Goal: Information Seeking & Learning: Learn about a topic

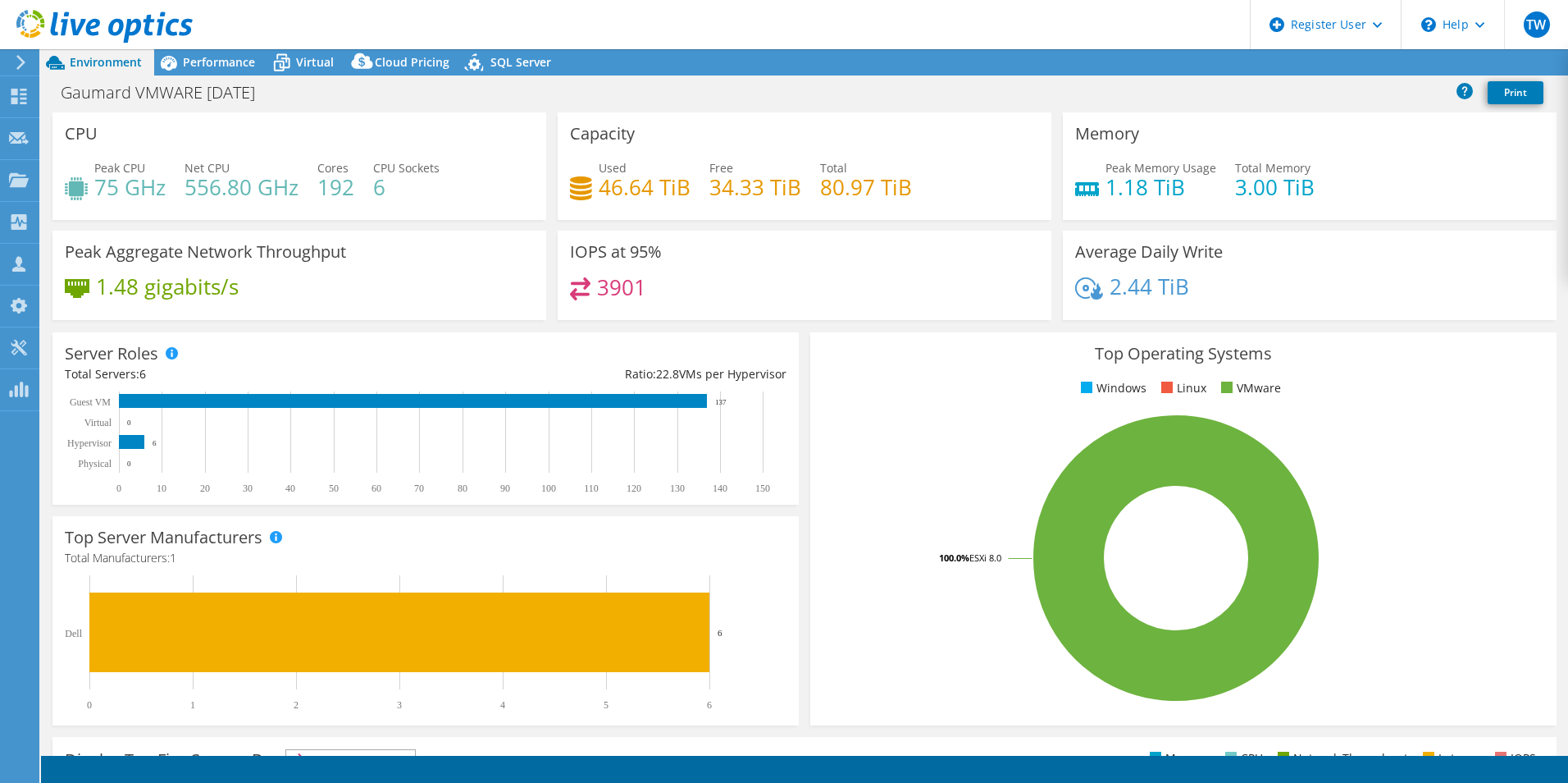
select select "USD"
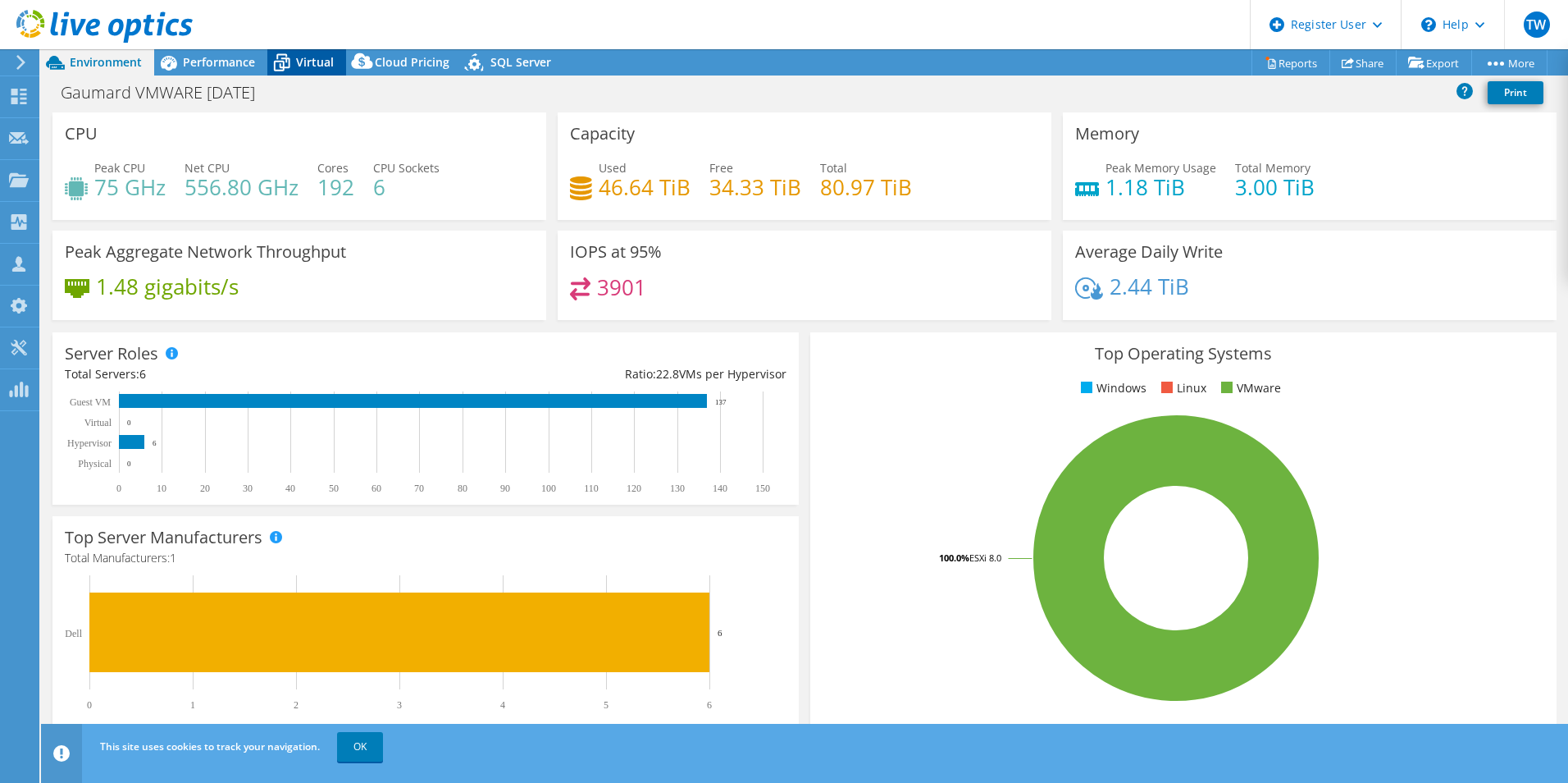
click at [328, 56] on span "Virtual" at bounding box center [315, 62] width 38 height 16
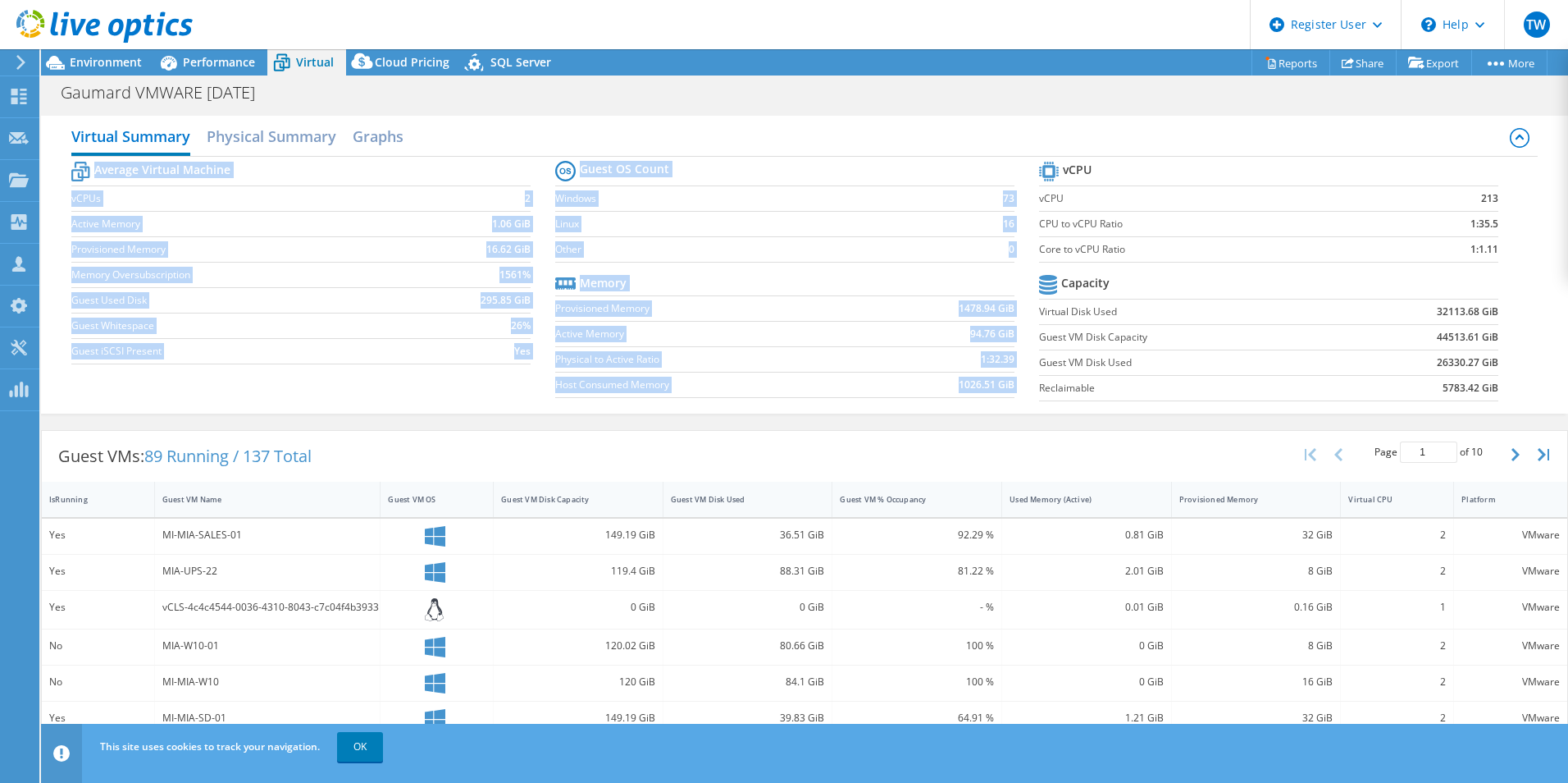
drag, startPoint x: 1023, startPoint y: 156, endPoint x: 1133, endPoint y: 159, distance: 110.0
click at [1133, 159] on div "Virtual Summary Physical Summary Graphs Average Virtual Machine vCPUs 2 Active …" at bounding box center [804, 264] width 1527 height 298
click at [1133, 160] on tr "vCPU" at bounding box center [1269, 171] width 460 height 29
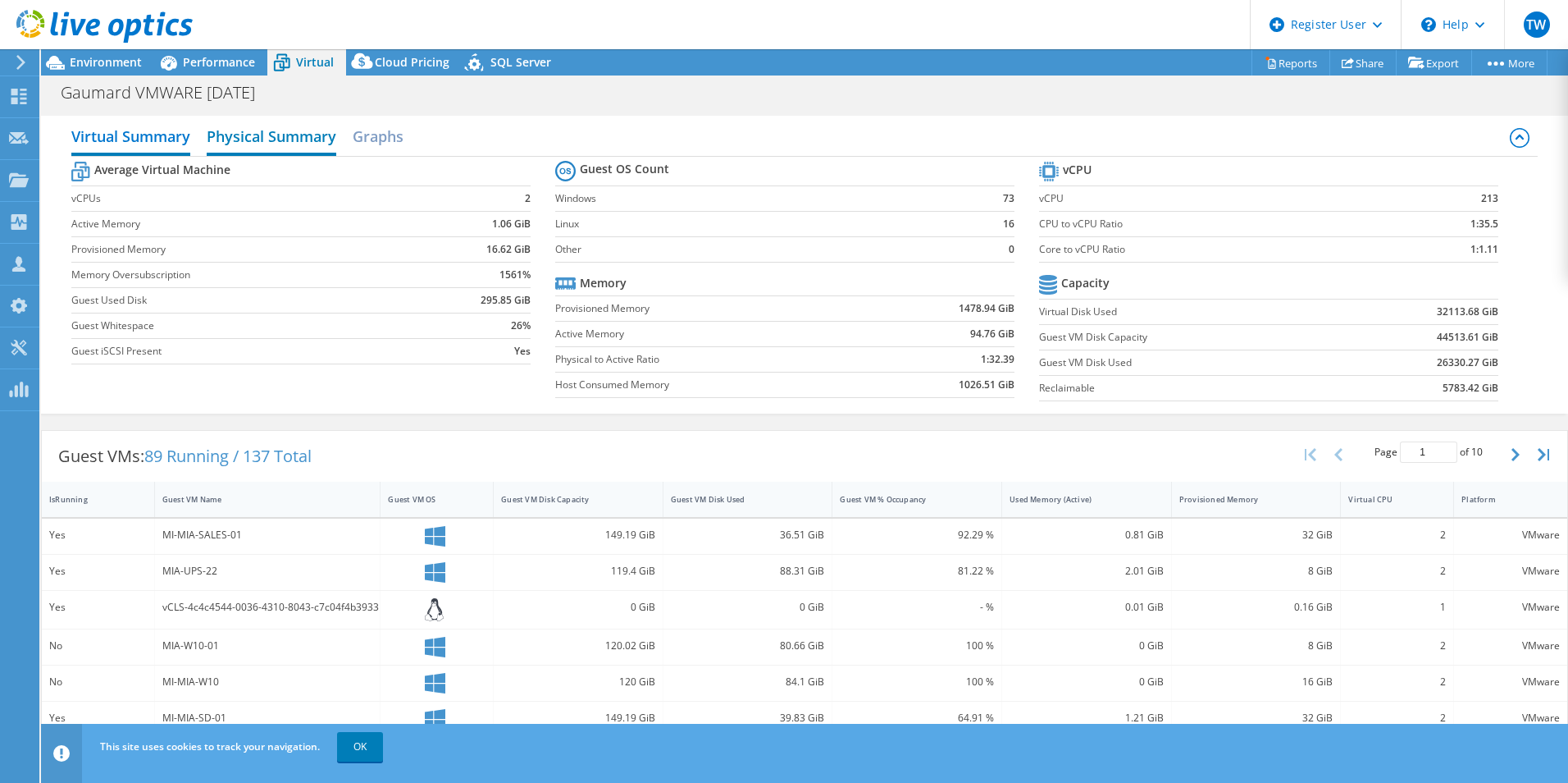
click at [310, 145] on h2 "Physical Summary" at bounding box center [271, 138] width 130 height 36
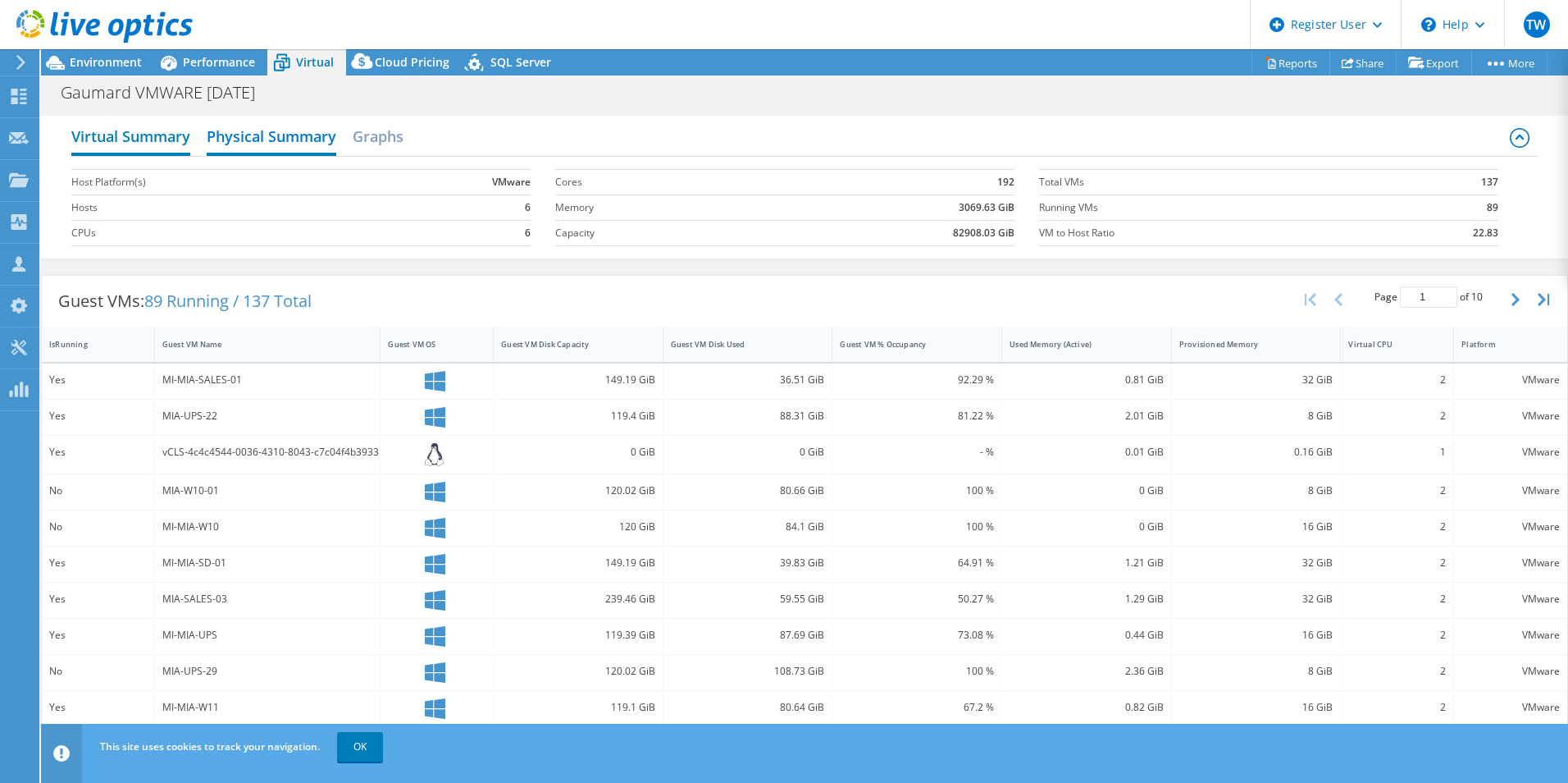
click at [130, 137] on h2 "Virtual Summary" at bounding box center [131, 138] width 119 height 36
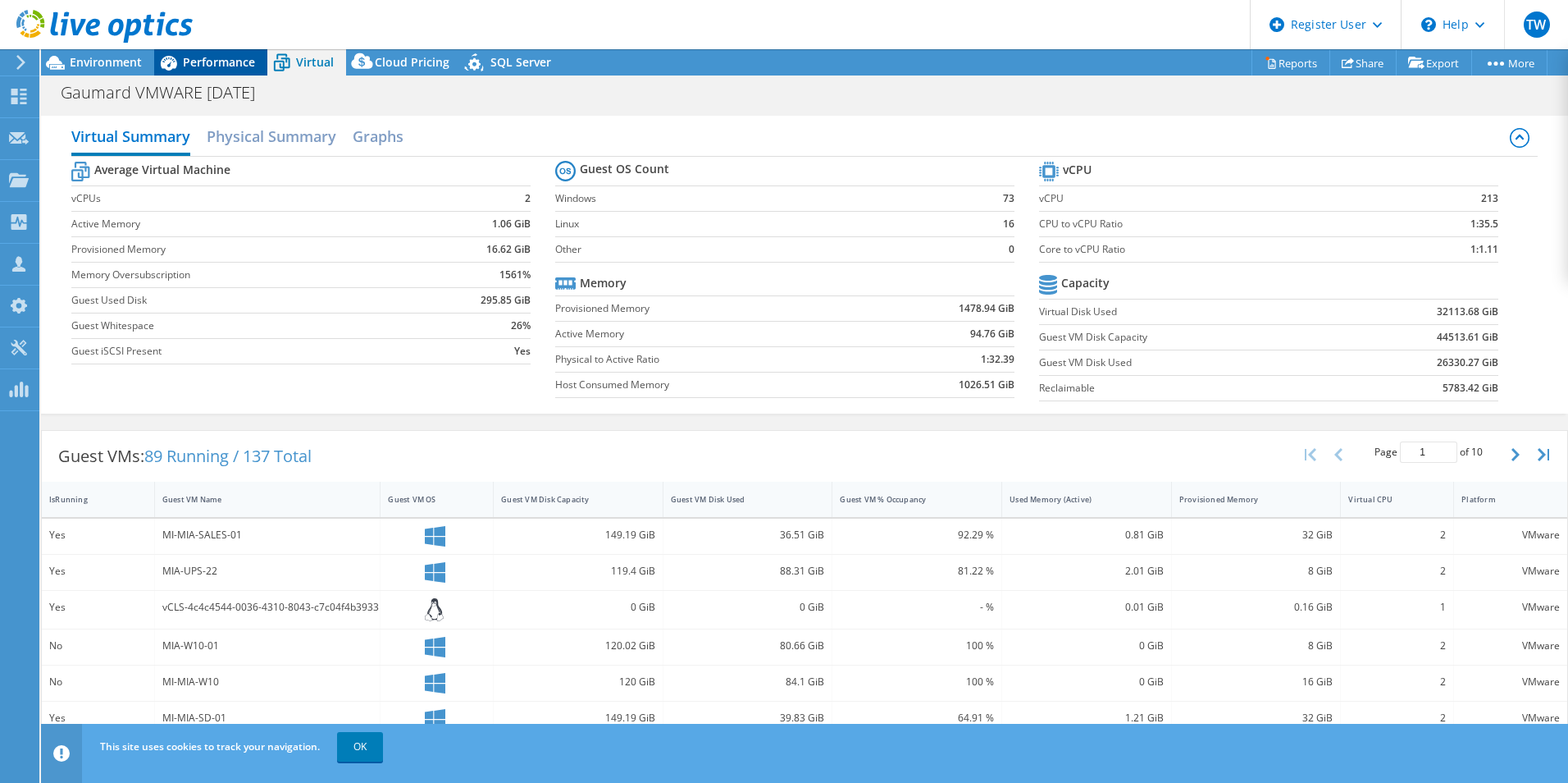
click at [204, 66] on span "Performance" at bounding box center [219, 62] width 73 height 16
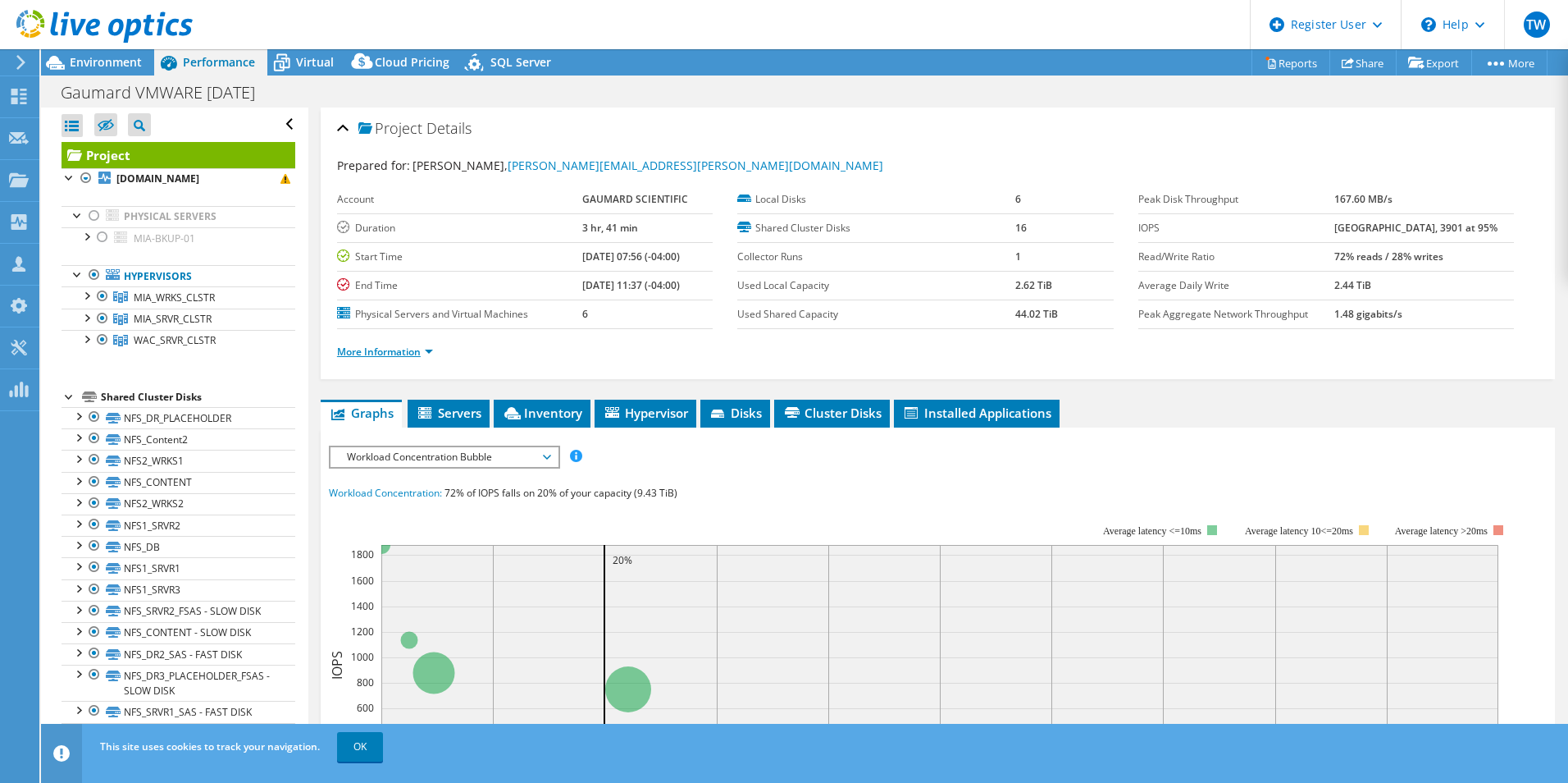
click at [384, 347] on link "More Information" at bounding box center [384, 352] width 96 height 14
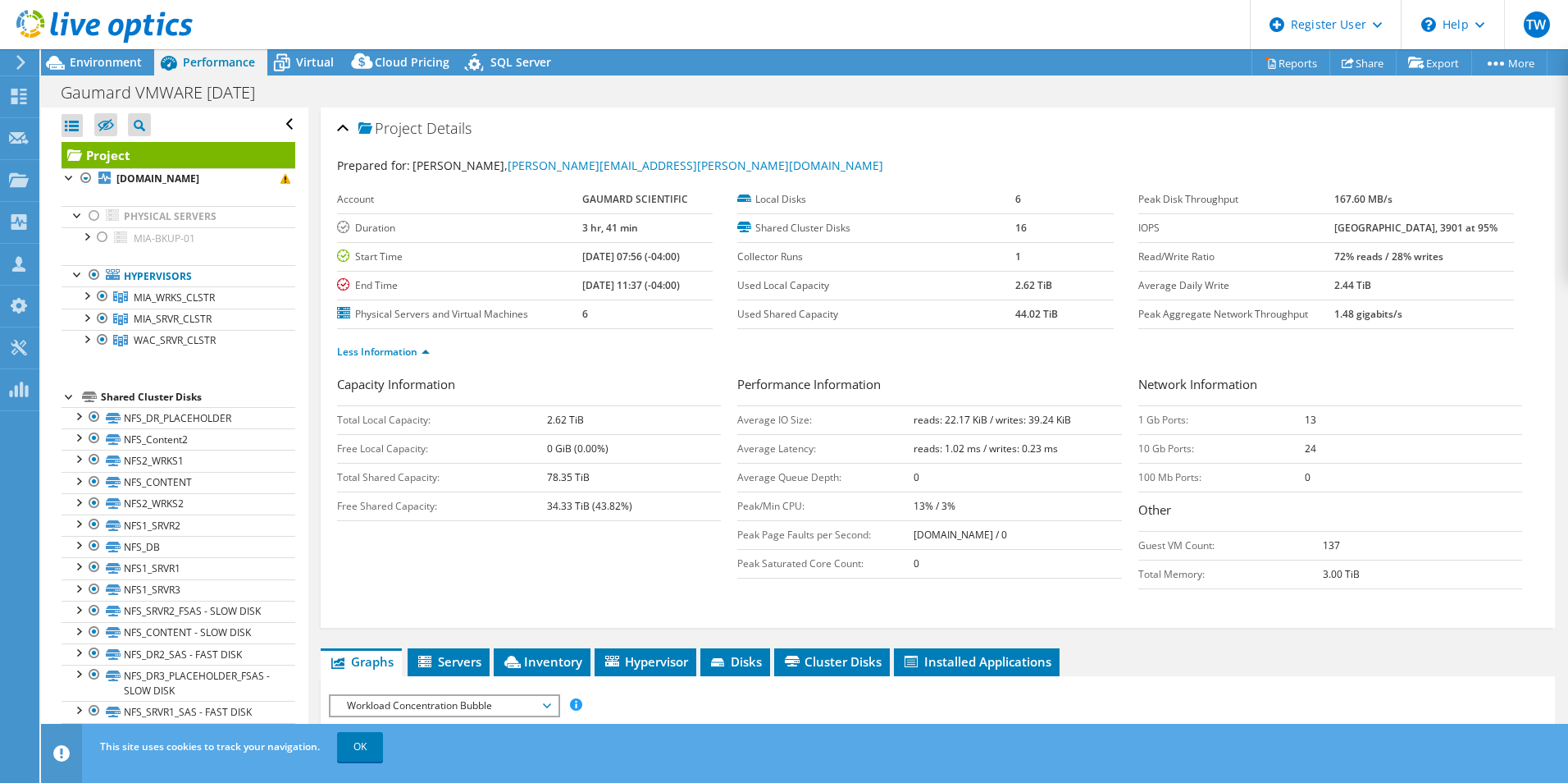
drag, startPoint x: 615, startPoint y: 481, endPoint x: 533, endPoint y: 481, distance: 82.0
click at [533, 481] on tr "Total Shared Capacity: 78.35 TiB" at bounding box center [529, 476] width 384 height 29
drag, startPoint x: 533, startPoint y: 481, endPoint x: 513, endPoint y: 523, distance: 46.5
click at [511, 530] on div "Capacity Information Total Local Capacity: 2.62 TiB Free Local Capacity: 0 GiB …" at bounding box center [937, 486] width 1202 height 222
drag, startPoint x: 602, startPoint y: 475, endPoint x: 530, endPoint y: 485, distance: 72.7
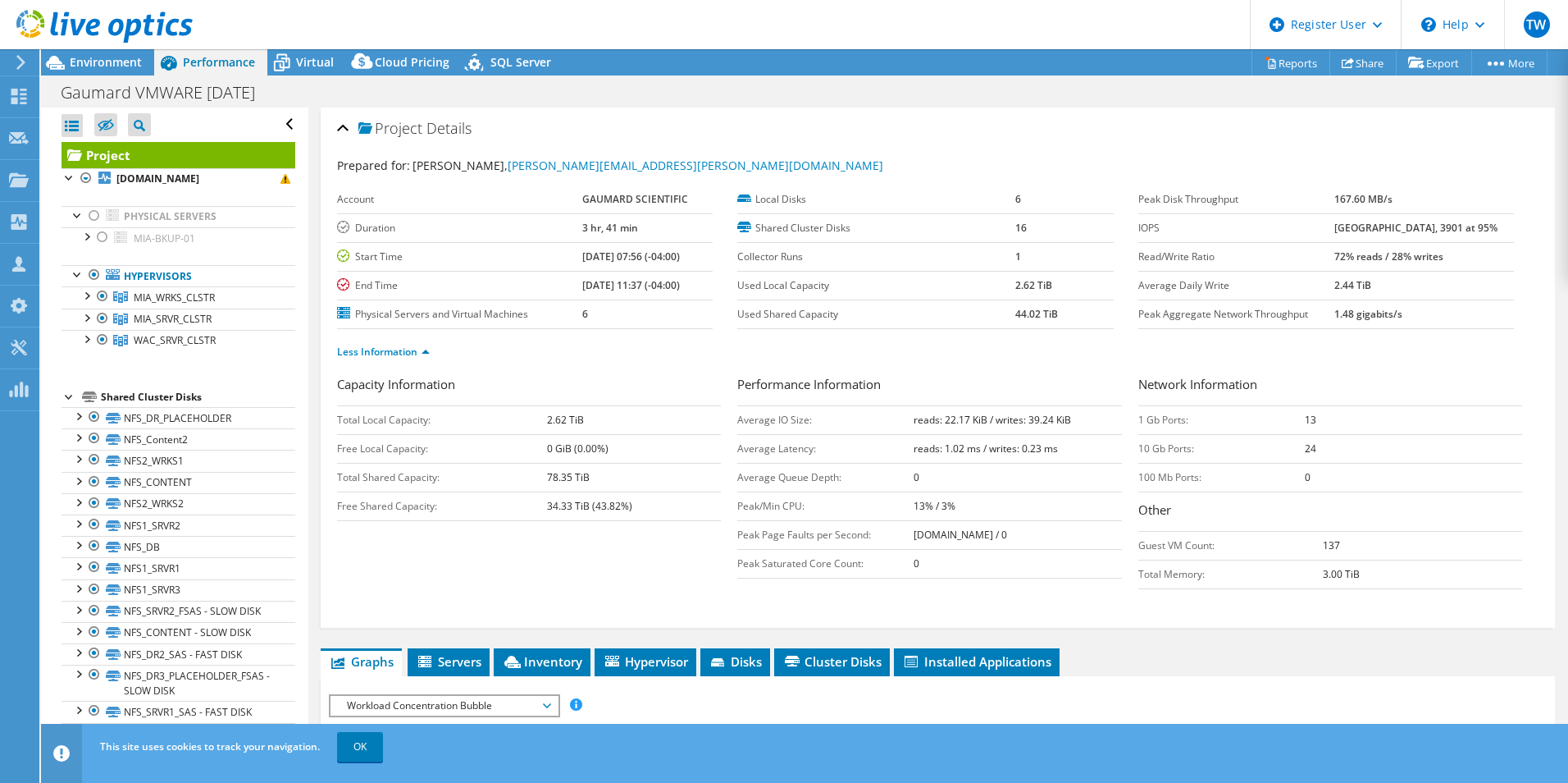
click at [530, 485] on tr "Total Shared Capacity: 78.35 TiB" at bounding box center [529, 476] width 384 height 29
drag, startPoint x: 530, startPoint y: 485, endPoint x: 530, endPoint y: 564, distance: 79.0
click at [534, 573] on div "Capacity Information Total Local Capacity: 2.62 TiB Free Local Capacity: 0 GiB …" at bounding box center [937, 486] width 1202 height 222
click at [302, 54] on span "Virtual" at bounding box center [315, 62] width 38 height 16
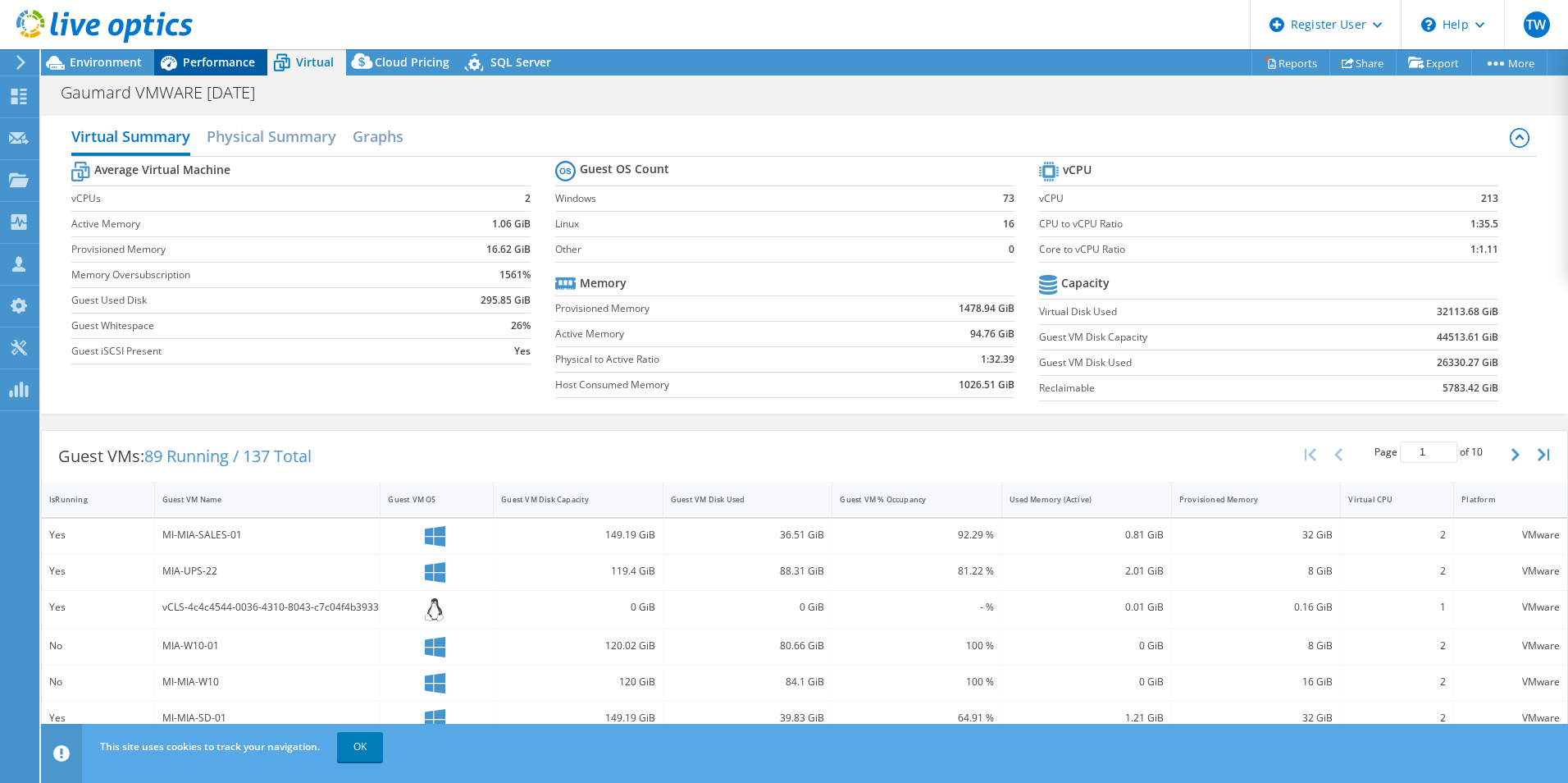
click at [219, 57] on span "Performance" at bounding box center [219, 62] width 73 height 16
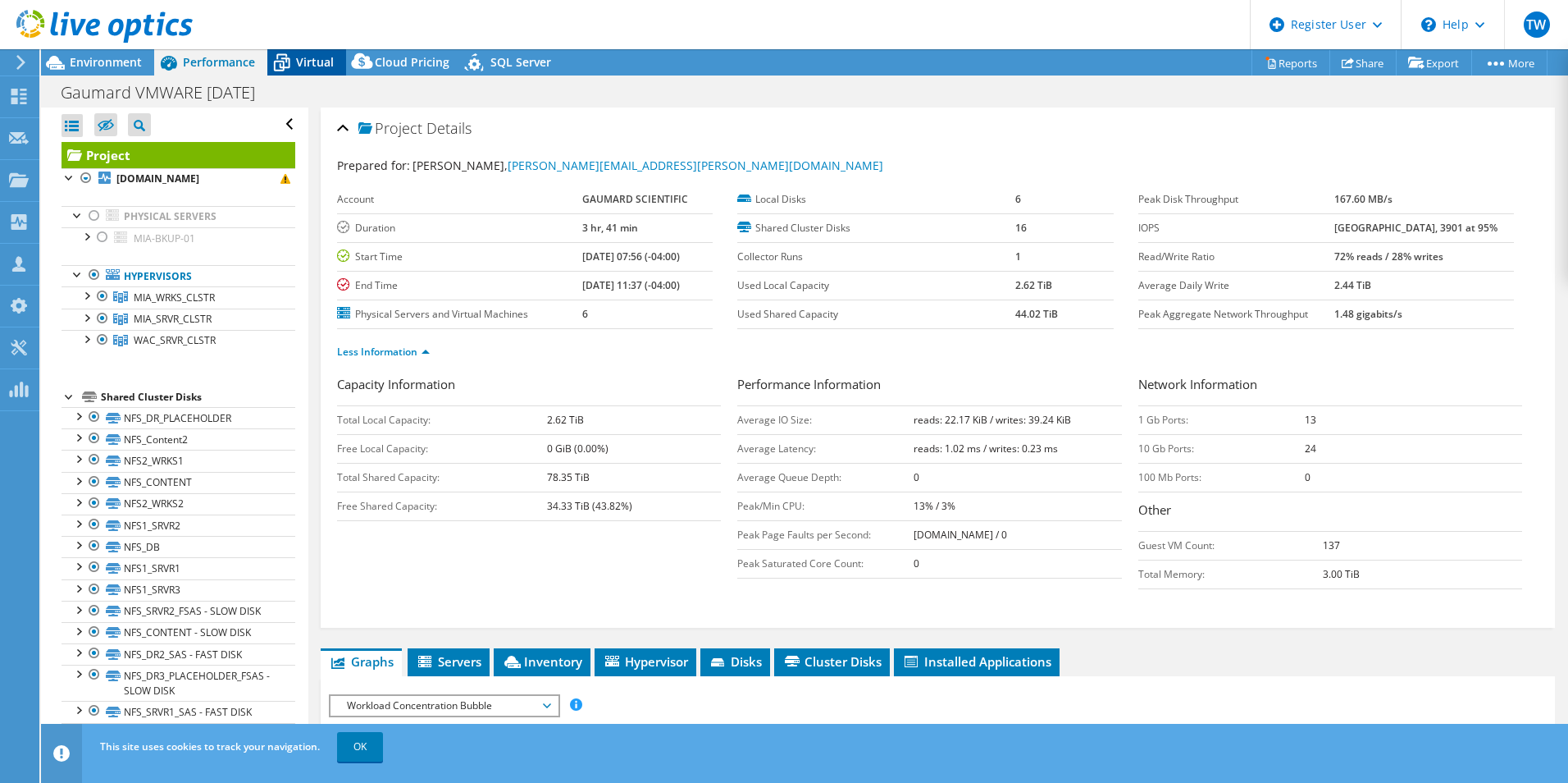
click at [311, 57] on span "Virtual" at bounding box center [315, 62] width 38 height 16
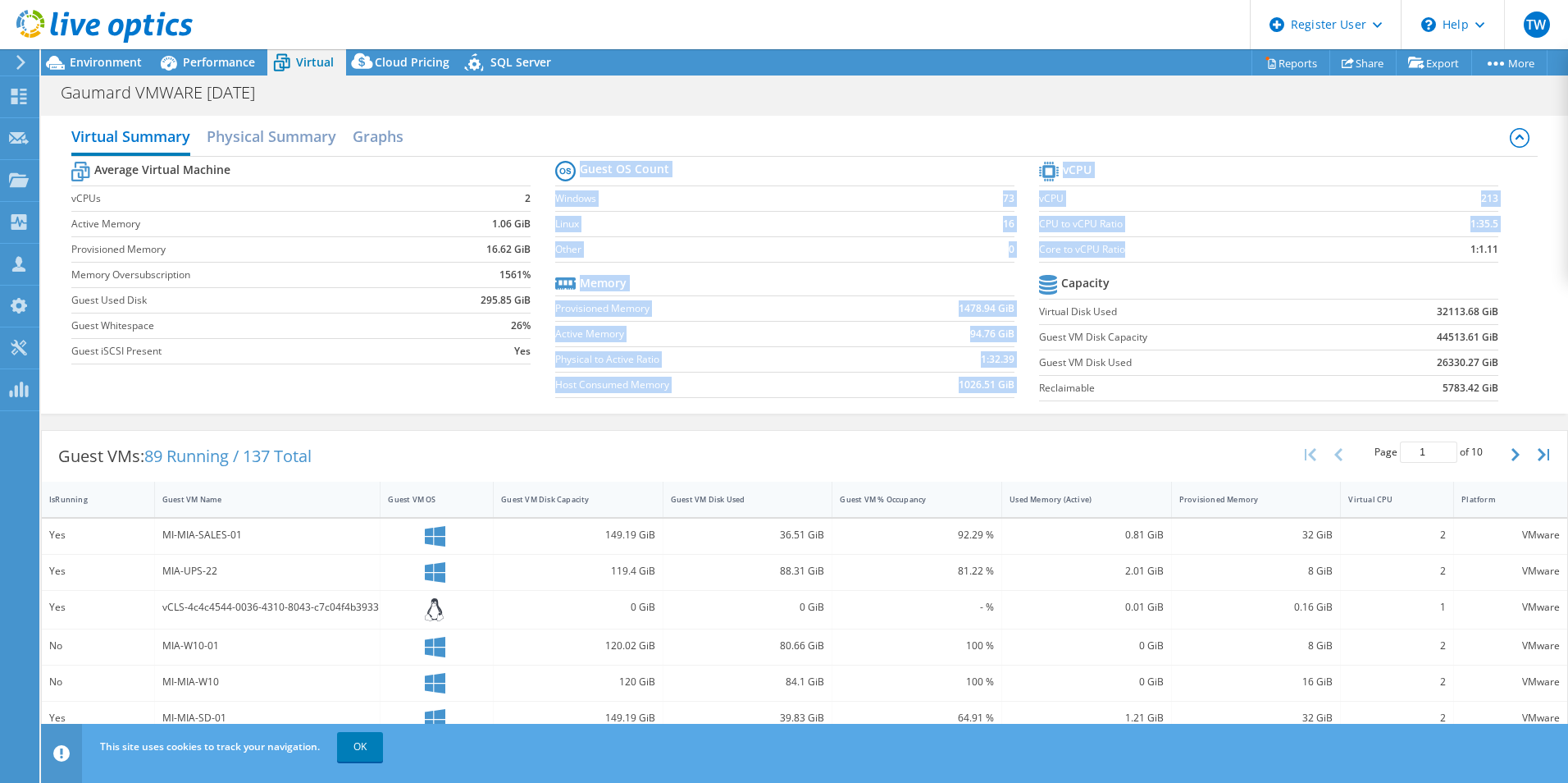
drag, startPoint x: 1028, startPoint y: 256, endPoint x: 1120, endPoint y: 251, distance: 92.1
click at [1120, 251] on div "Average Virtual Machine vCPUs 2 Active Memory 1.06 GiB Provisioned Memory 16.62…" at bounding box center [805, 283] width 1467 height 252
drag, startPoint x: 1120, startPoint y: 251, endPoint x: 1165, endPoint y: 275, distance: 51.0
click at [1165, 275] on tr "Capacity" at bounding box center [1269, 284] width 460 height 29
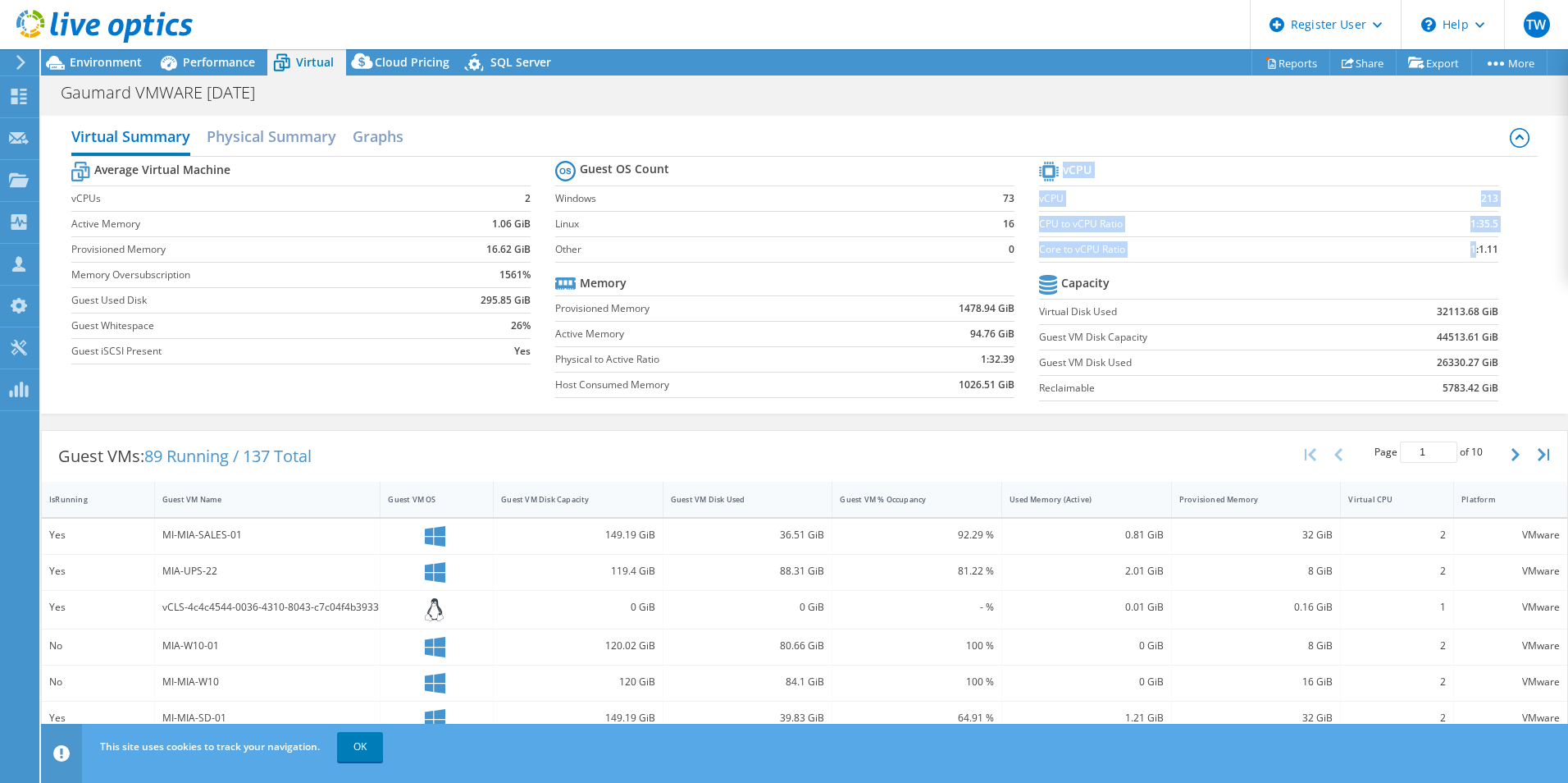
drag, startPoint x: 1493, startPoint y: 249, endPoint x: 1464, endPoint y: 249, distance: 29.0
click at [1464, 249] on section "vCPU vCPU 213 CPU to vCPU Ratio 1:35.5 Core to vCPU Ratio 1:1.11 Capacity Virtu…" at bounding box center [1281, 283] width 484 height 251
click at [1241, 245] on label "Core to vCPU Ratio" at bounding box center [1216, 249] width 354 height 16
drag, startPoint x: 1497, startPoint y: 250, endPoint x: 1460, endPoint y: 250, distance: 37.0
click at [1460, 250] on section "vCPU vCPU 213 CPU to vCPU Ratio 1:35.5 Core to vCPU Ratio 1:1.11 Capacity Virtu…" at bounding box center [1281, 283] width 484 height 251
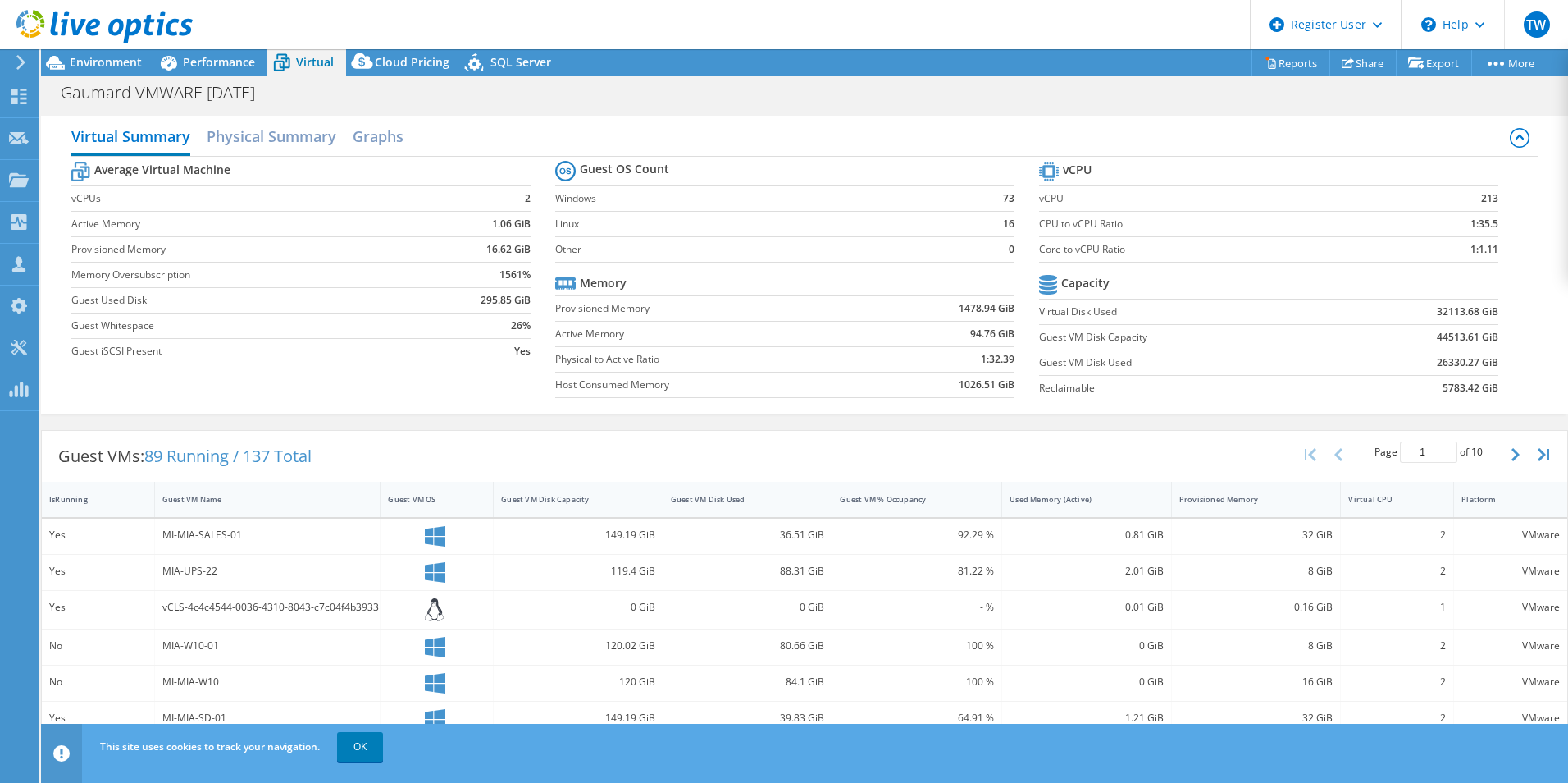
click at [1280, 258] on td "Core to vCPU Ratio" at bounding box center [1216, 248] width 354 height 25
drag, startPoint x: 1495, startPoint y: 249, endPoint x: 1029, endPoint y: 241, distance: 466.1
click at [1039, 241] on section "vCPU vCPU 213 CPU to vCPU Ratio 1:35.5 Core to vCPU Ratio 1:1.11 Capacity Virtu…" at bounding box center [1281, 283] width 484 height 251
click at [106, 274] on label "Memory Oversubscription" at bounding box center [246, 275] width 349 height 16
click at [1129, 258] on td "Core to vCPU Ratio" at bounding box center [1216, 248] width 354 height 25
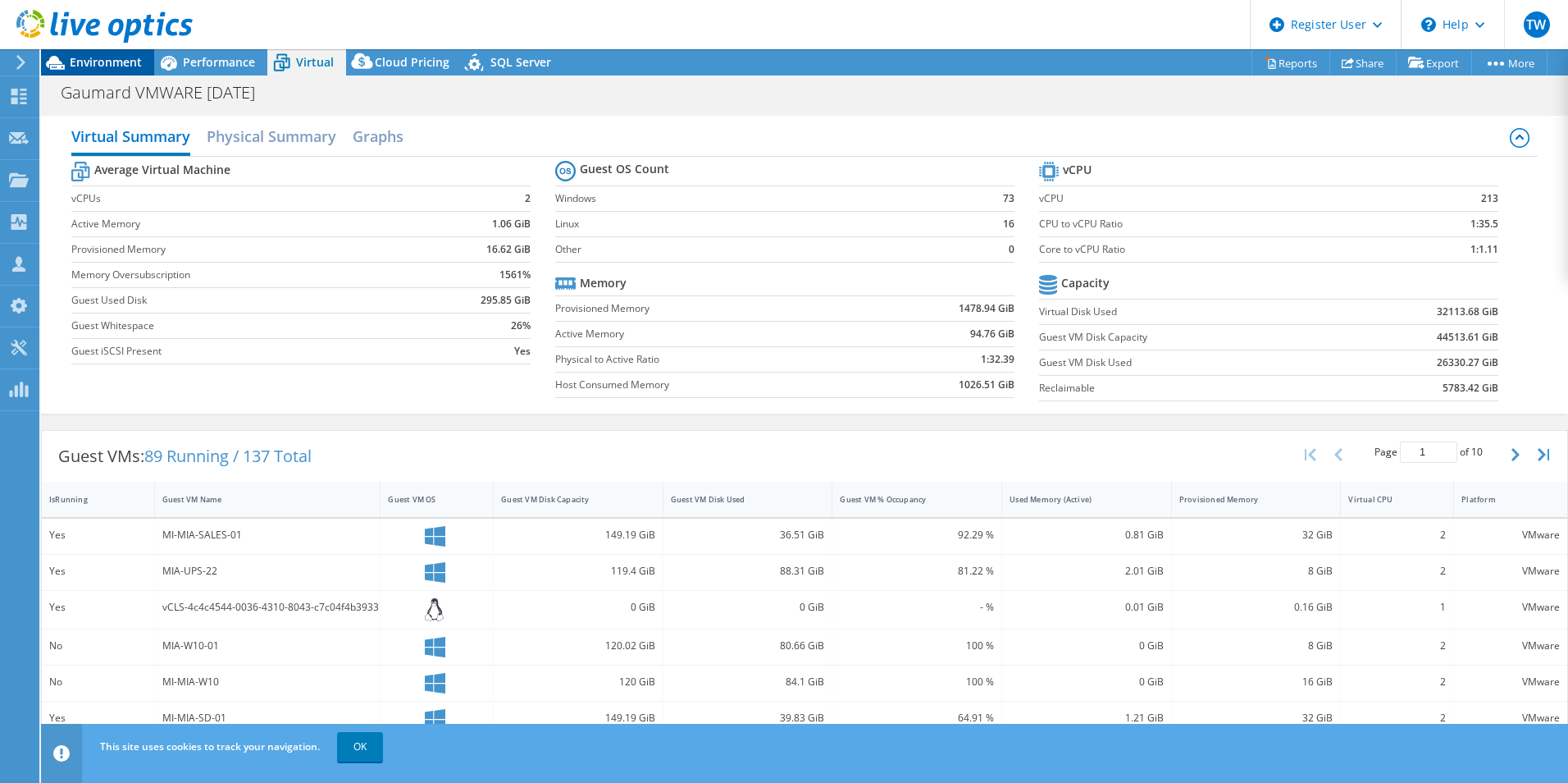
click at [78, 73] on div "Environment" at bounding box center [97, 62] width 113 height 26
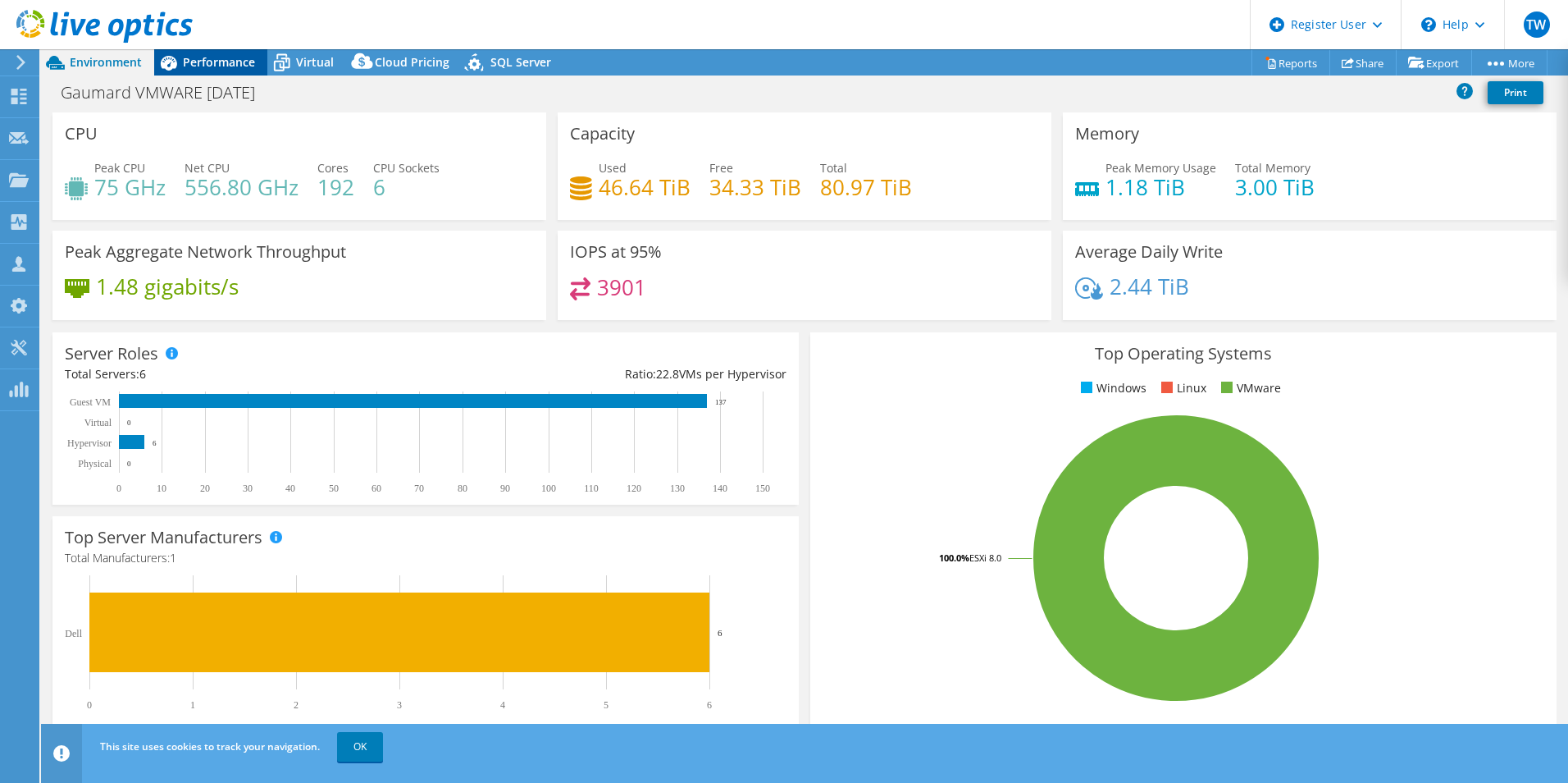
click at [216, 63] on span "Performance" at bounding box center [219, 62] width 73 height 16
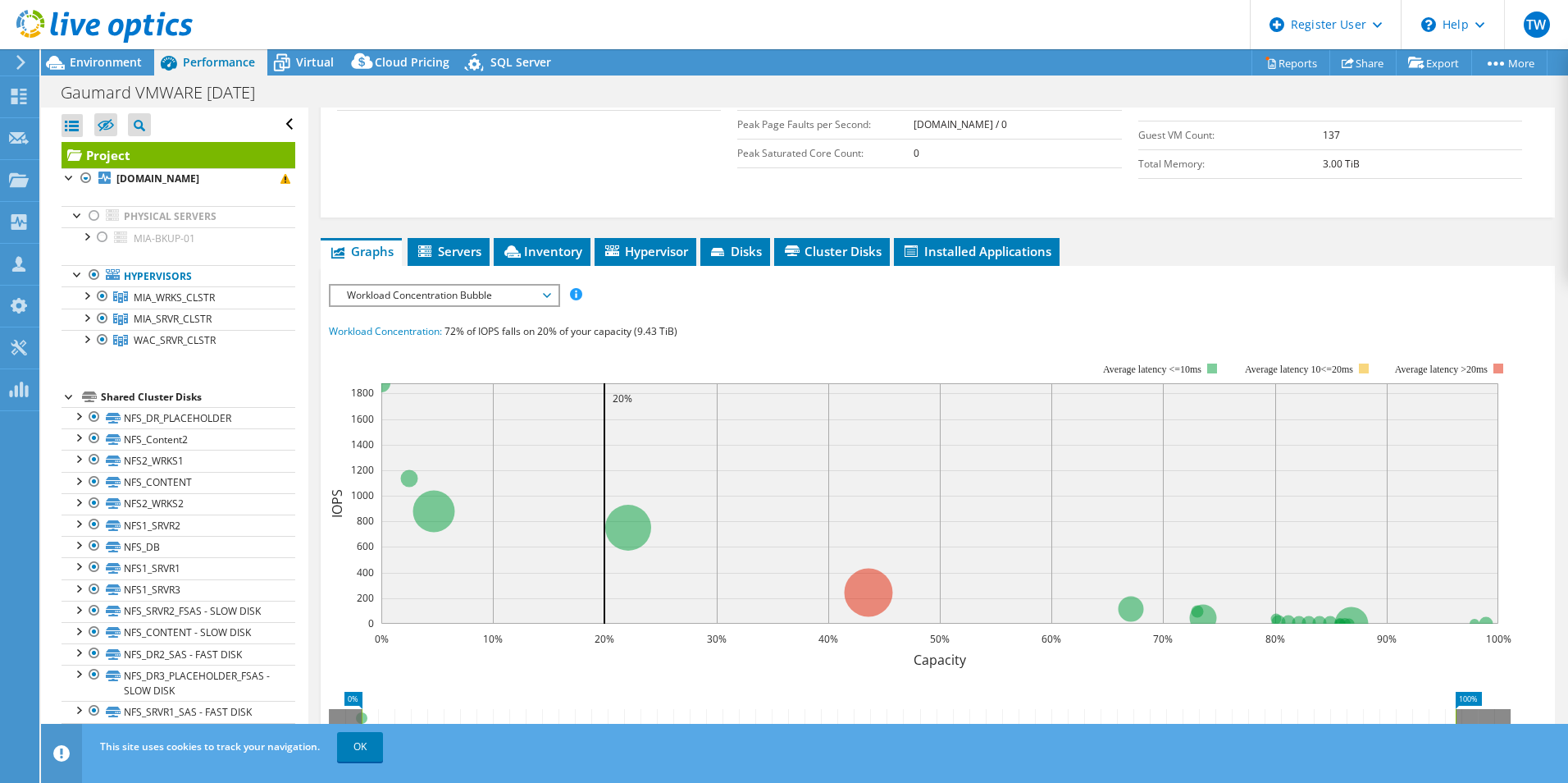
scroll to position [493, 0]
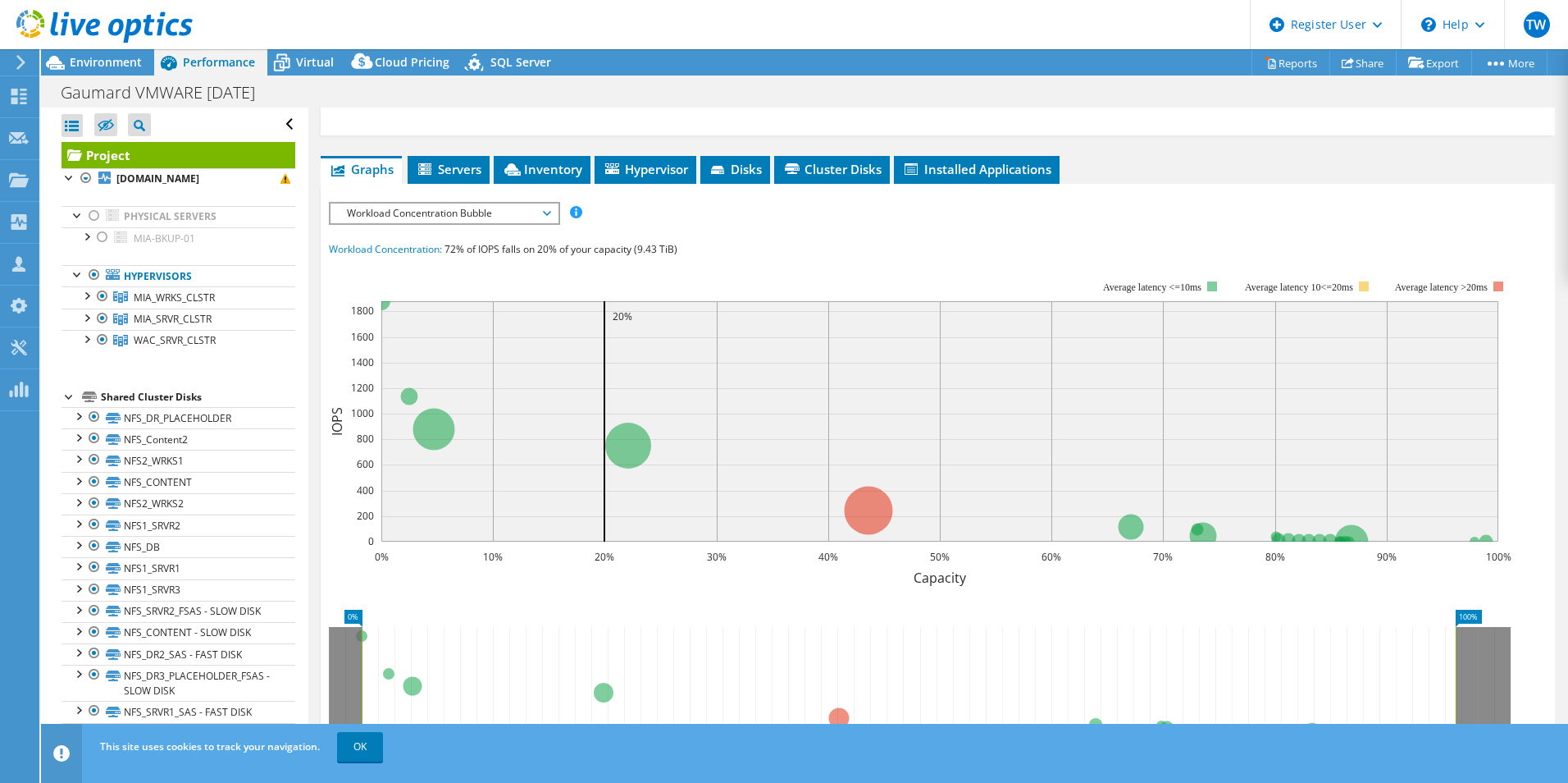
click at [545, 215] on span "Workload Concentration Bubble" at bounding box center [444, 213] width 211 height 20
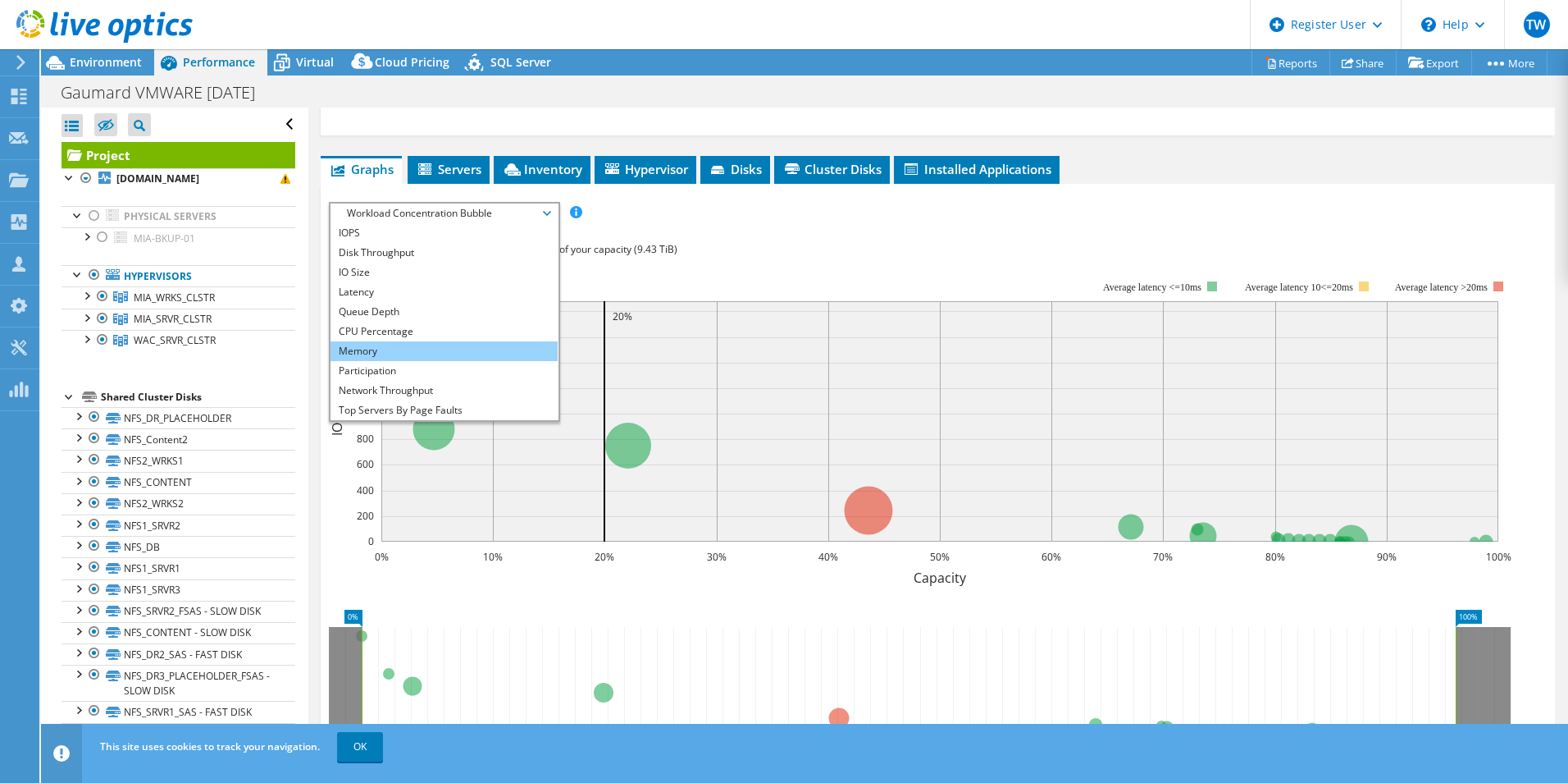
click at [396, 349] on li "Memory" at bounding box center [444, 351] width 227 height 20
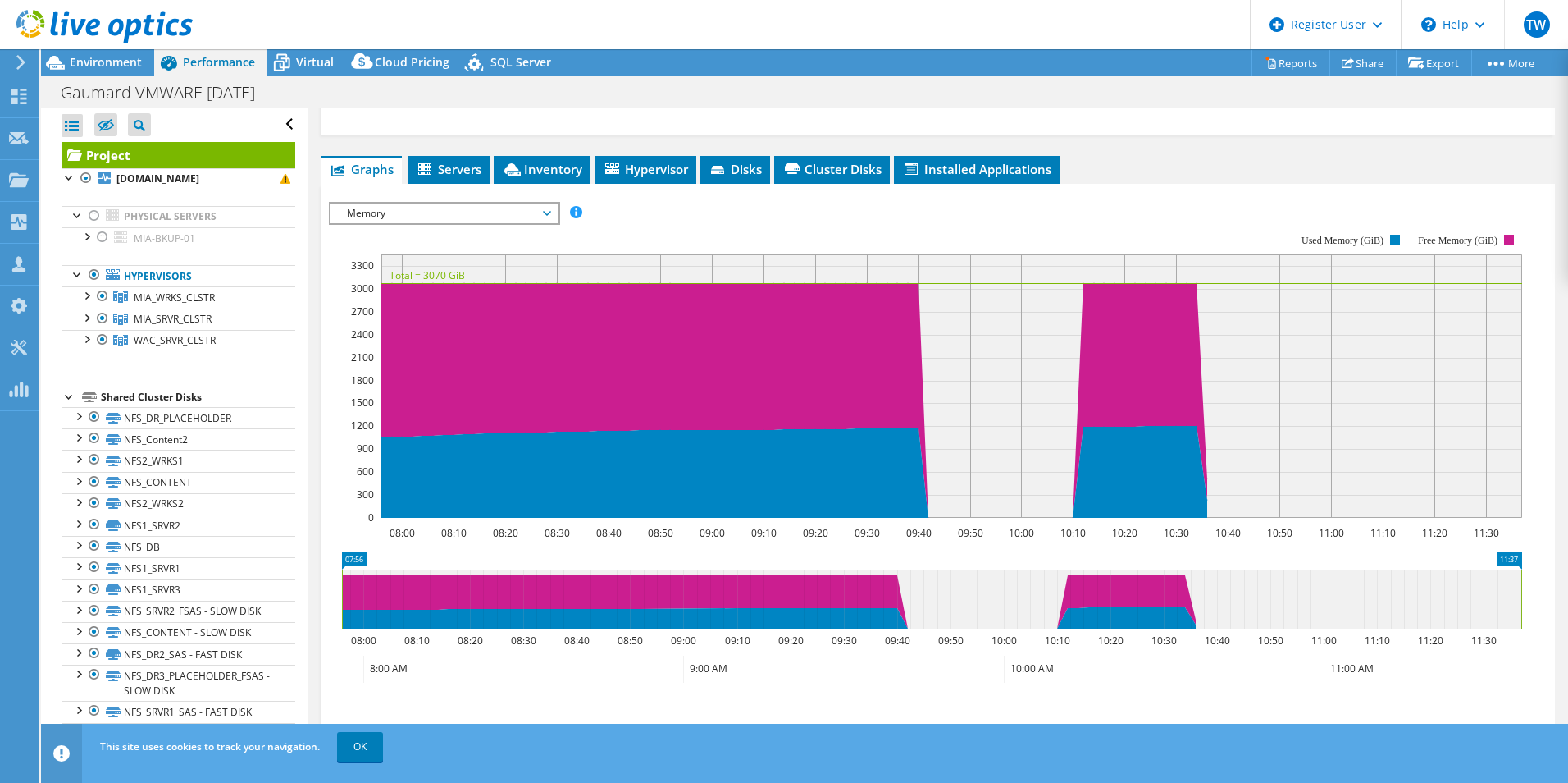
click at [112, 54] on div at bounding box center [96, 28] width 193 height 55
click at [106, 64] on span "Environment" at bounding box center [106, 62] width 73 height 16
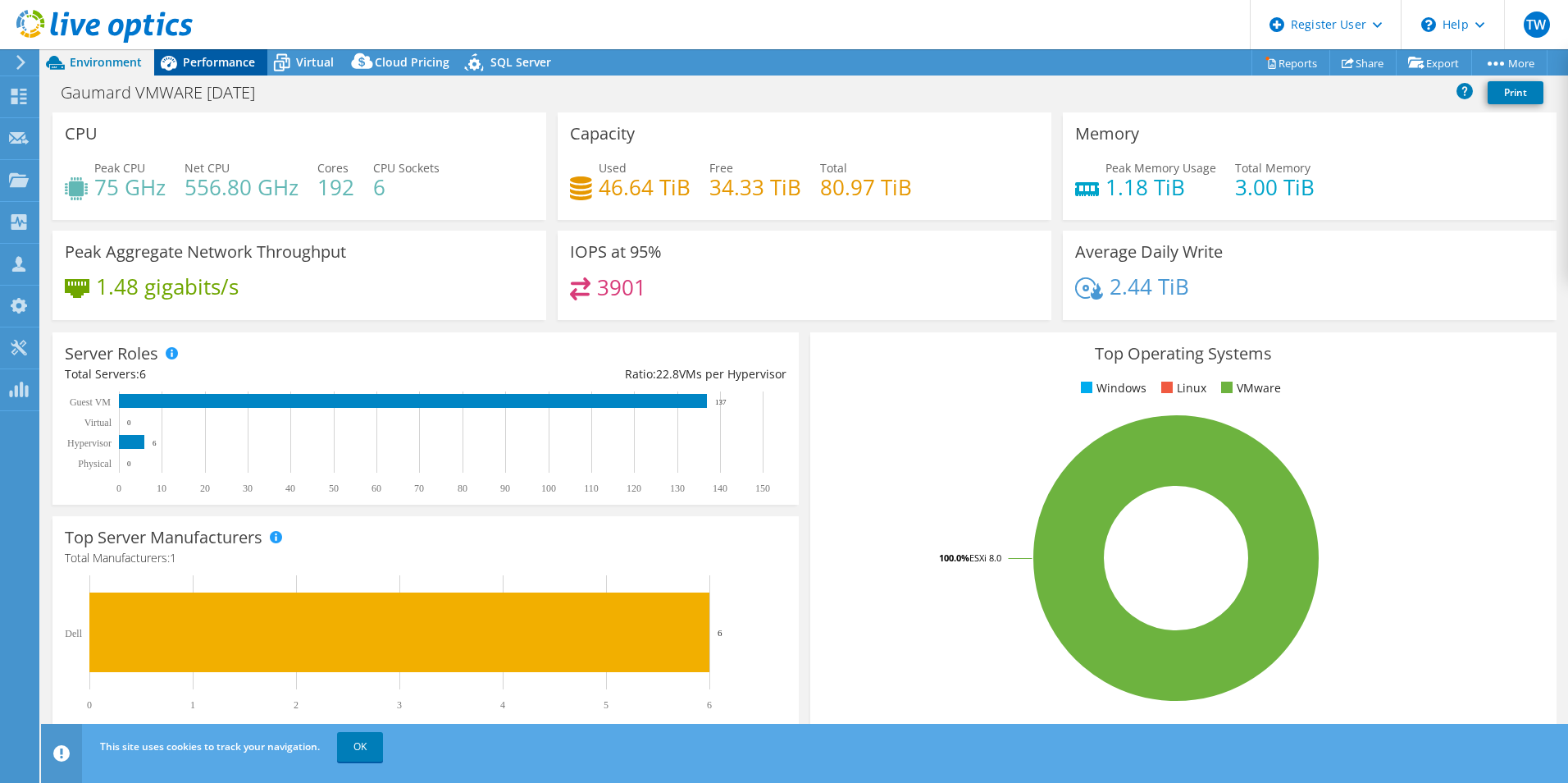
click at [242, 67] on span "Performance" at bounding box center [219, 62] width 73 height 16
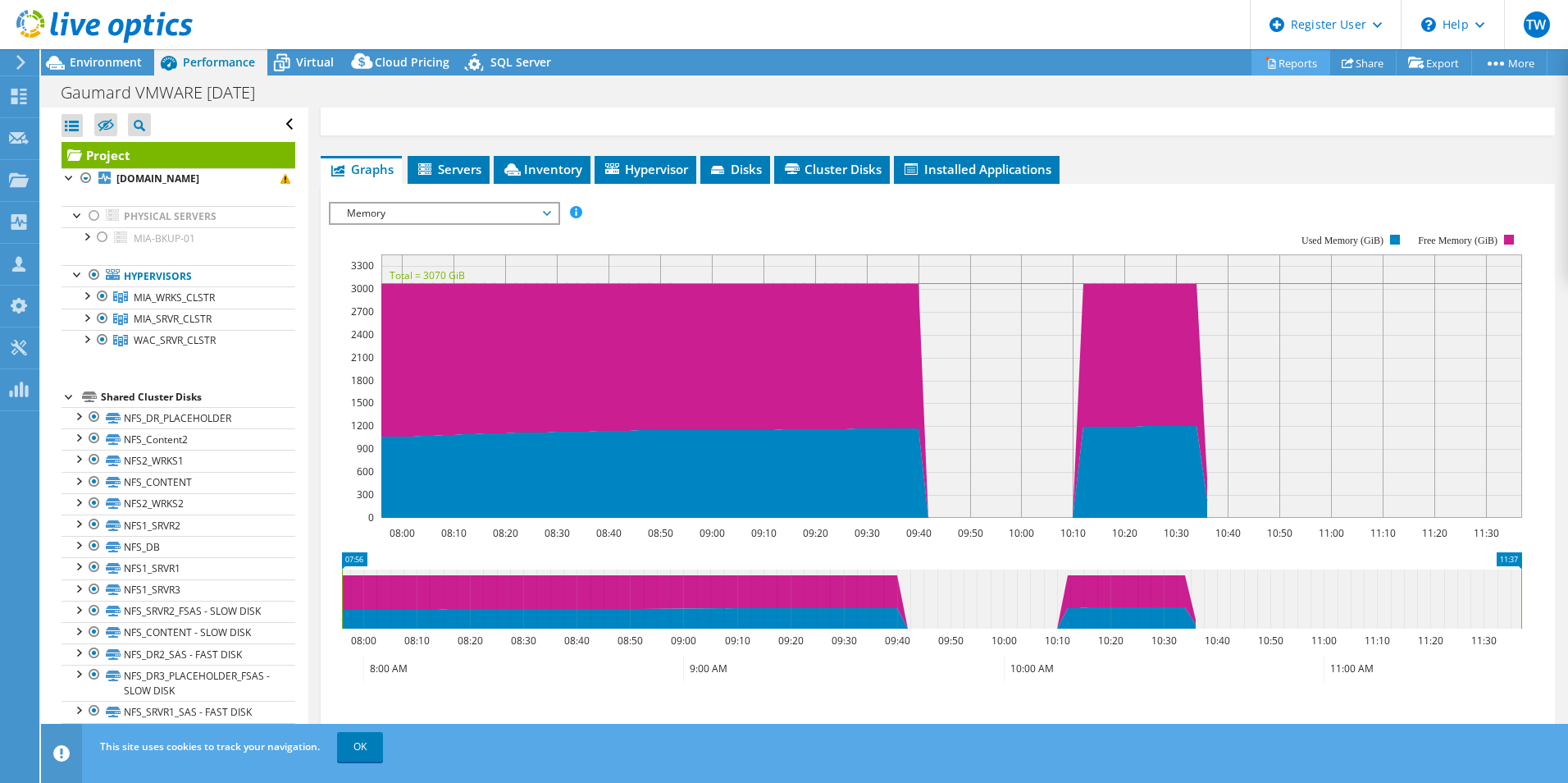
click at [1293, 52] on link "Reports" at bounding box center [1291, 62] width 79 height 25
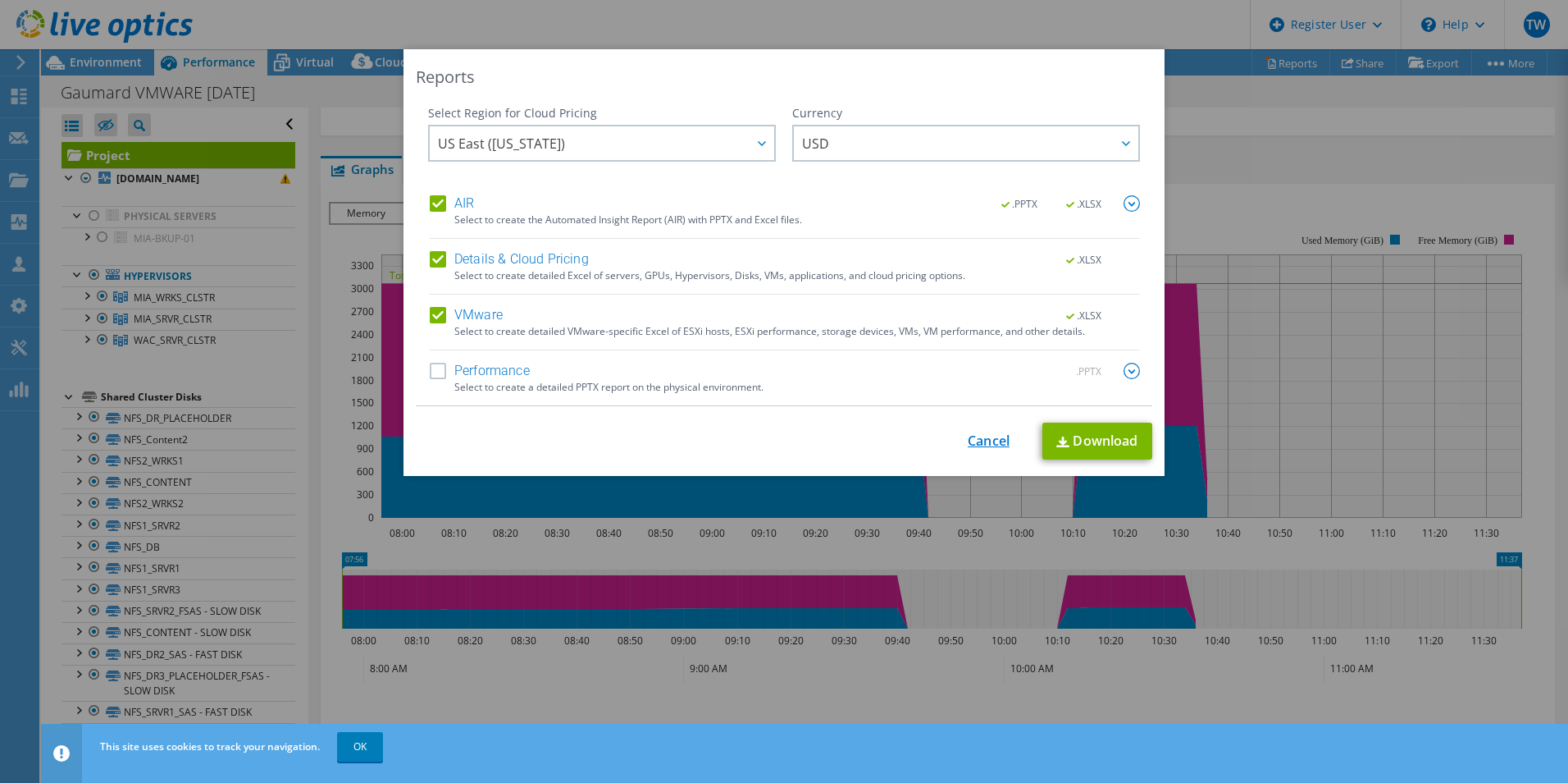
click at [993, 448] on link "Cancel" at bounding box center [988, 441] width 41 height 16
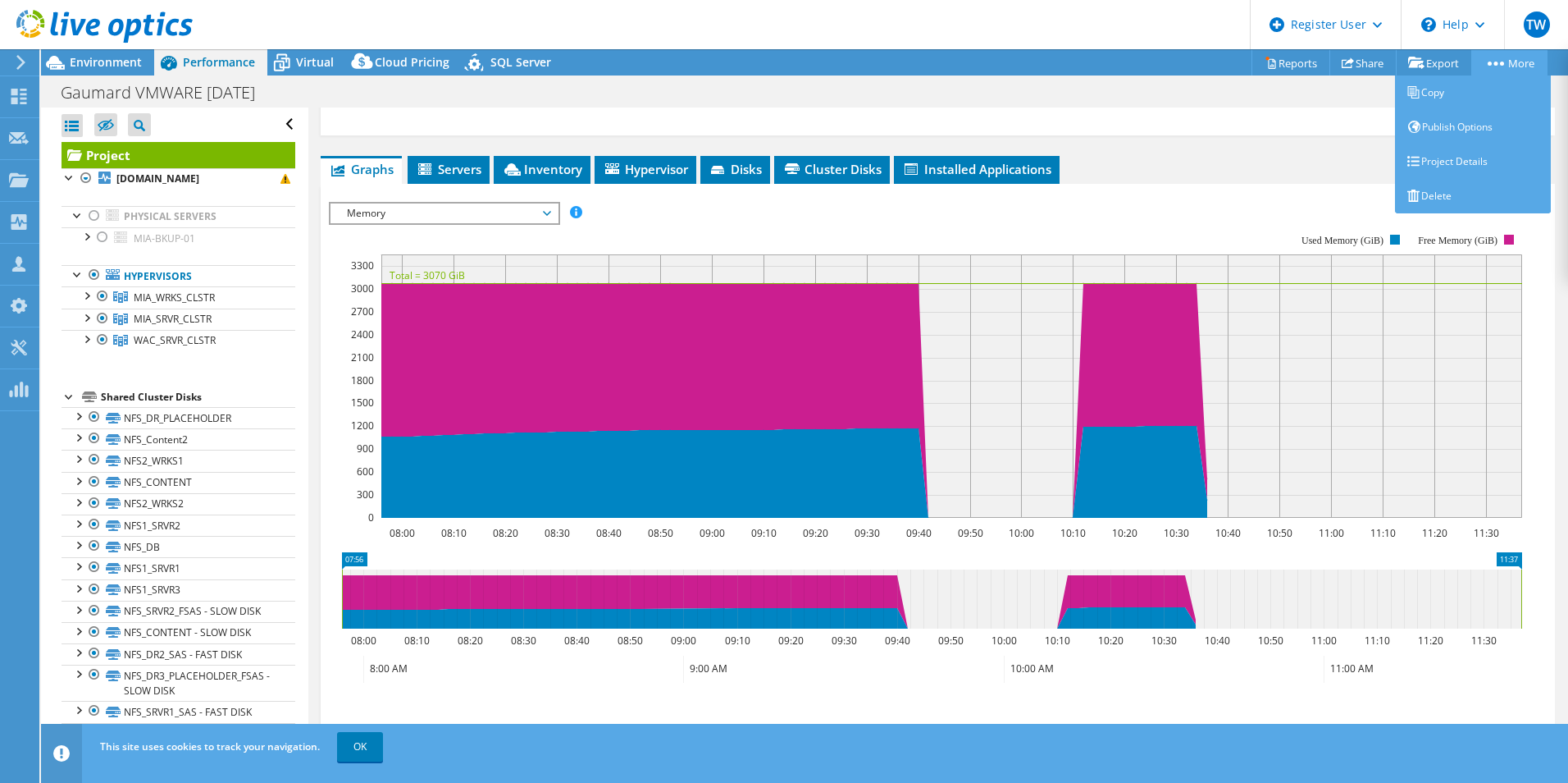
click at [1499, 56] on link "More" at bounding box center [1509, 62] width 76 height 25
click at [1432, 162] on link "Project Details" at bounding box center [1473, 162] width 156 height 35
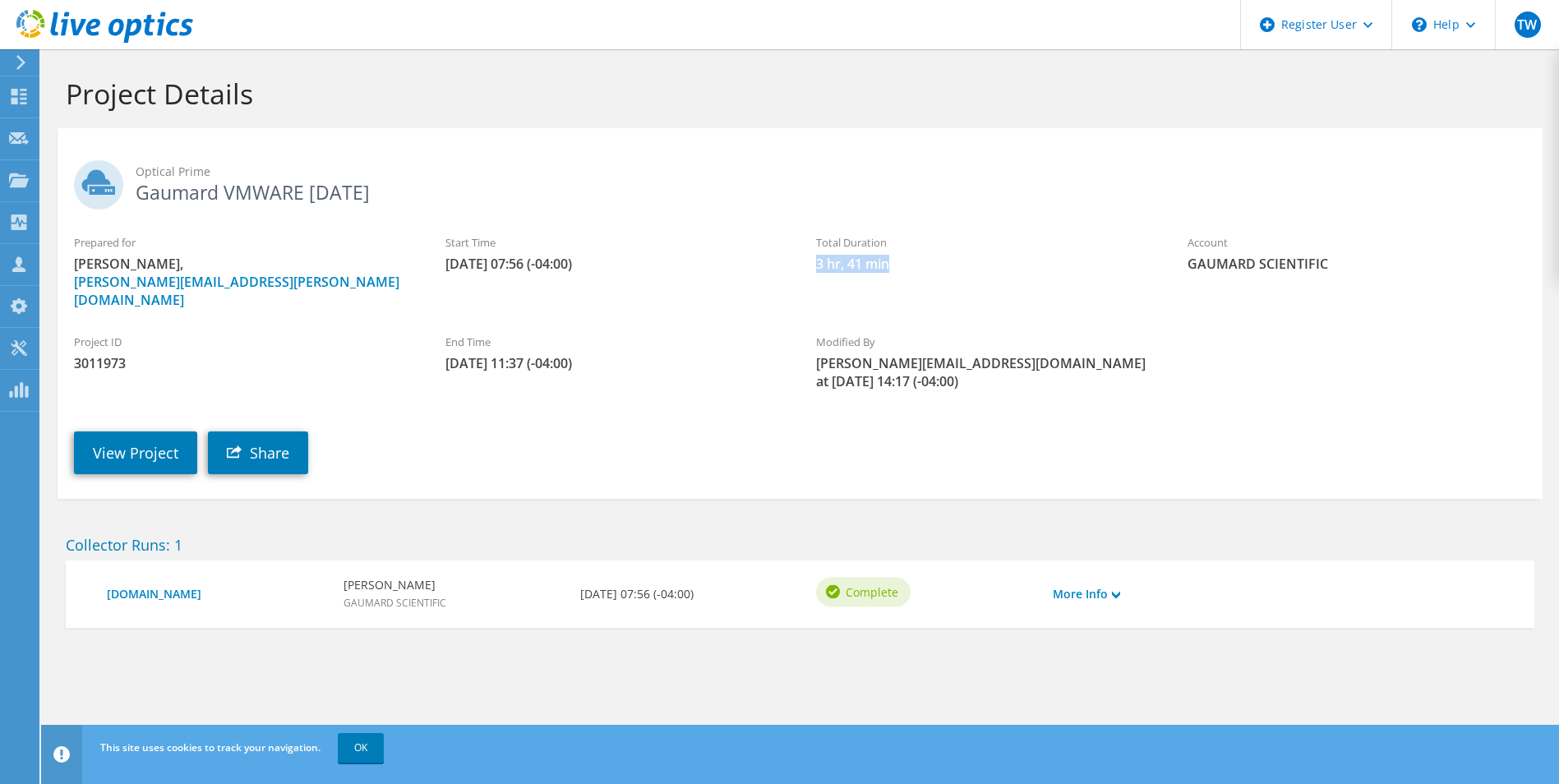
drag, startPoint x: 882, startPoint y: 272, endPoint x: 815, endPoint y: 270, distance: 67.0
click at [815, 270] on div "Total Duration 3 hr, 41 min" at bounding box center [985, 254] width 371 height 55
drag, startPoint x: 815, startPoint y: 270, endPoint x: 645, endPoint y: 201, distance: 183.5
click at [645, 201] on h2 "Optical Prime Gaumard VMWARE 8-12-2025" at bounding box center [800, 180] width 1453 height 41
click at [853, 100] on h1 "Project Details" at bounding box center [796, 93] width 1460 height 35
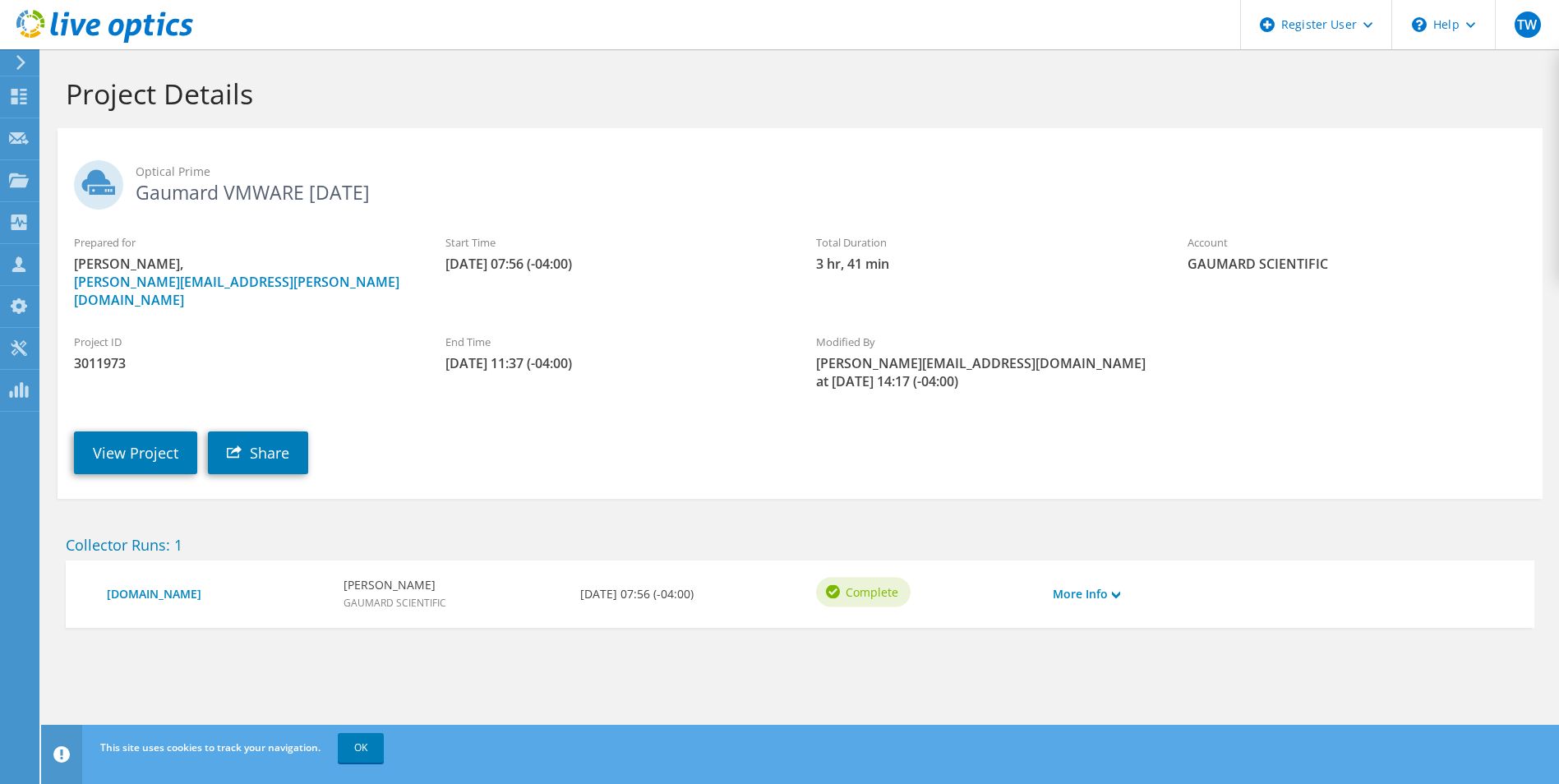
click at [879, 268] on span "3 hr, 41 min" at bounding box center [985, 263] width 338 height 18
drag, startPoint x: 879, startPoint y: 268, endPoint x: 797, endPoint y: 350, distance: 116.0
click at [799, 350] on div "End Time 08/12/2025, 11:37 (-04:00)" at bounding box center [615, 353] width 371 height 55
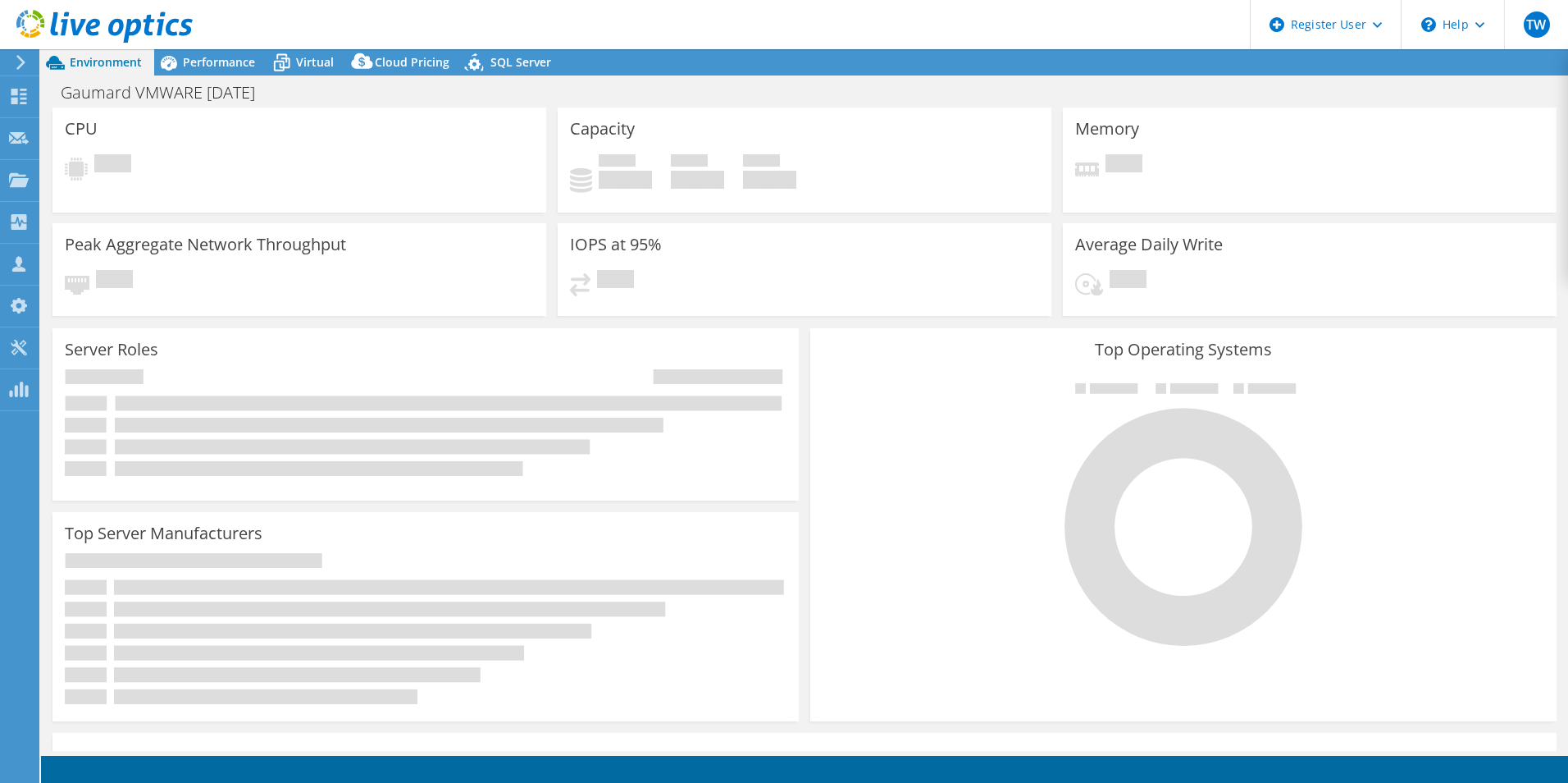
select select
select select "USD"
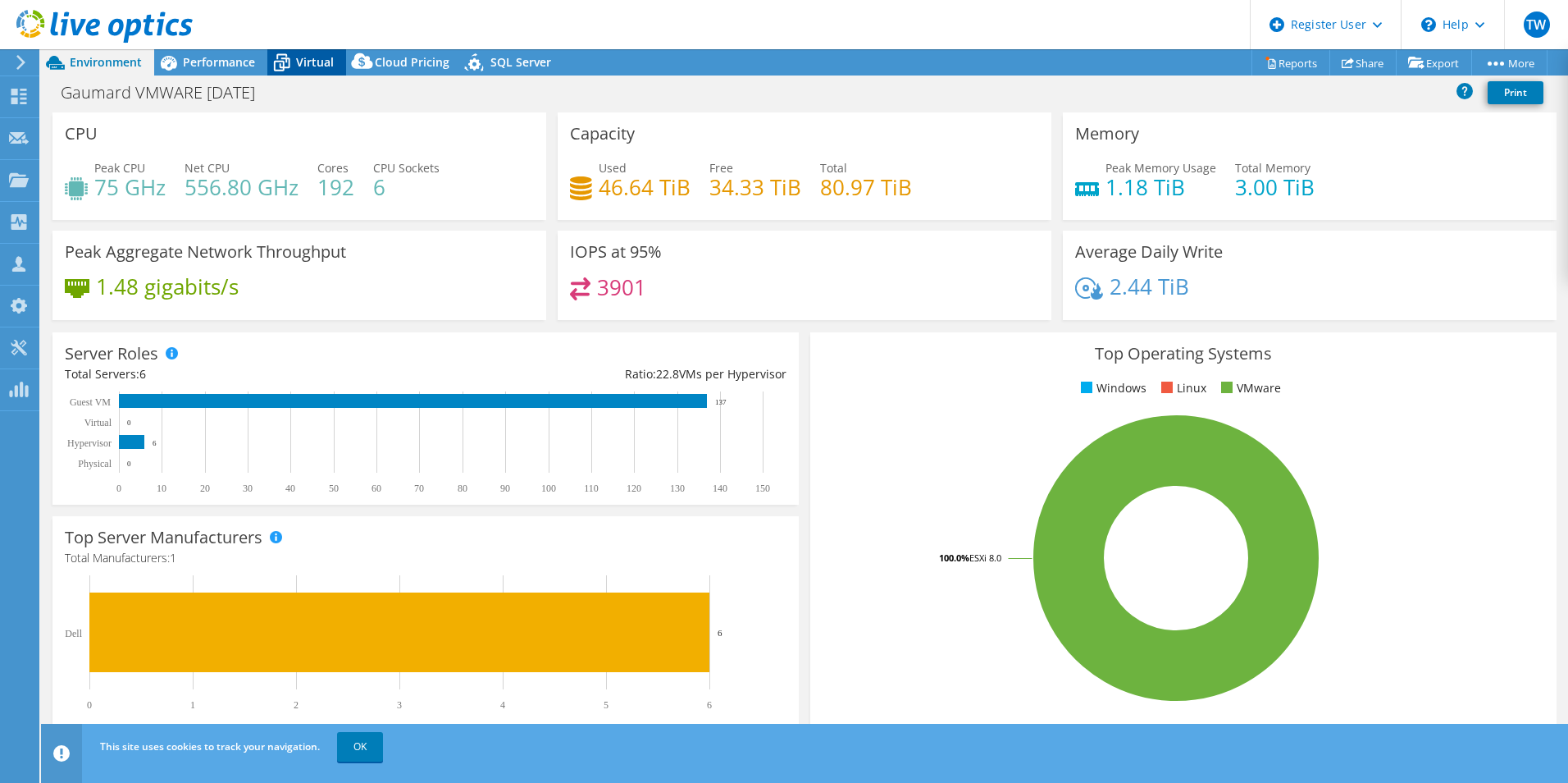
click at [320, 57] on span "Virtual" at bounding box center [315, 62] width 38 height 16
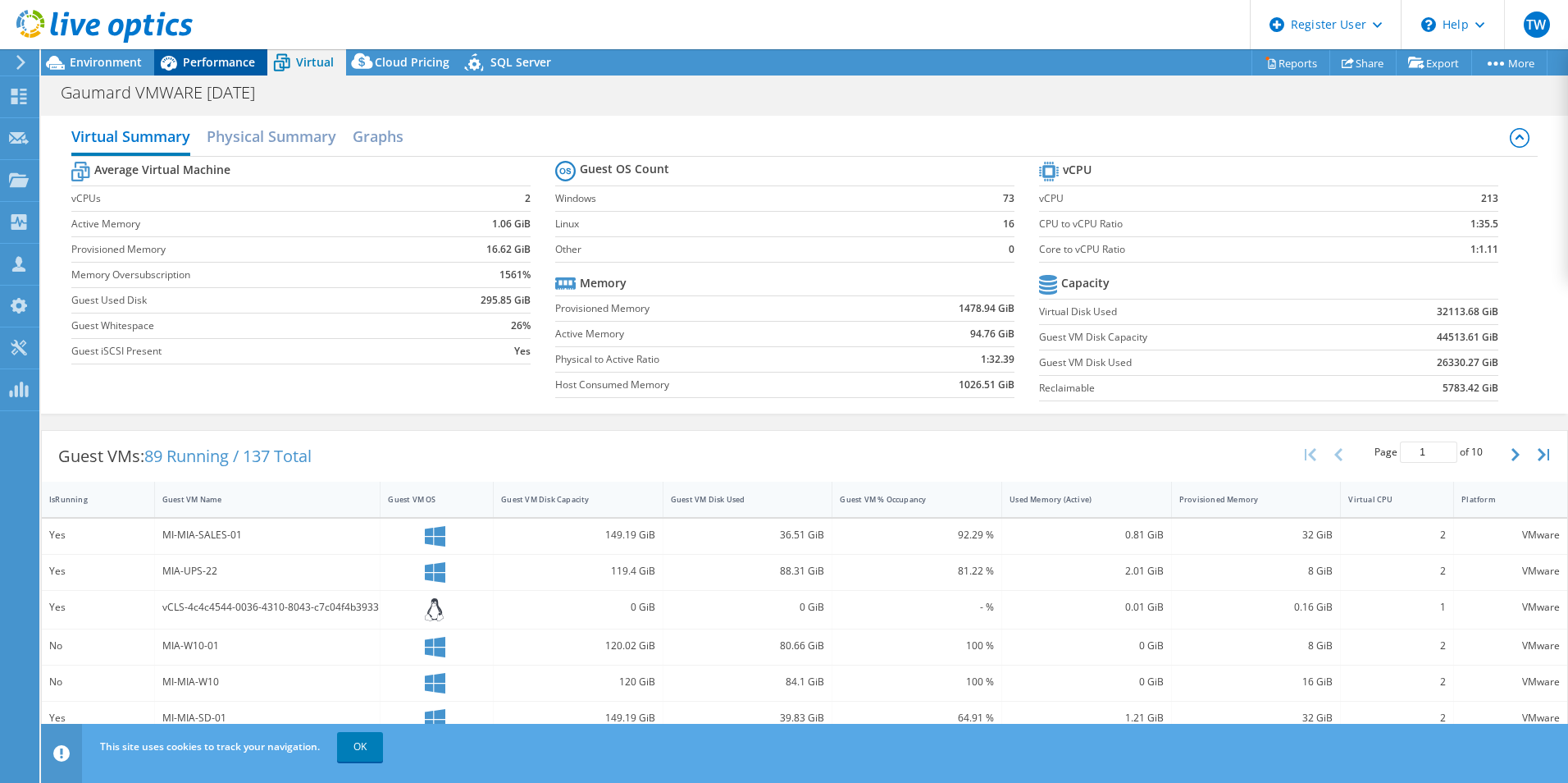
click at [174, 60] on icon at bounding box center [168, 62] width 29 height 29
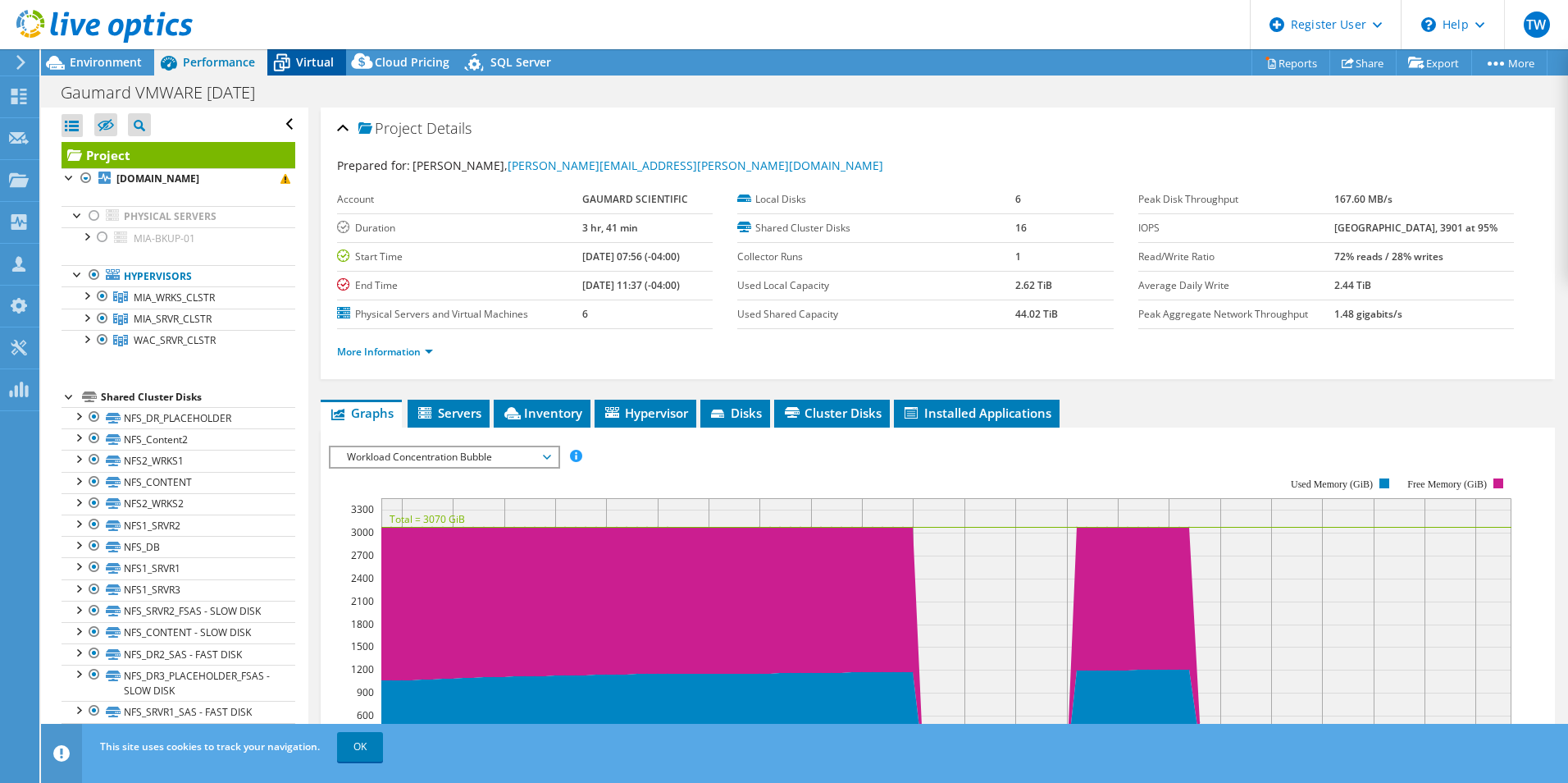
click at [302, 55] on span "Virtual" at bounding box center [315, 62] width 38 height 16
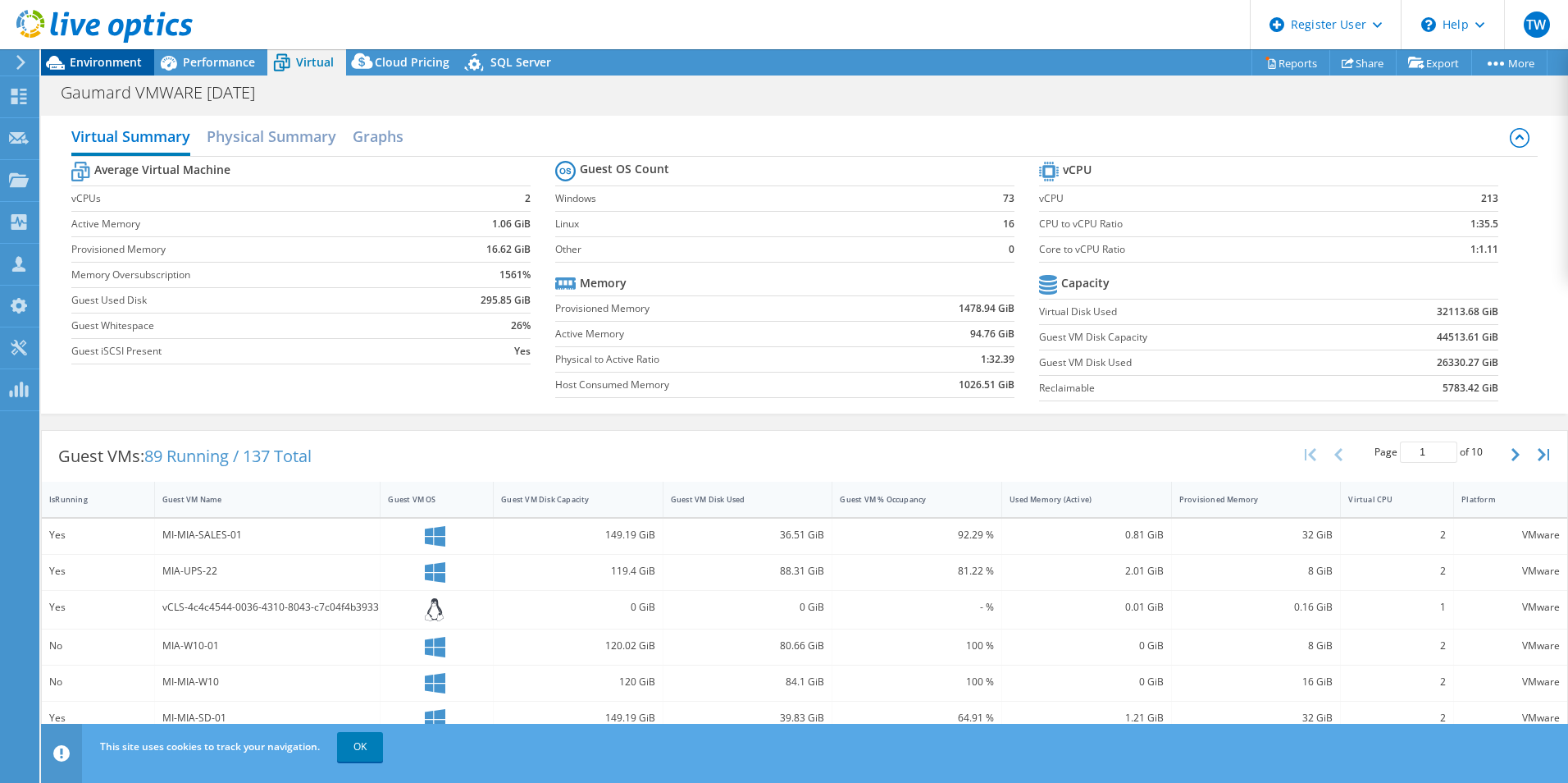
click at [74, 64] on span "Environment" at bounding box center [106, 62] width 73 height 16
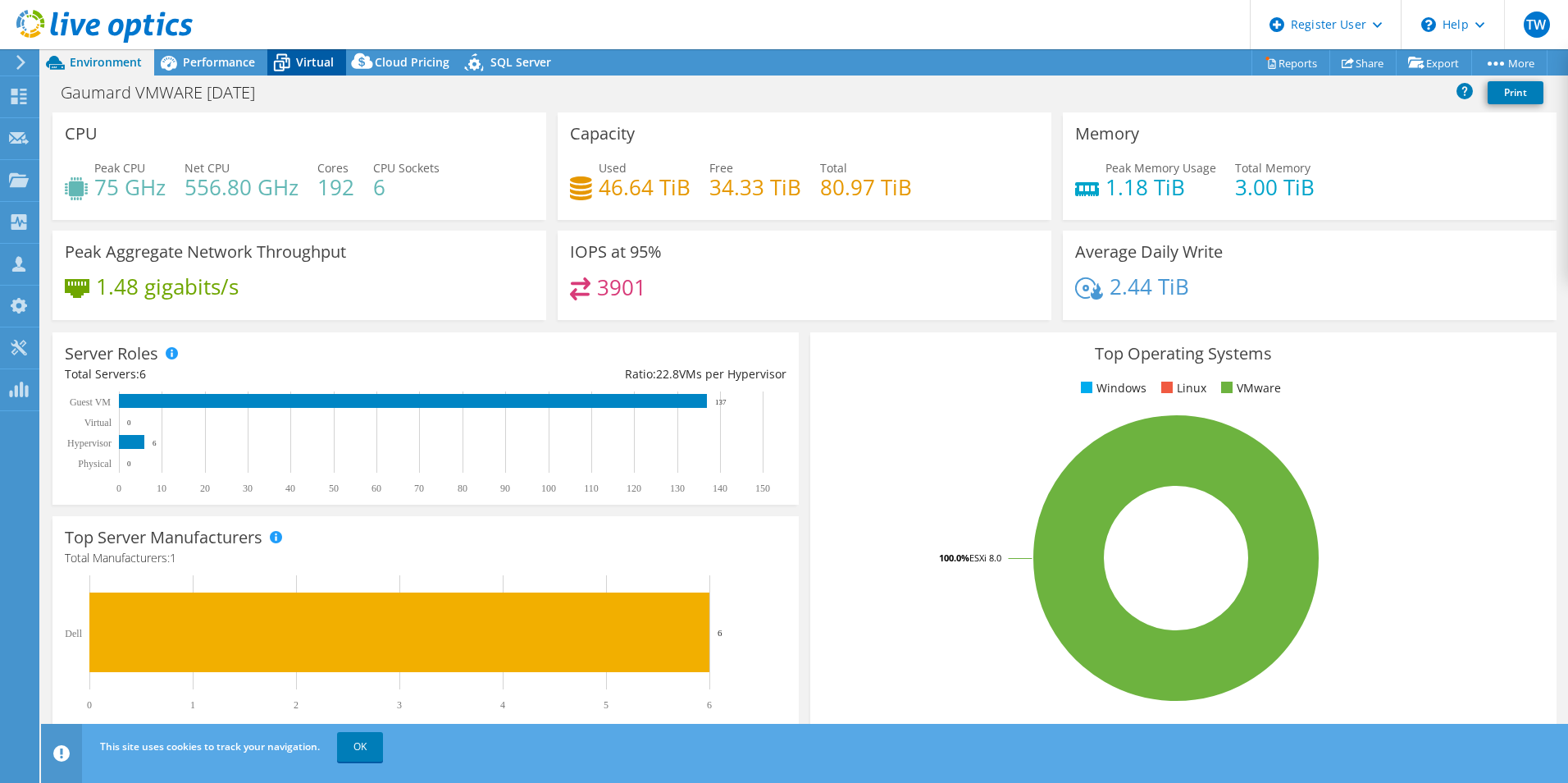
click at [312, 67] on span "Virtual" at bounding box center [315, 62] width 38 height 16
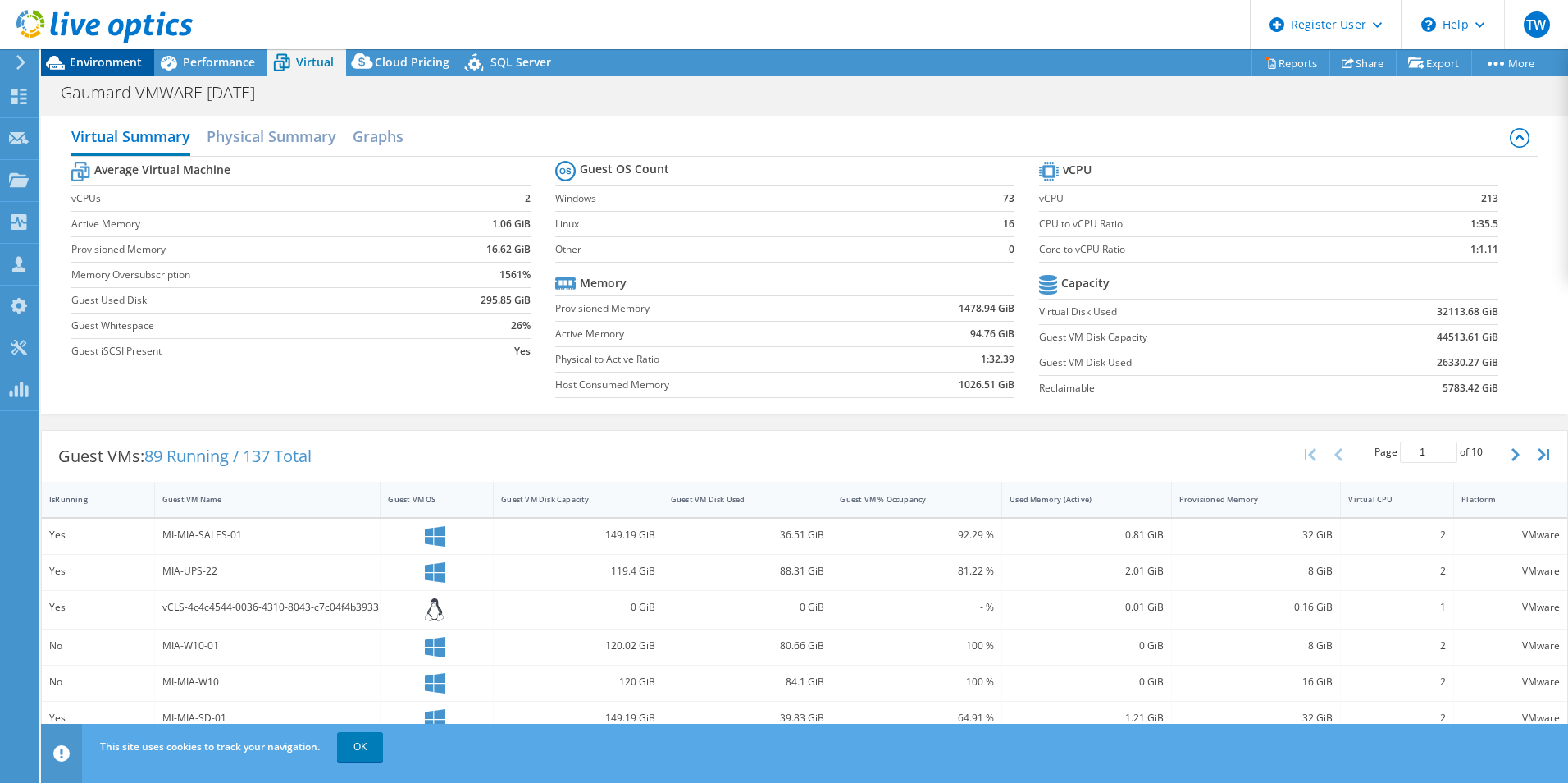
click at [56, 65] on icon at bounding box center [55, 63] width 19 height 14
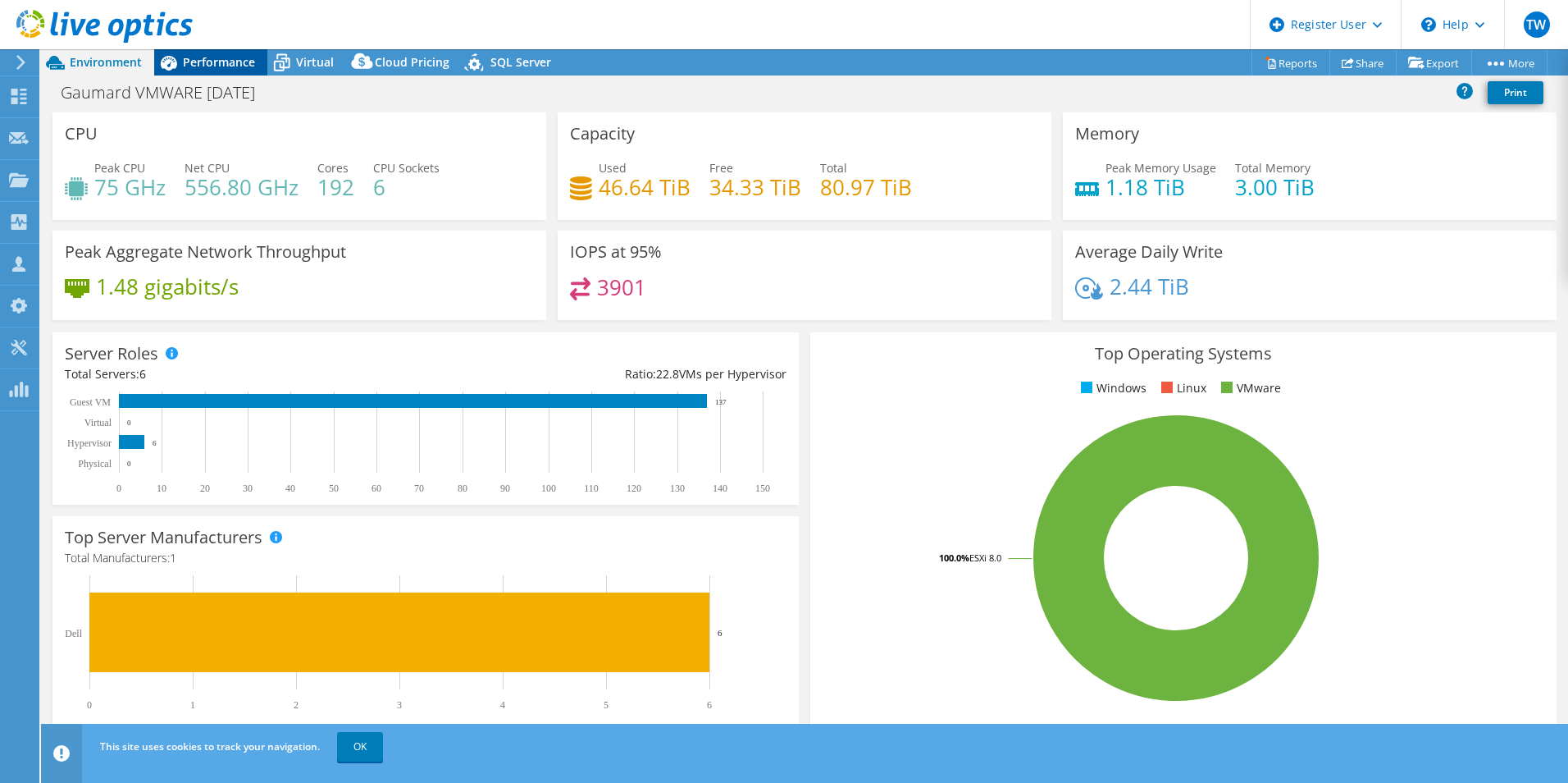
click at [216, 67] on span "Performance" at bounding box center [219, 62] width 73 height 16
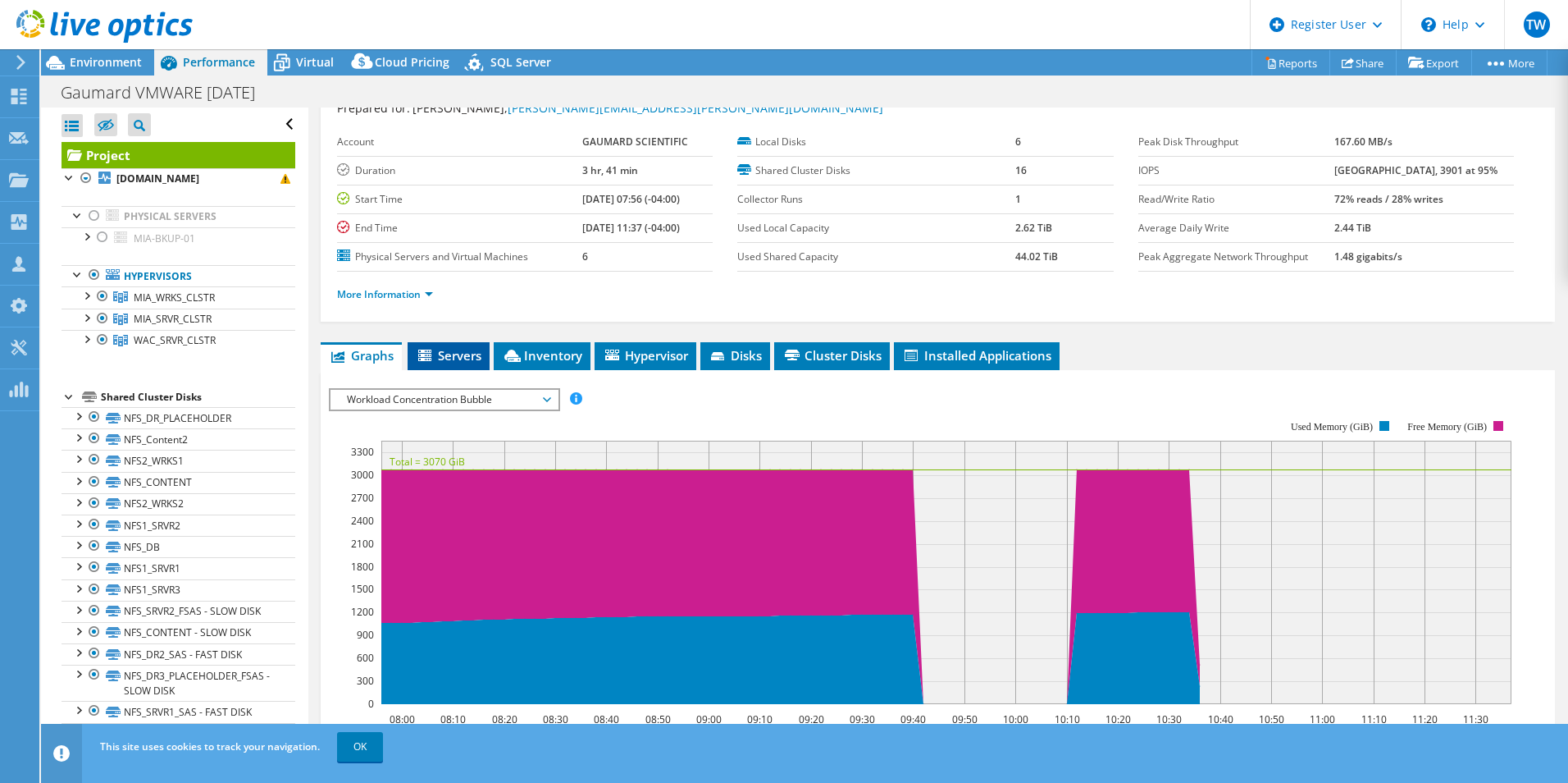
scroll to position [82, 0]
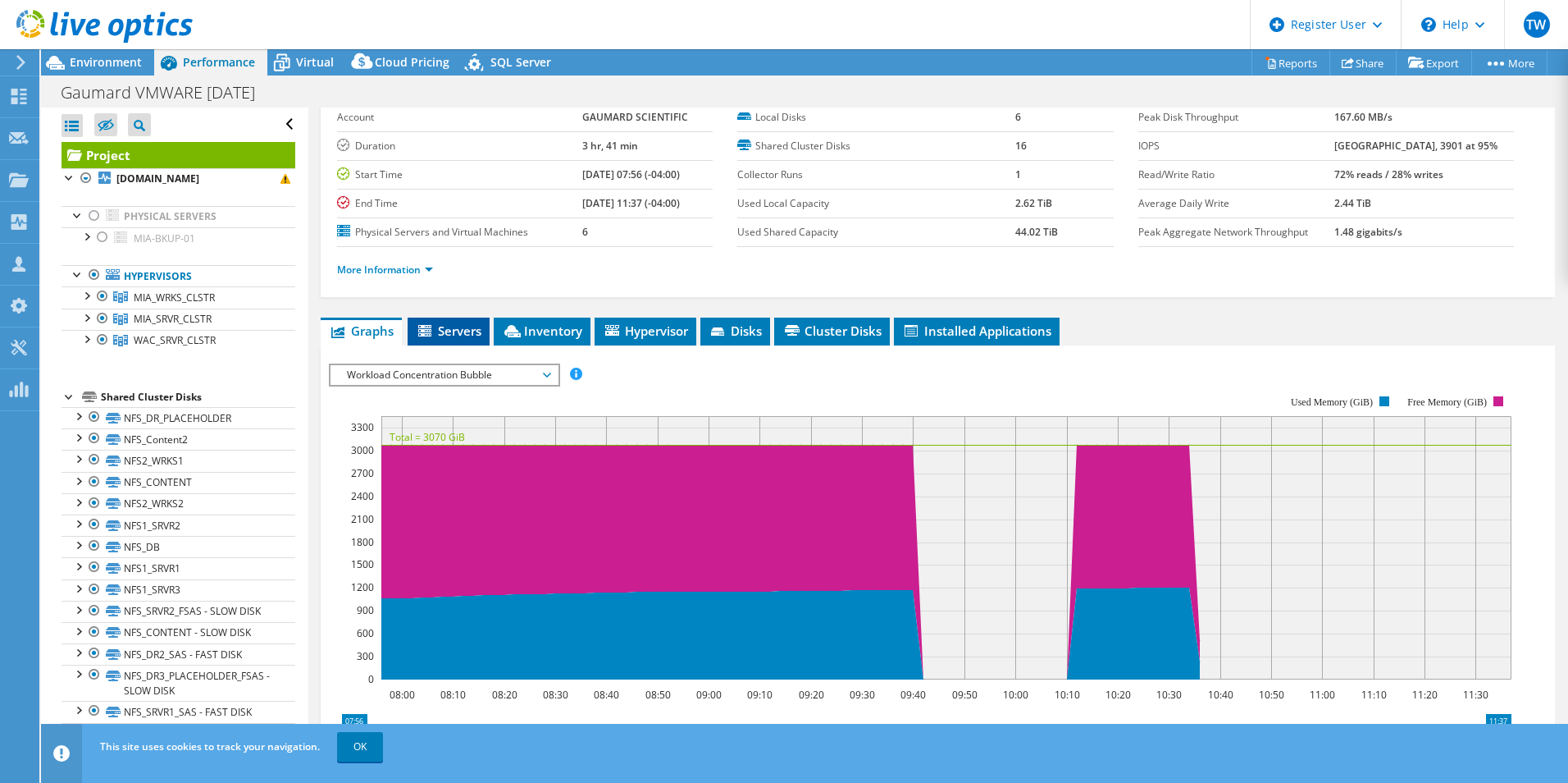
click at [462, 334] on span "Servers" at bounding box center [448, 330] width 66 height 16
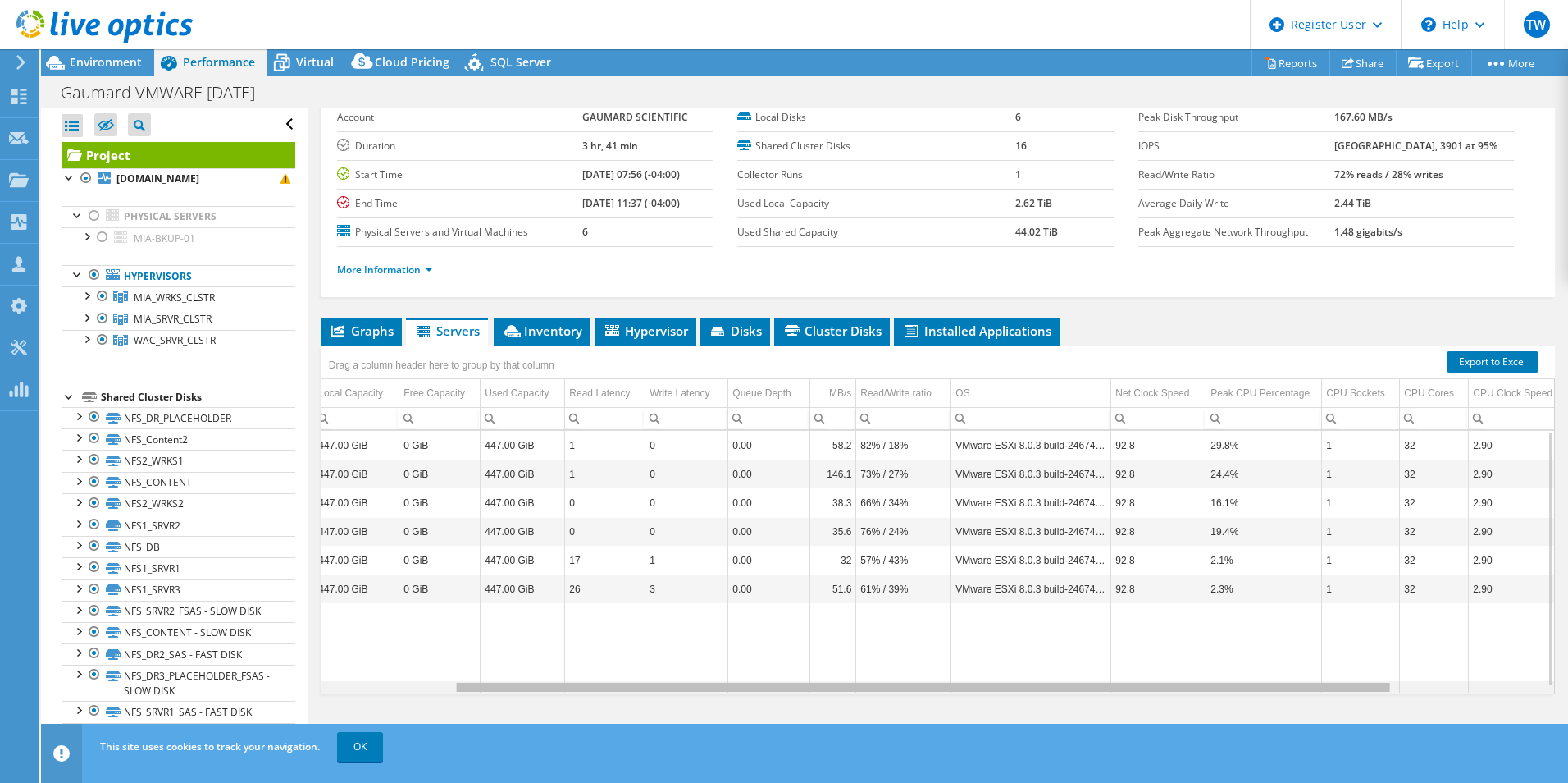
scroll to position [0, 0]
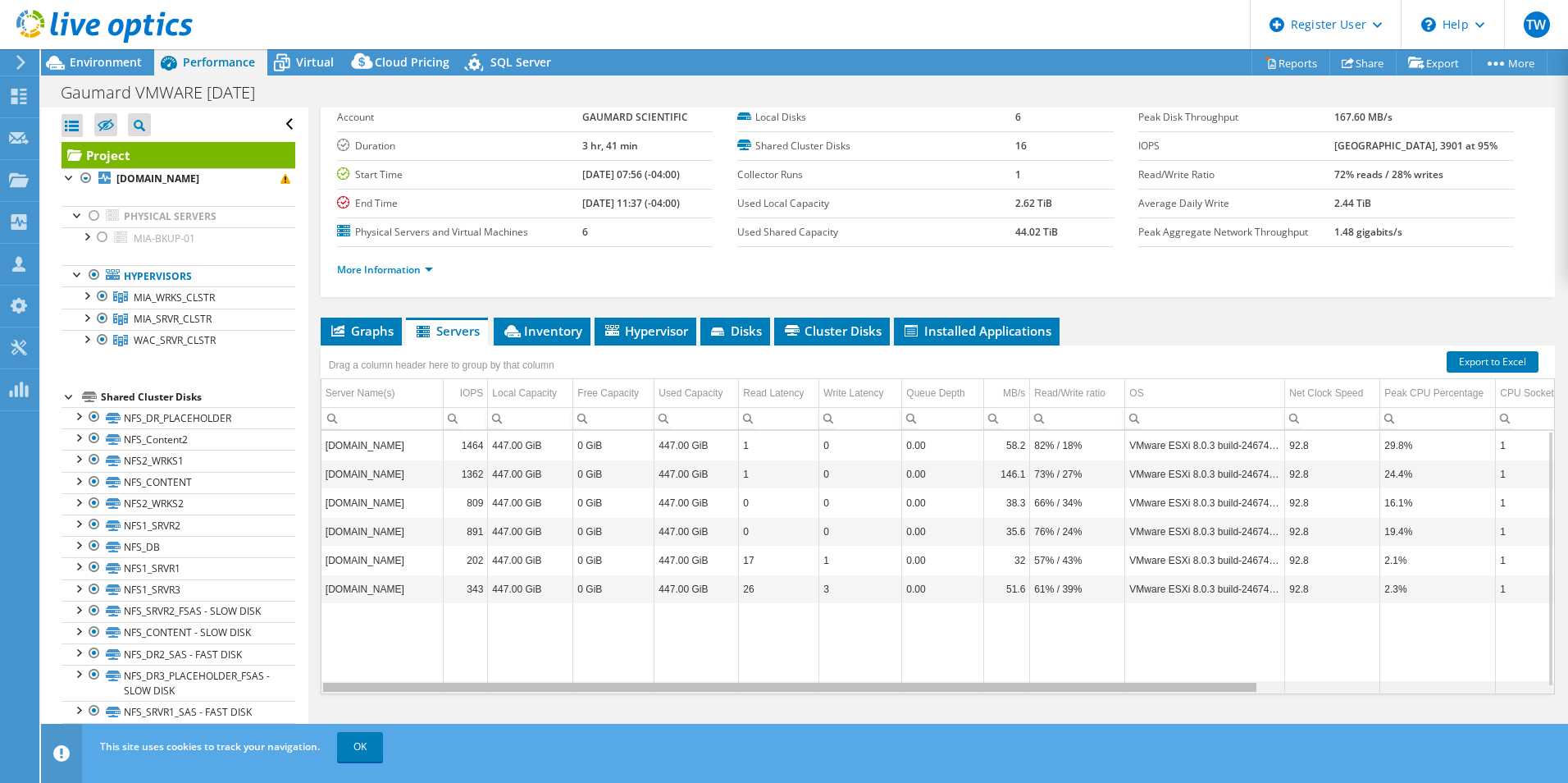
drag, startPoint x: 1208, startPoint y: 689, endPoint x: 817, endPoint y: 646, distance: 393.4
click at [825, 657] on body "TW Dell User [PERSON_NAME] Wagon [PERSON_NAME][EMAIL_ADDRESS][DOMAIN_NAME] Dell…" at bounding box center [784, 392] width 1568 height 783
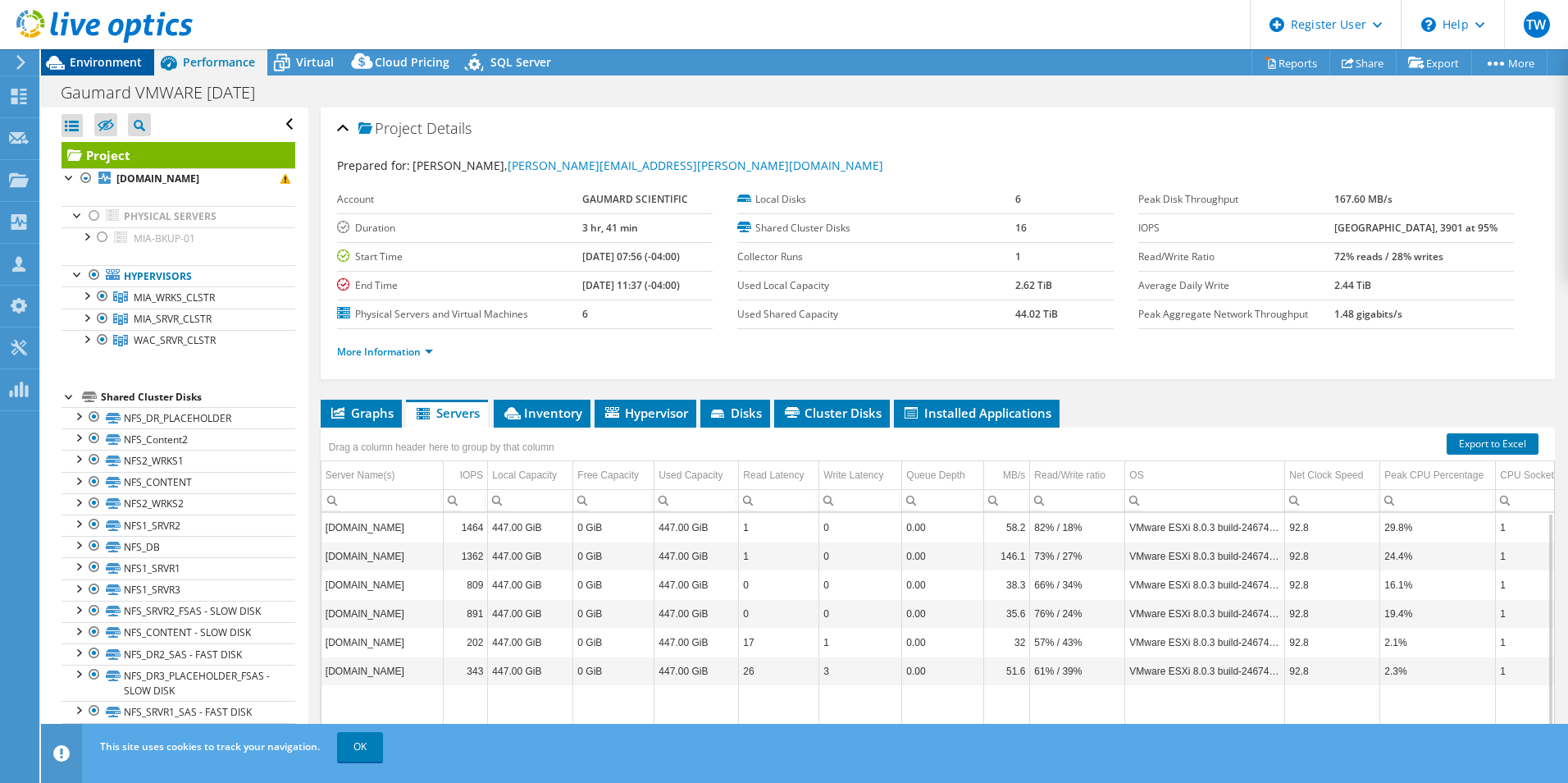
click at [92, 61] on span "Environment" at bounding box center [106, 62] width 73 height 16
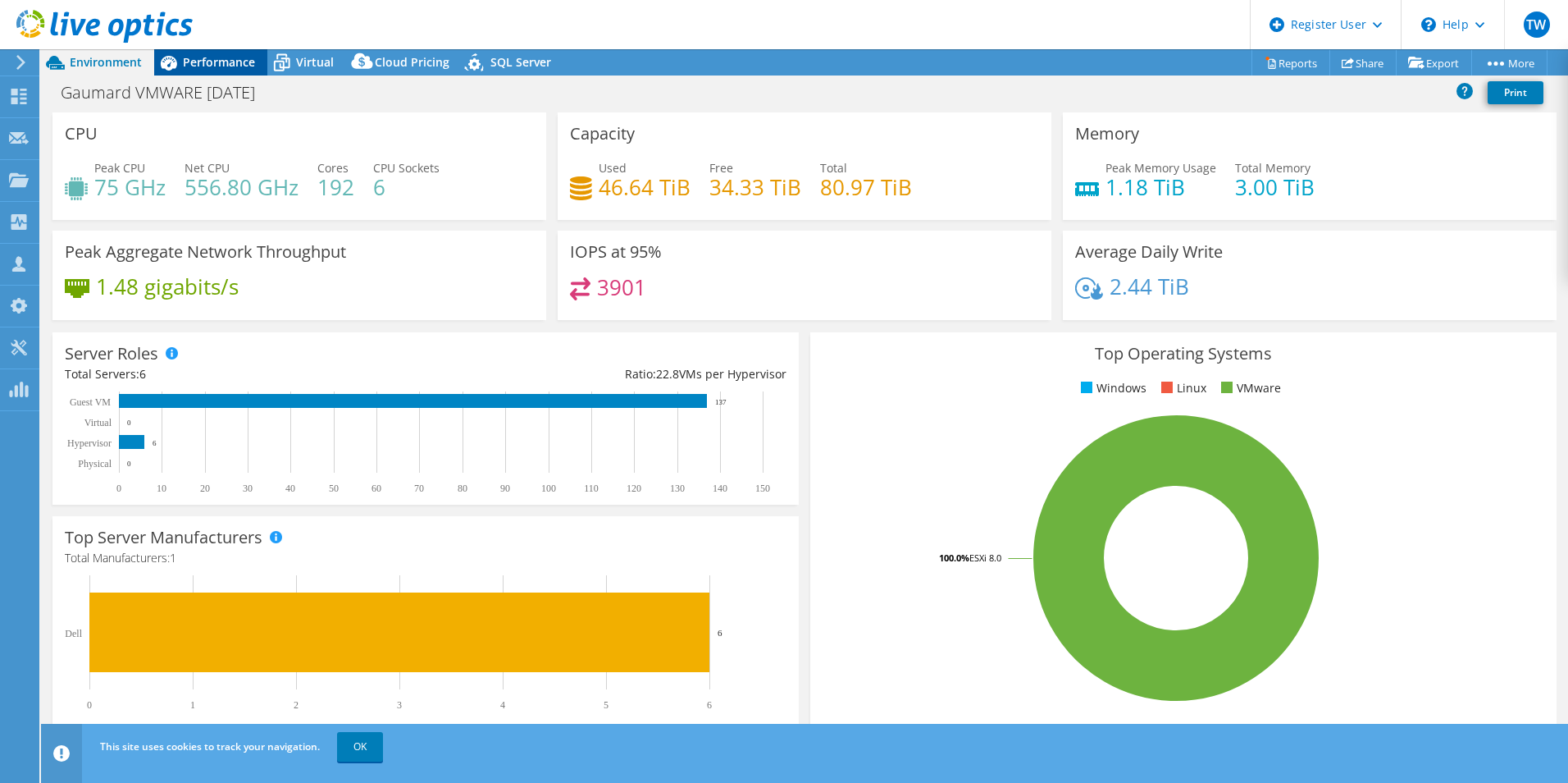
click at [232, 58] on span "Performance" at bounding box center [219, 62] width 73 height 16
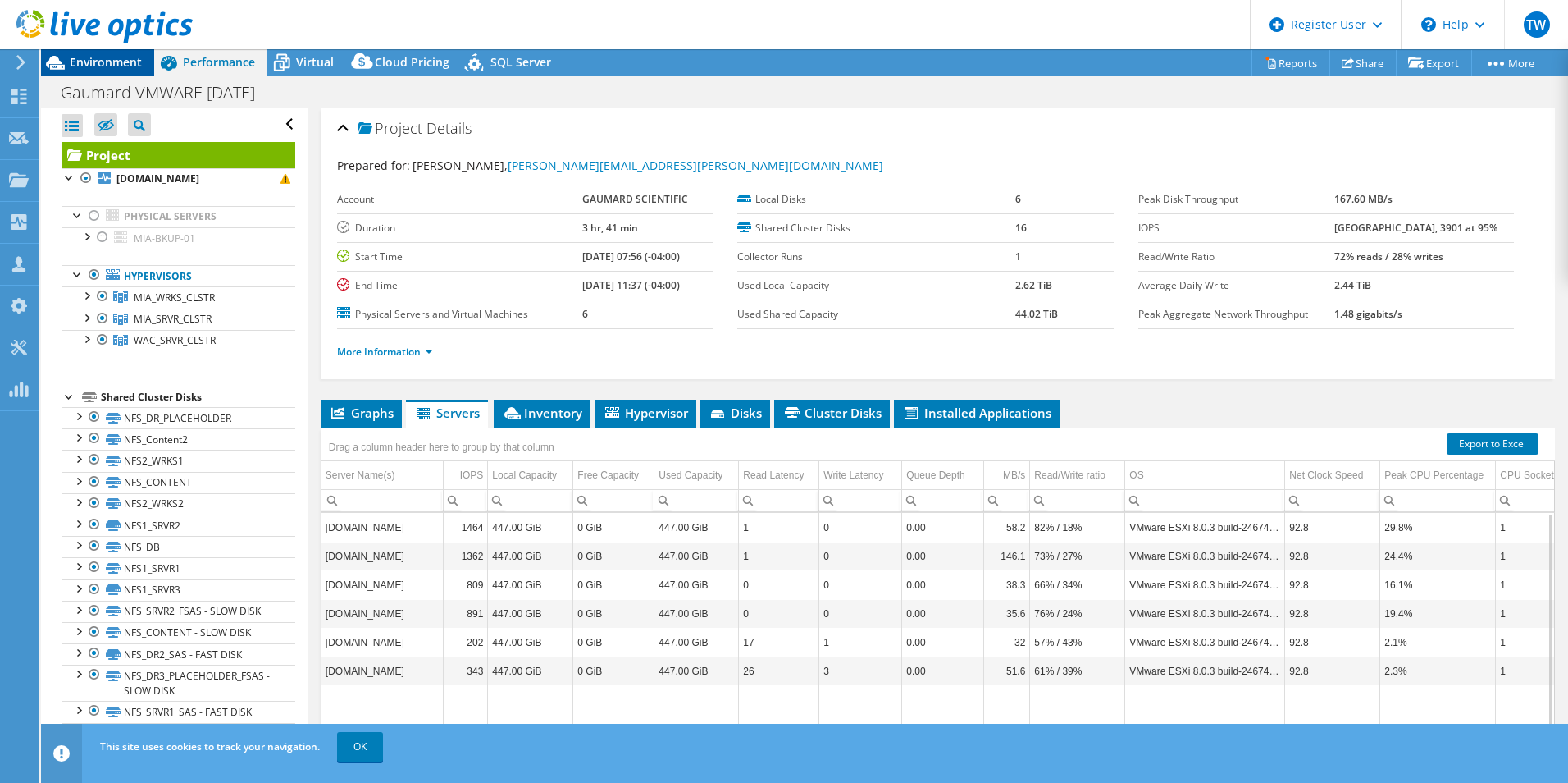
click at [122, 58] on span "Environment" at bounding box center [106, 62] width 73 height 16
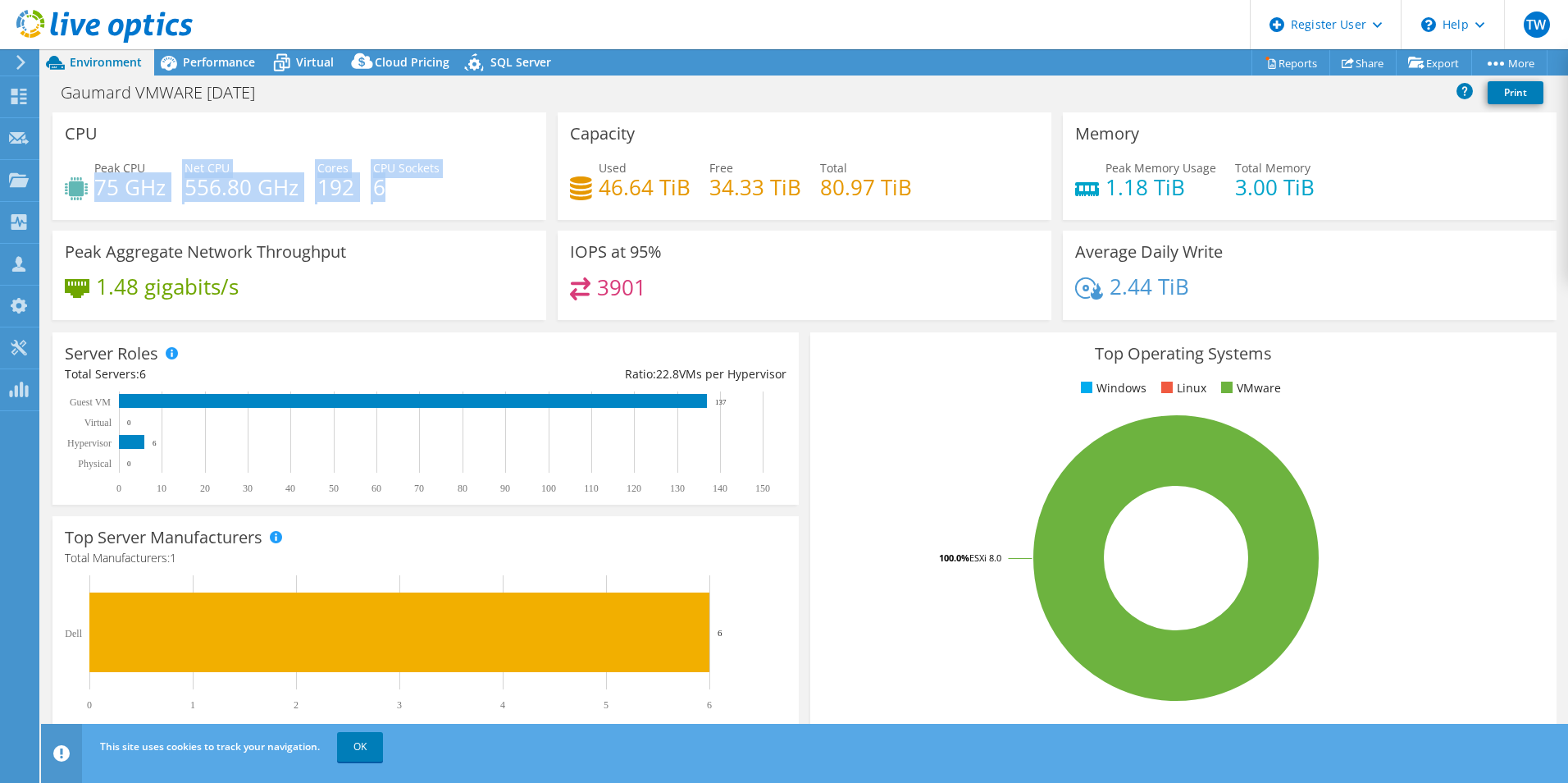
drag, startPoint x: 96, startPoint y: 187, endPoint x: 510, endPoint y: 221, distance: 415.4
click at [510, 221] on div "CPU Peak CPU 75 GHz Net CPU 556.80 GHz Cores 192 CPU Sockets 6" at bounding box center [299, 171] width 505 height 118
click at [462, 132] on div "CPU Peak CPU 75 GHz Net CPU 556.80 GHz Cores 192 CPU Sockets 6" at bounding box center [300, 166] width 494 height 107
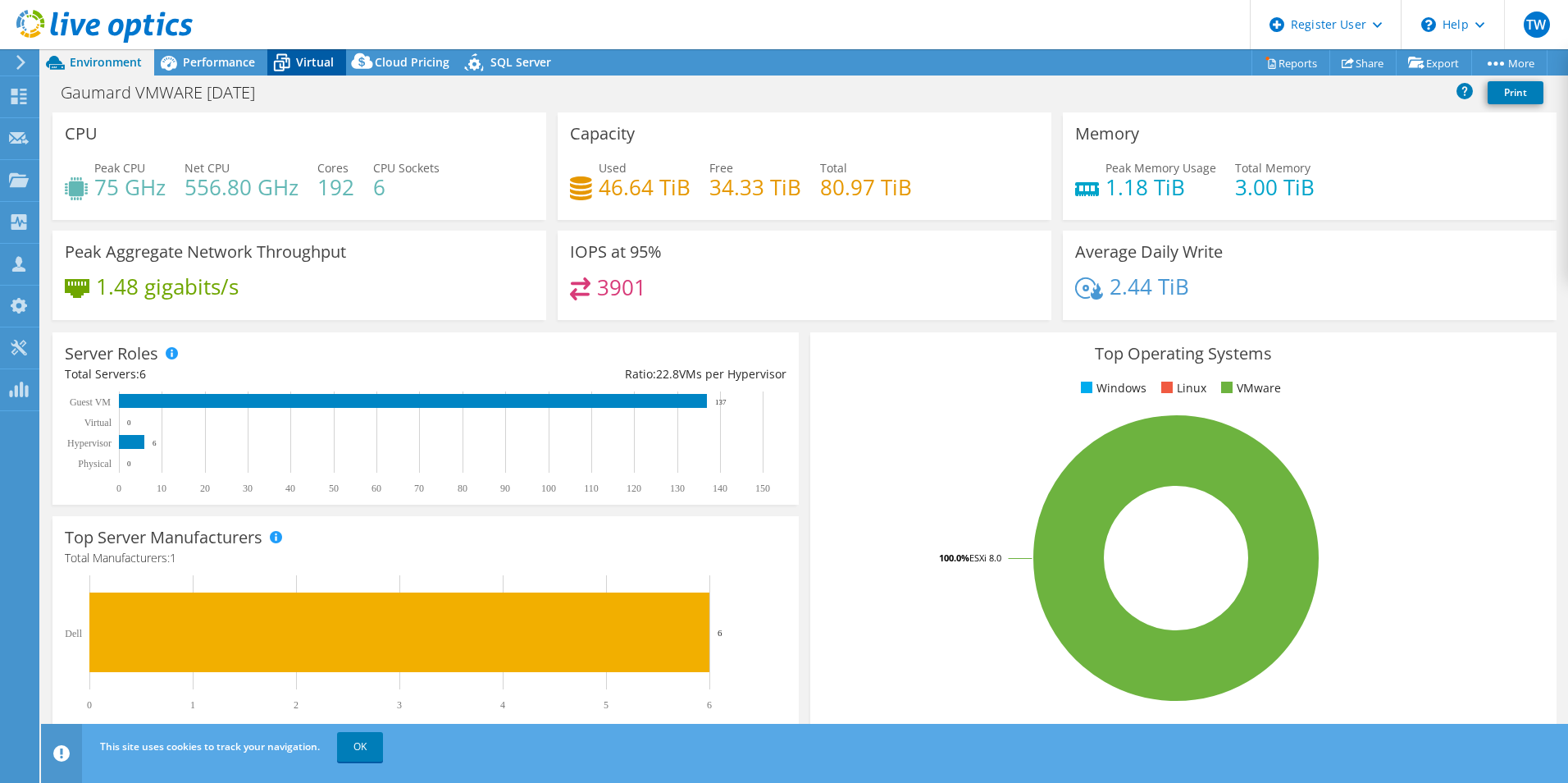
click at [303, 51] on div "Virtual" at bounding box center [307, 62] width 79 height 26
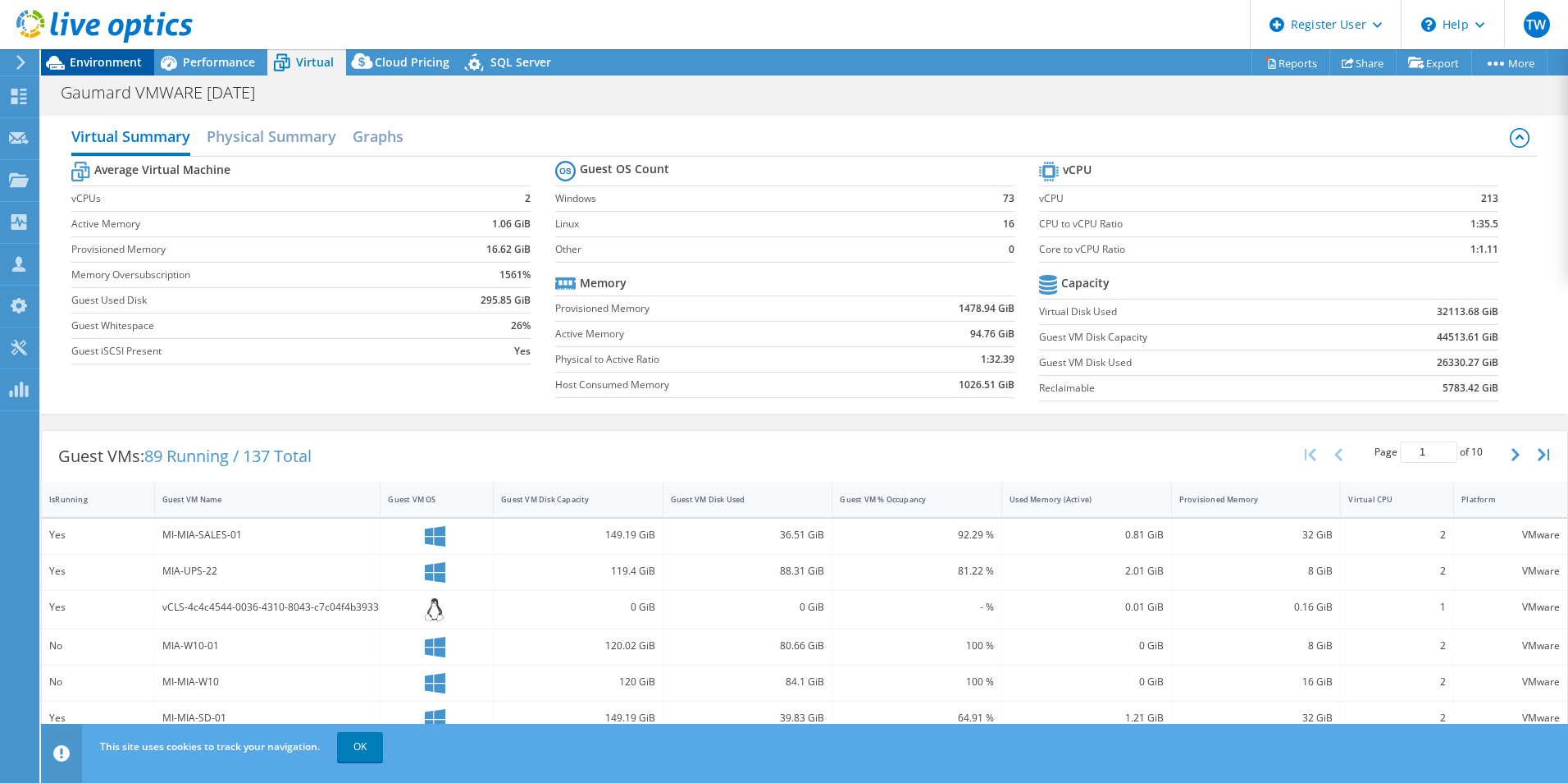
click at [111, 62] on span "Environment" at bounding box center [106, 62] width 73 height 16
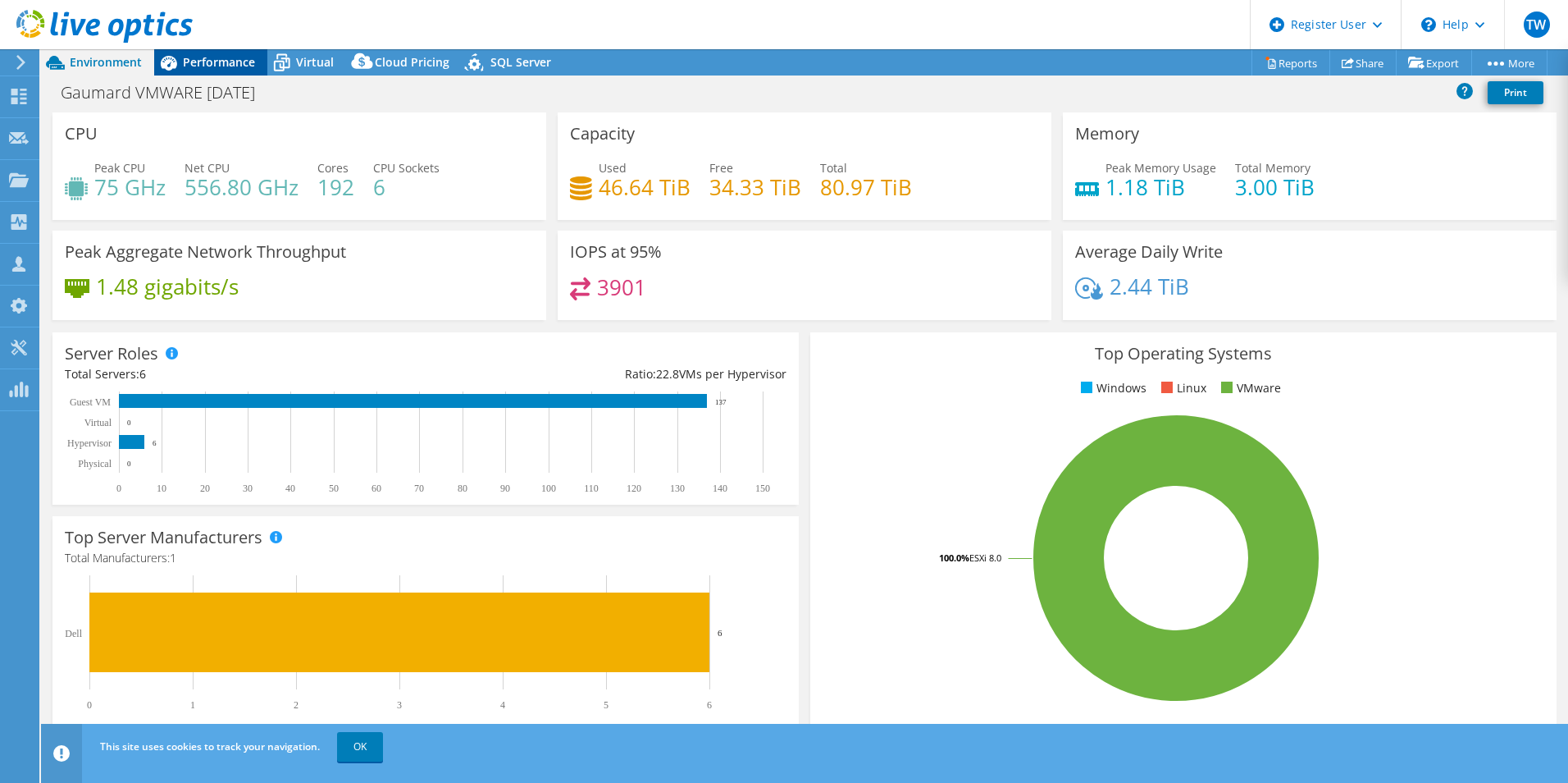
click at [231, 68] on span "Performance" at bounding box center [219, 62] width 73 height 16
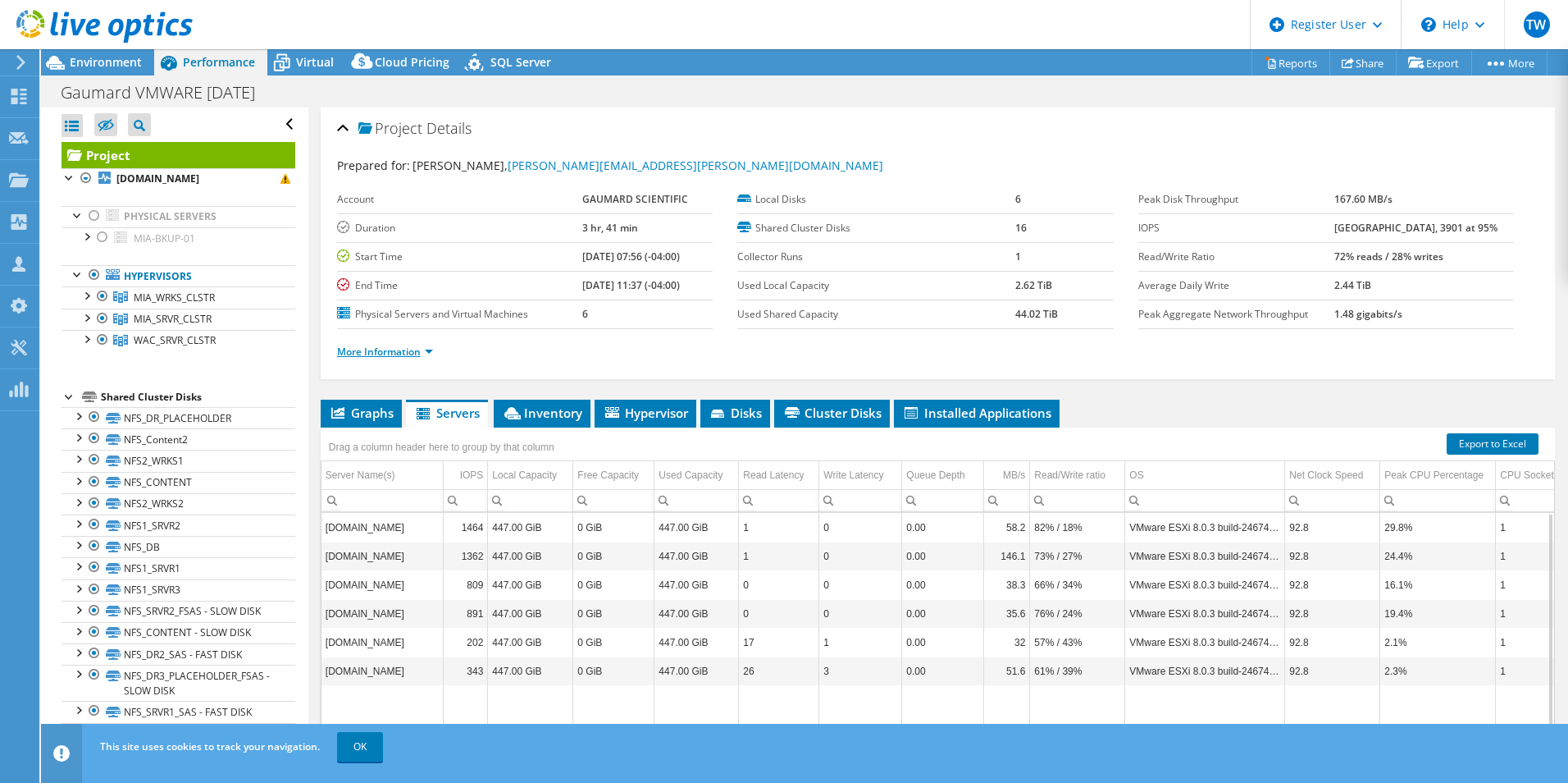
click at [379, 347] on link "More Information" at bounding box center [384, 352] width 96 height 14
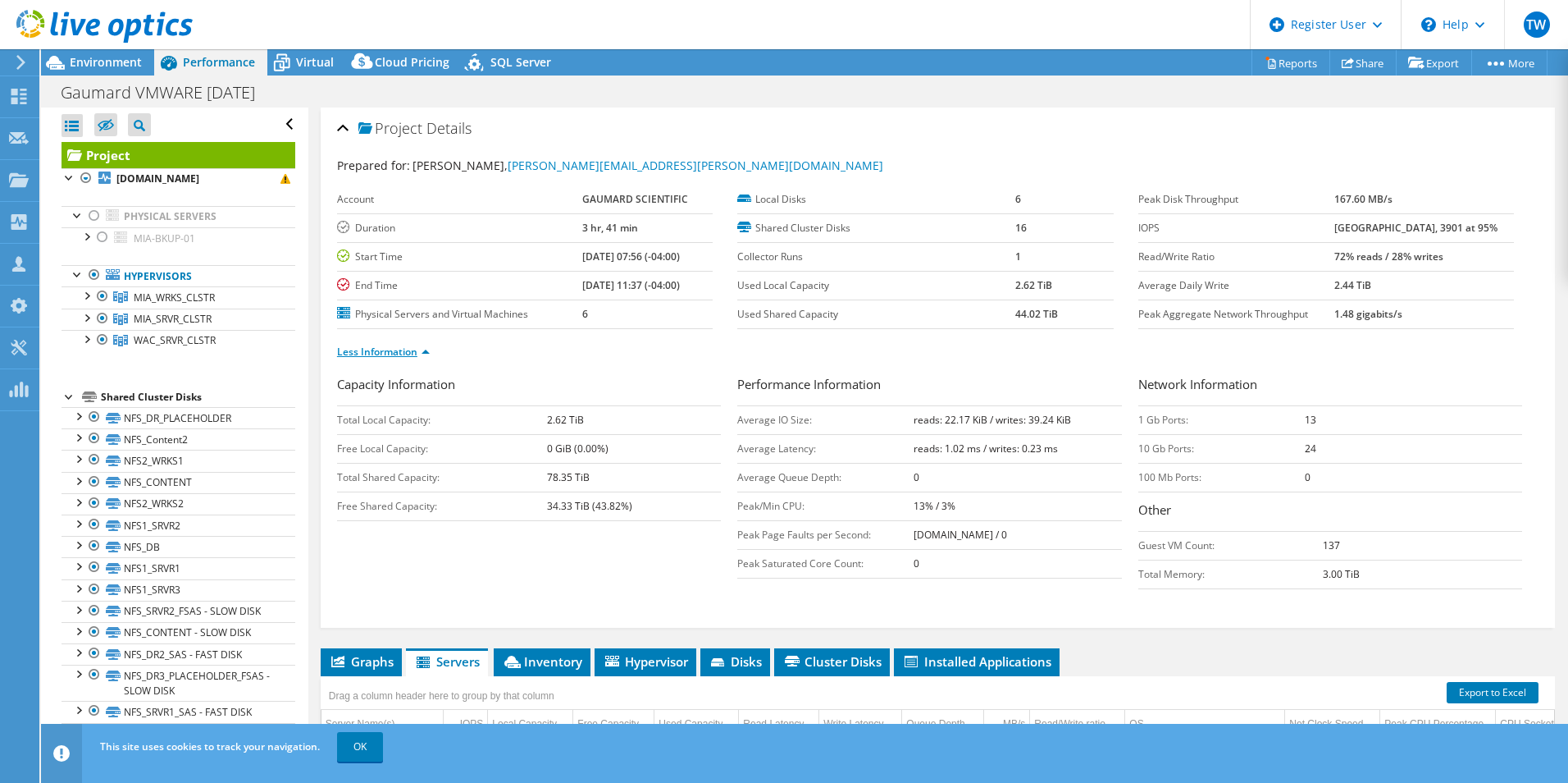
click at [385, 352] on link "Less Information" at bounding box center [383, 352] width 92 height 14
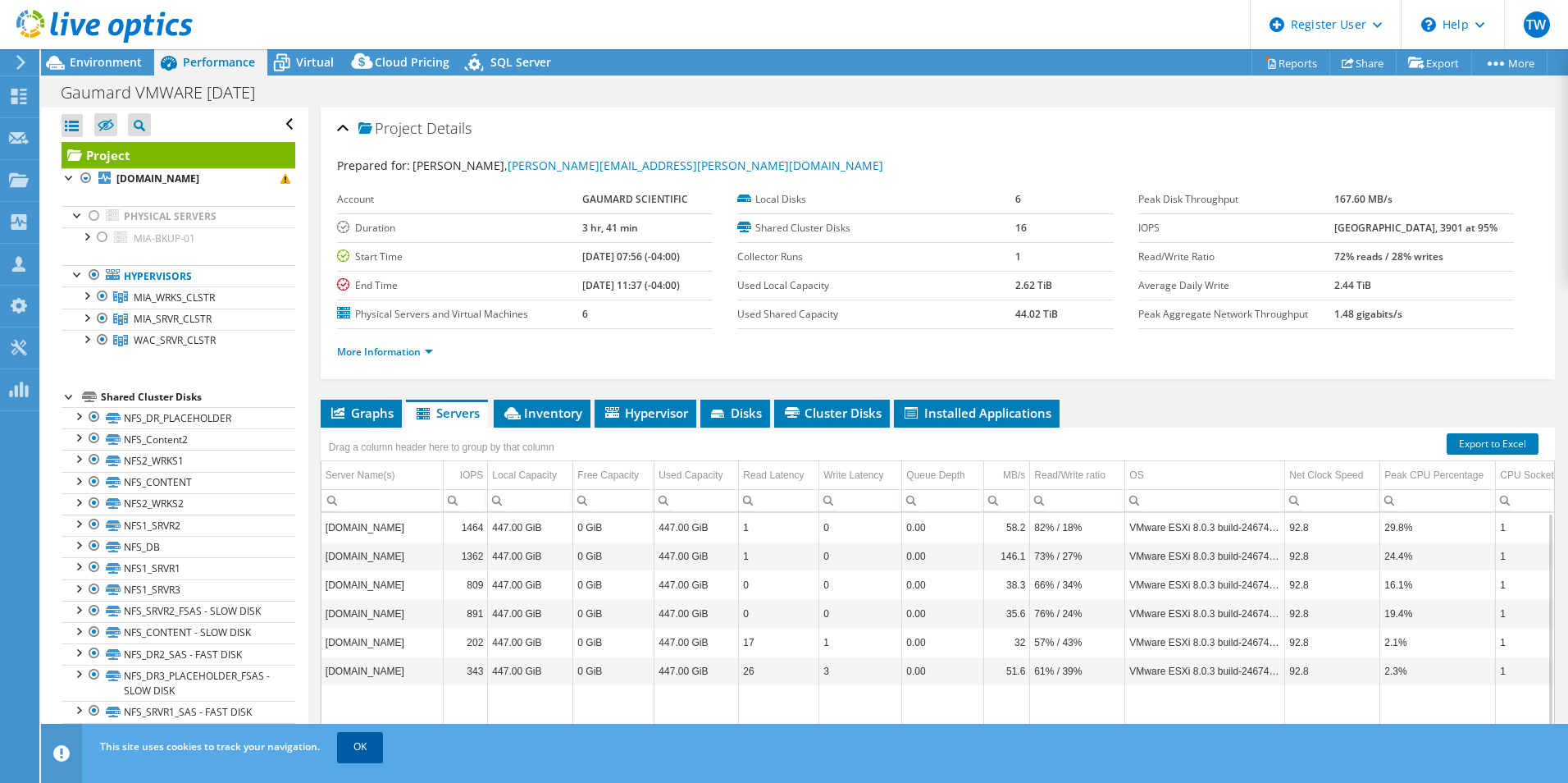
click at [365, 743] on link "OK" at bounding box center [359, 747] width 46 height 29
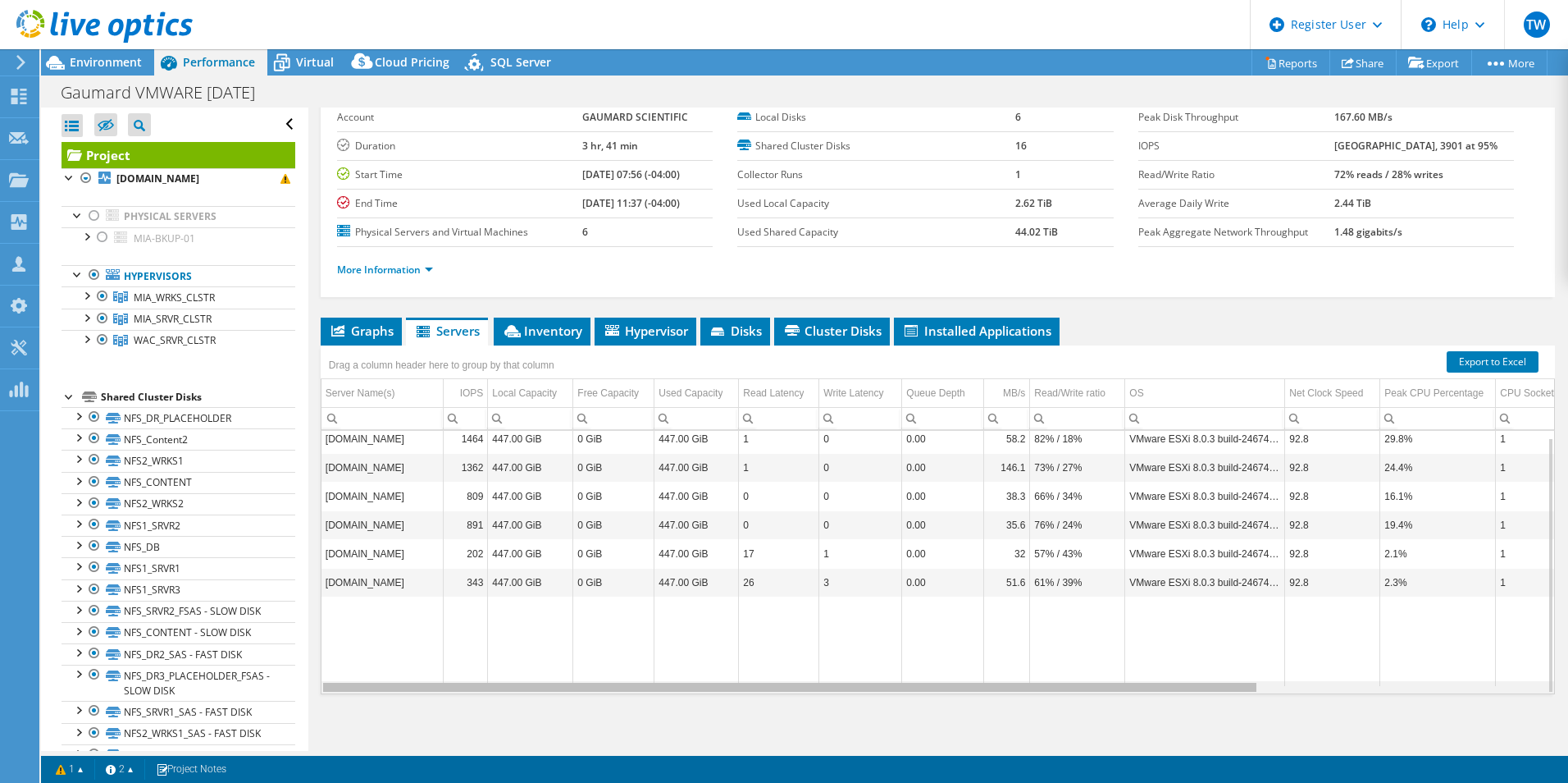
drag, startPoint x: 412, startPoint y: 690, endPoint x: 608, endPoint y: 649, distance: 200.2
click at [608, 649] on body "TW Dell User [PERSON_NAME] Wagon [PERSON_NAME][EMAIL_ADDRESS][DOMAIN_NAME] Dell…" at bounding box center [784, 392] width 1568 height 783
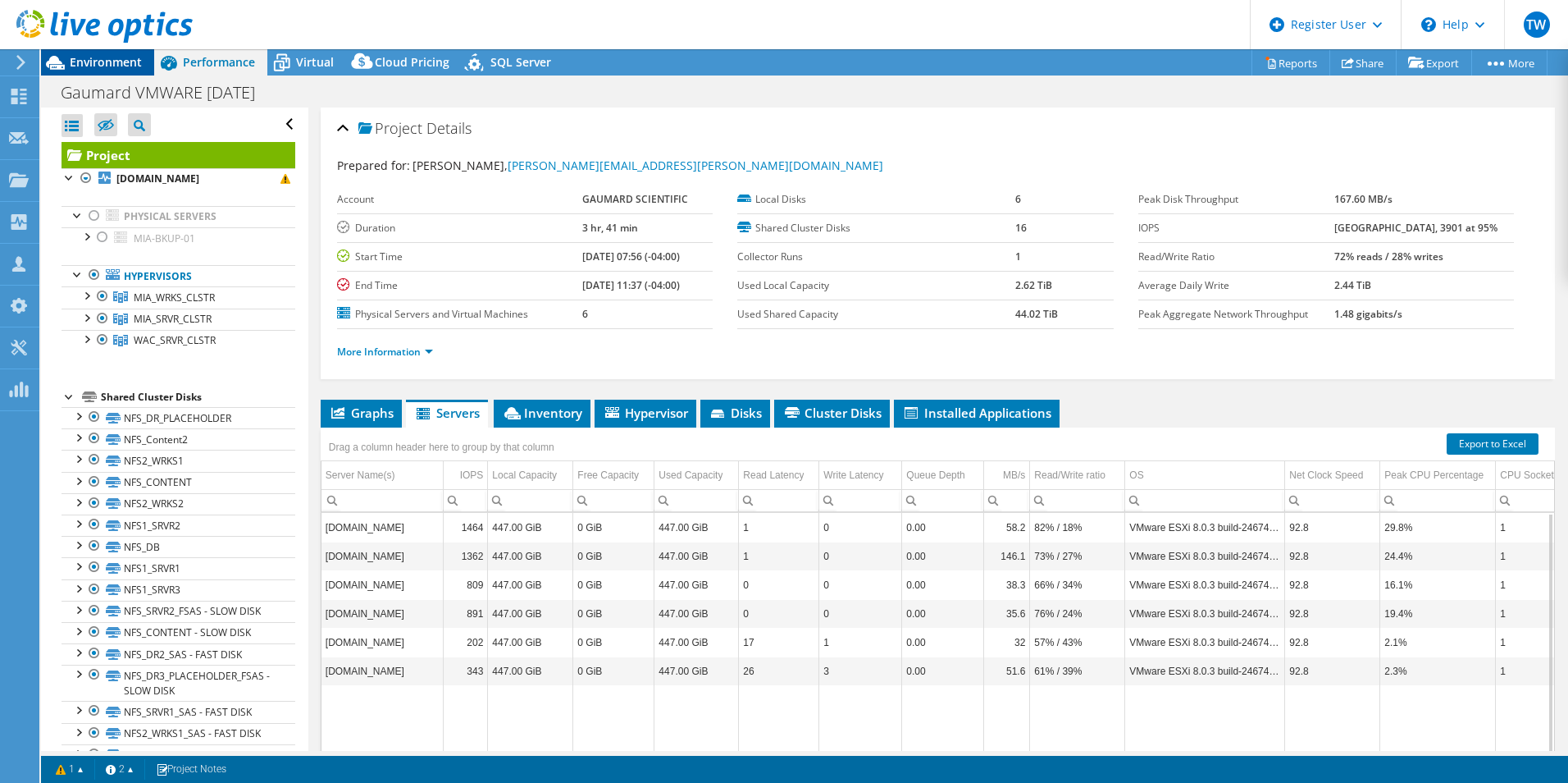
click at [116, 59] on span "Environment" at bounding box center [106, 62] width 73 height 16
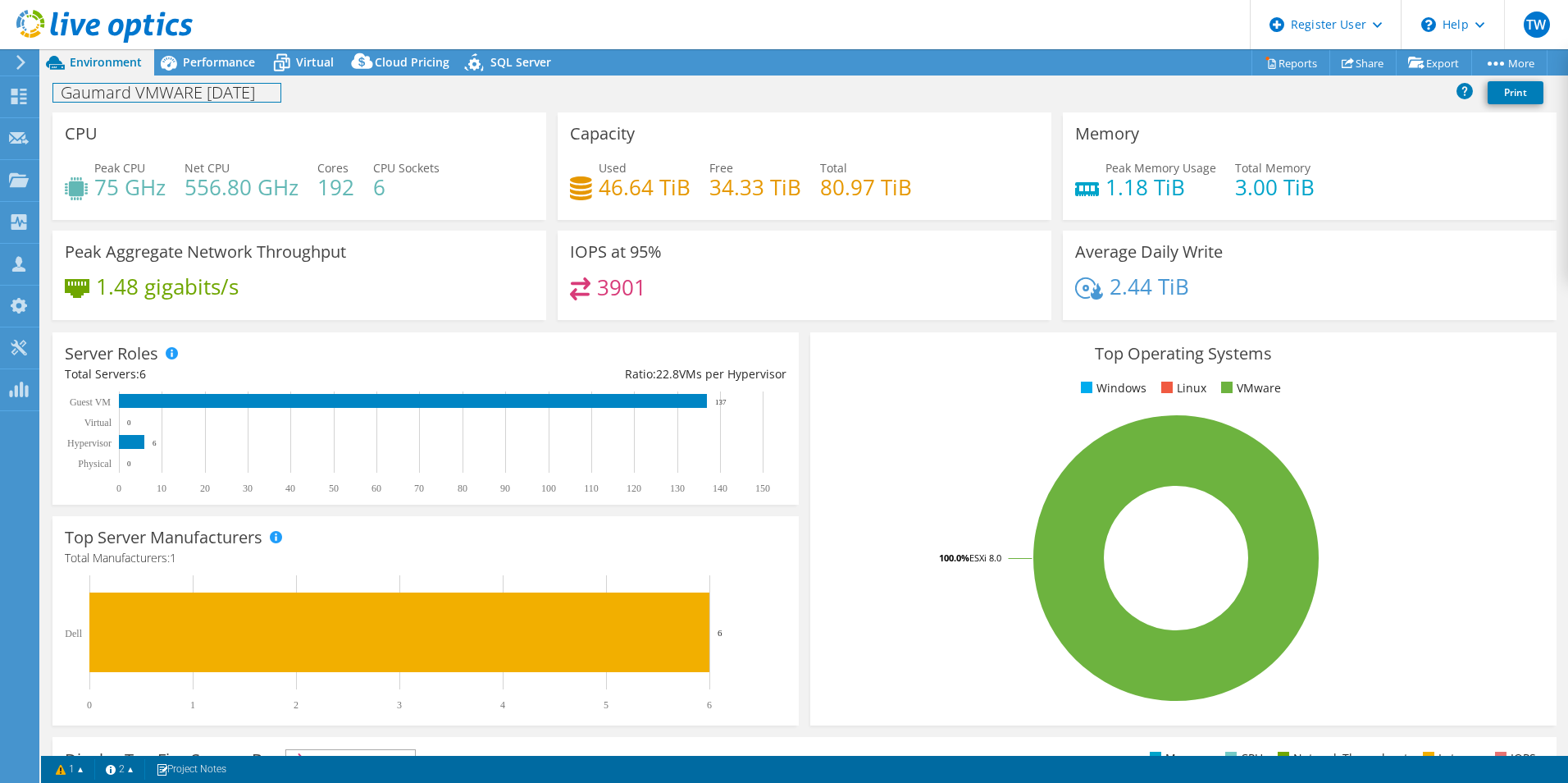
click at [302, 76] on div "Gaumard VMWARE [DATE] Print" at bounding box center [804, 93] width 1527 height 37
click at [311, 67] on span "Virtual" at bounding box center [315, 62] width 38 height 16
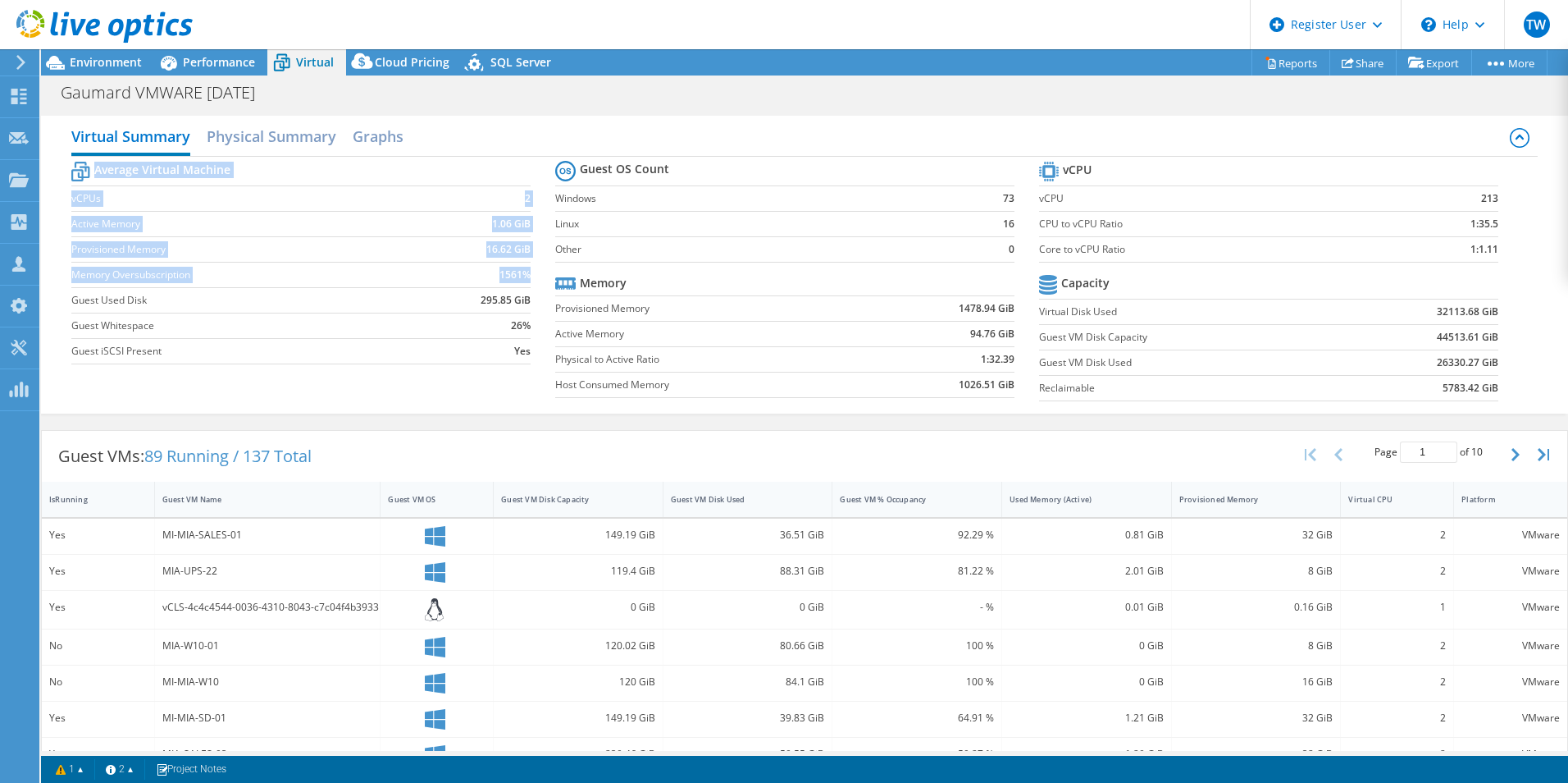
drag, startPoint x: 527, startPoint y: 271, endPoint x: 49, endPoint y: 273, distance: 478.0
click at [49, 273] on div "Virtual Summary Physical Summary Graphs Average Virtual Machine vCPUs 2 Active …" at bounding box center [804, 264] width 1527 height 298
drag, startPoint x: 49, startPoint y: 273, endPoint x: 130, endPoint y: 314, distance: 90.8
click at [124, 314] on td "Guest Whitespace" at bounding box center [246, 325] width 349 height 25
click at [530, 277] on section "Average Virtual Machine vCPUs 2 Active Memory 1.06 GiB Provisioned Memory 16.62…" at bounding box center [314, 264] width 484 height 215
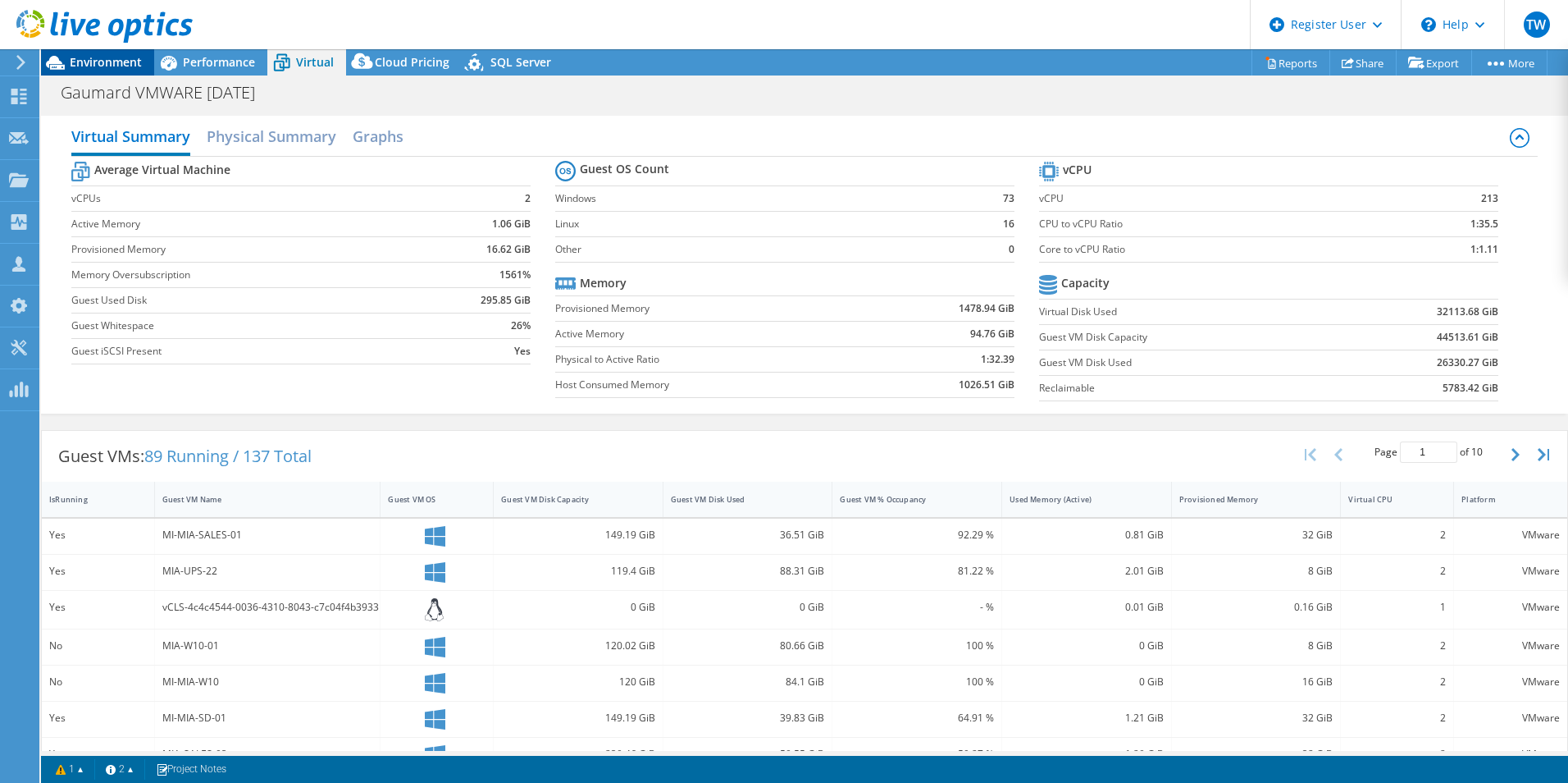
click at [117, 57] on span "Environment" at bounding box center [106, 62] width 73 height 16
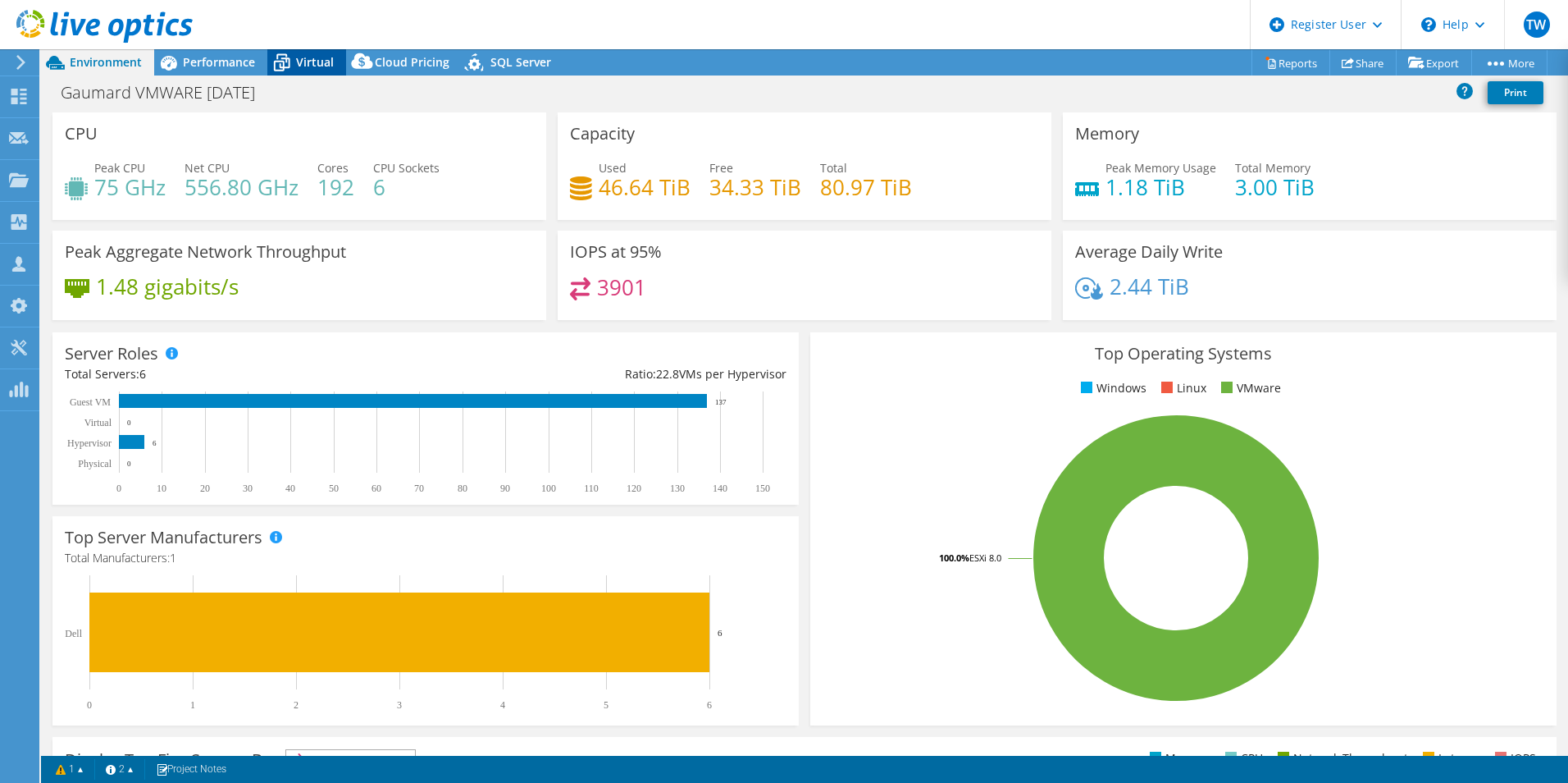
click at [317, 52] on div "Virtual" at bounding box center [307, 62] width 79 height 26
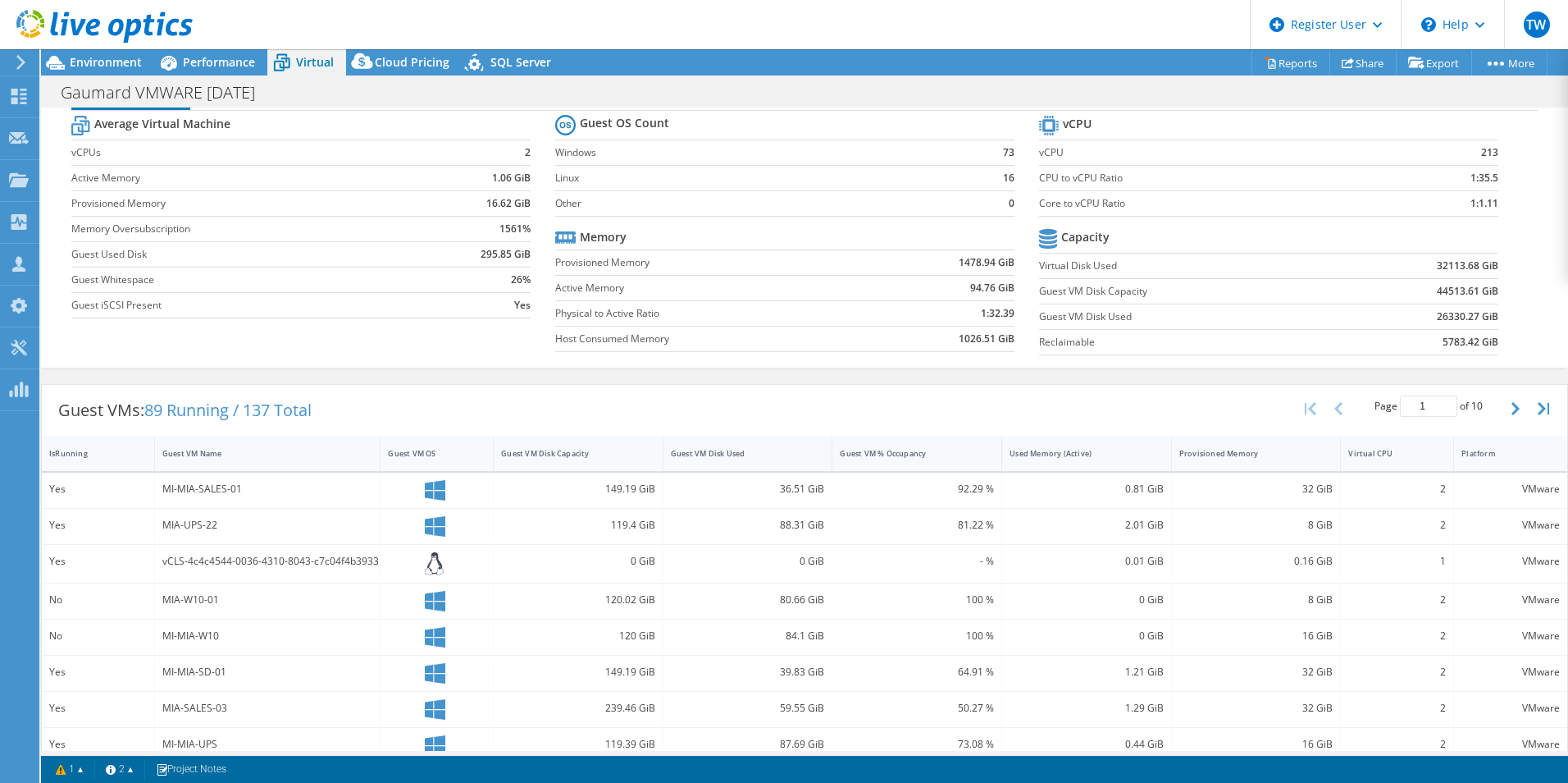
scroll to position [82, 0]
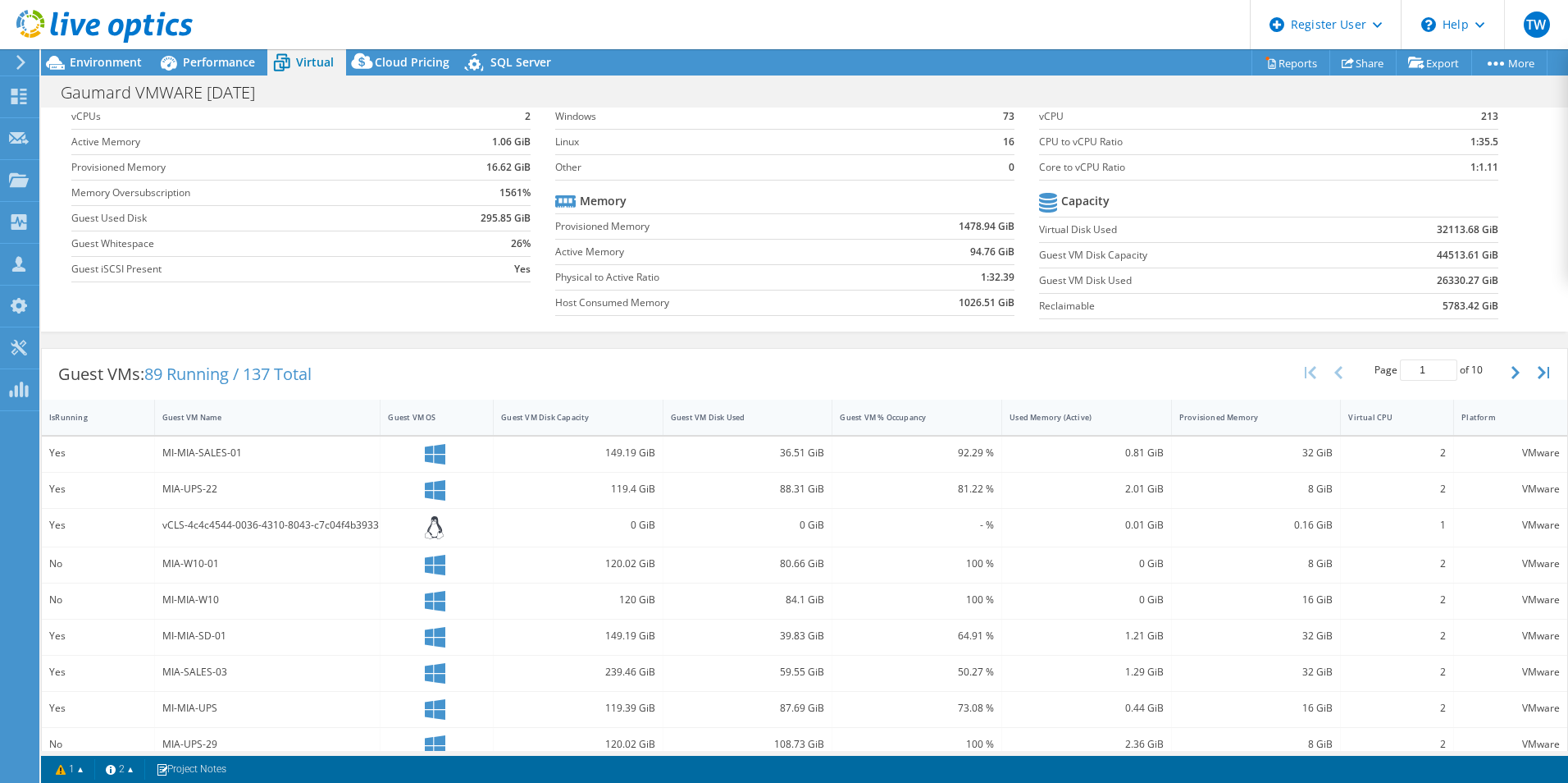
click at [299, 382] on span "89 Running / 137 Total" at bounding box center [228, 374] width 168 height 22
click at [371, 376] on div "Guest VMs: 89 Running / 137 Total Page 1 of 10 5 rows 10 rows 20 rows 25 rows 5…" at bounding box center [804, 374] width 1526 height 51
click at [88, 425] on div "IsRunning" at bounding box center [87, 417] width 92 height 25
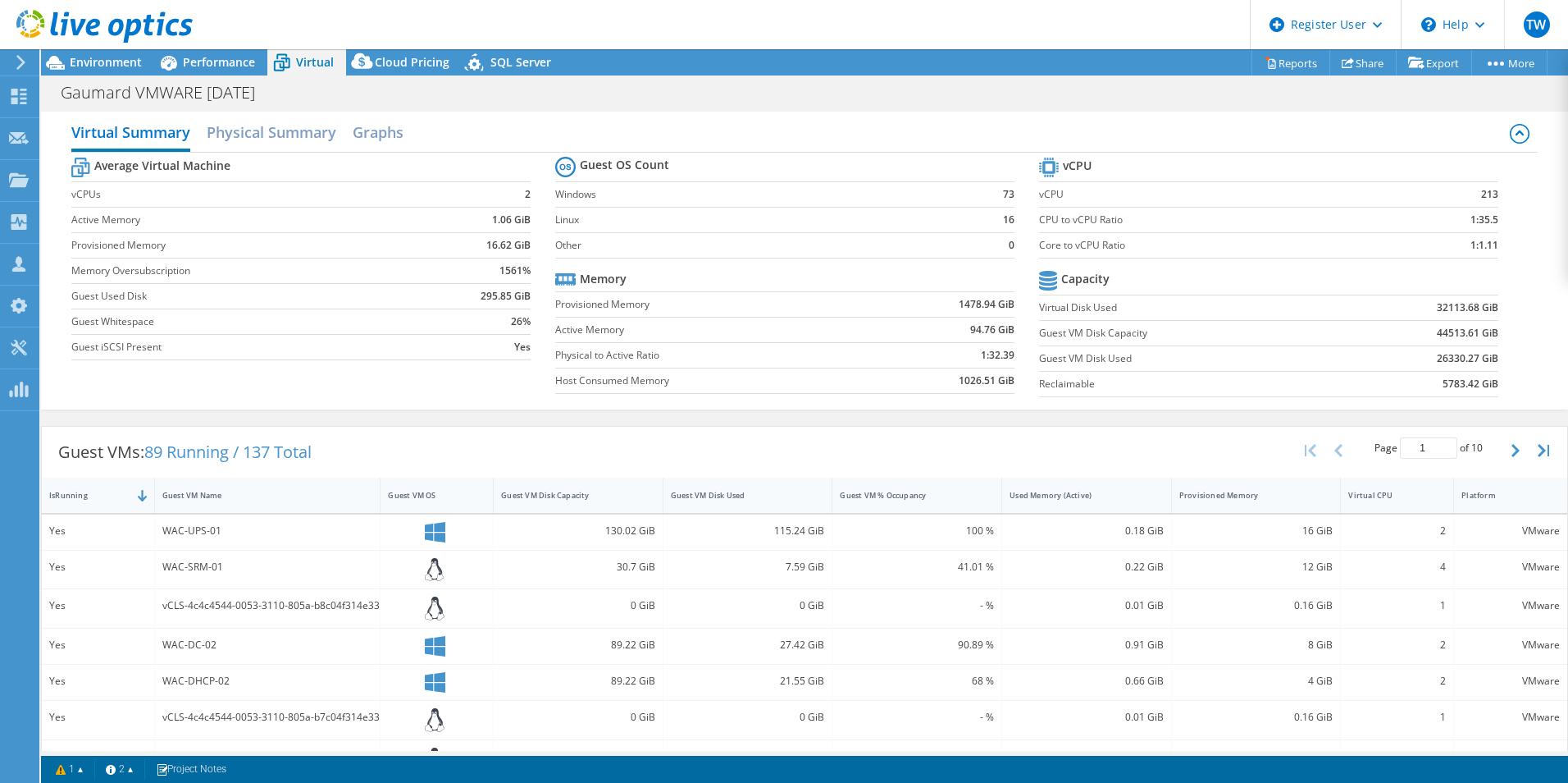
scroll to position [0, 0]
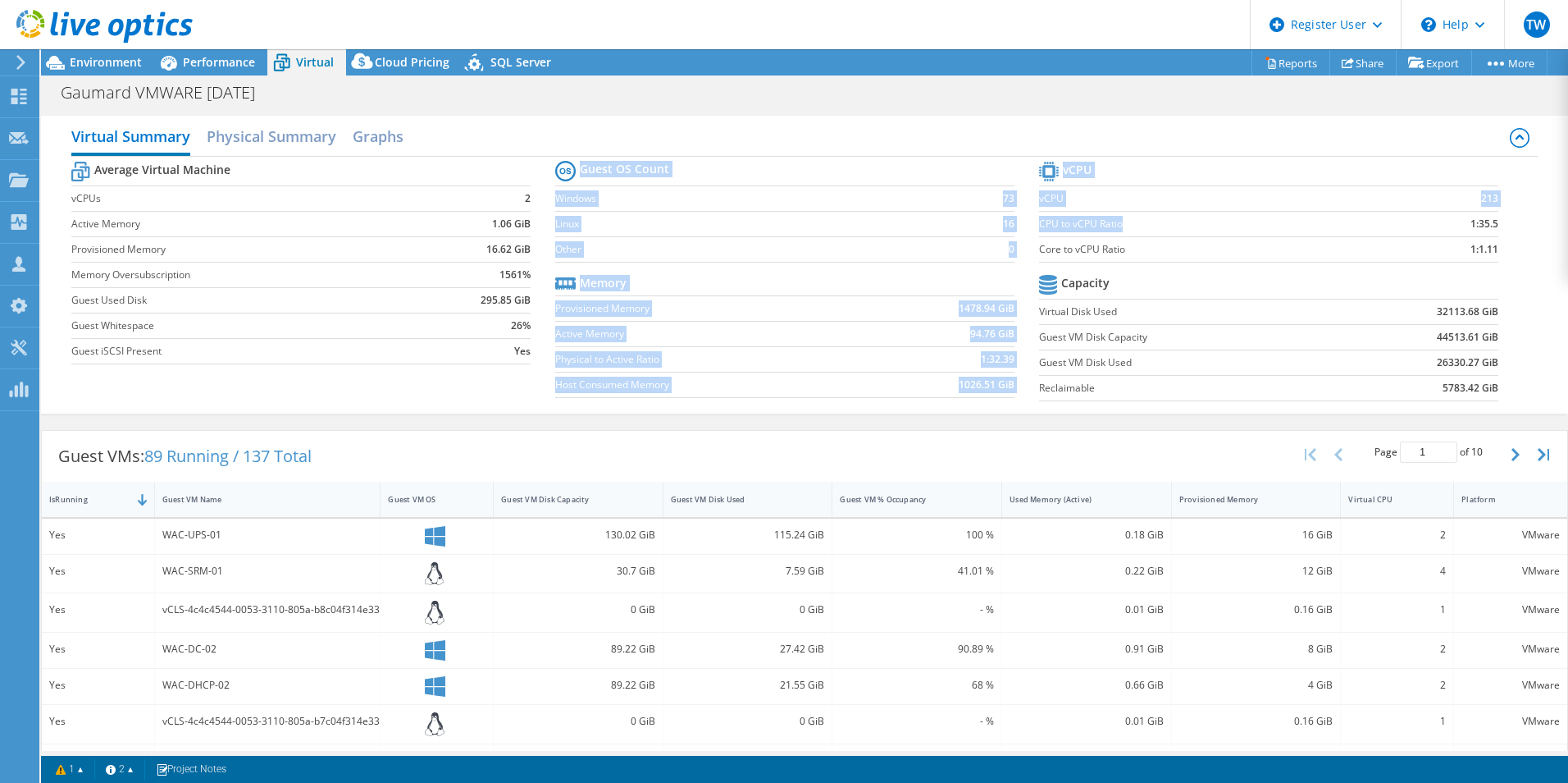
drag, startPoint x: 1028, startPoint y: 225, endPoint x: 1355, endPoint y: 224, distance: 327.0
click at [1355, 224] on div "Average Virtual Machine vCPUs 2 Active Memory 1.06 GiB Provisioned Memory 16.62…" at bounding box center [805, 283] width 1467 height 252
click at [1360, 224] on label "CPU to vCPU Ratio" at bounding box center [1216, 224] width 354 height 16
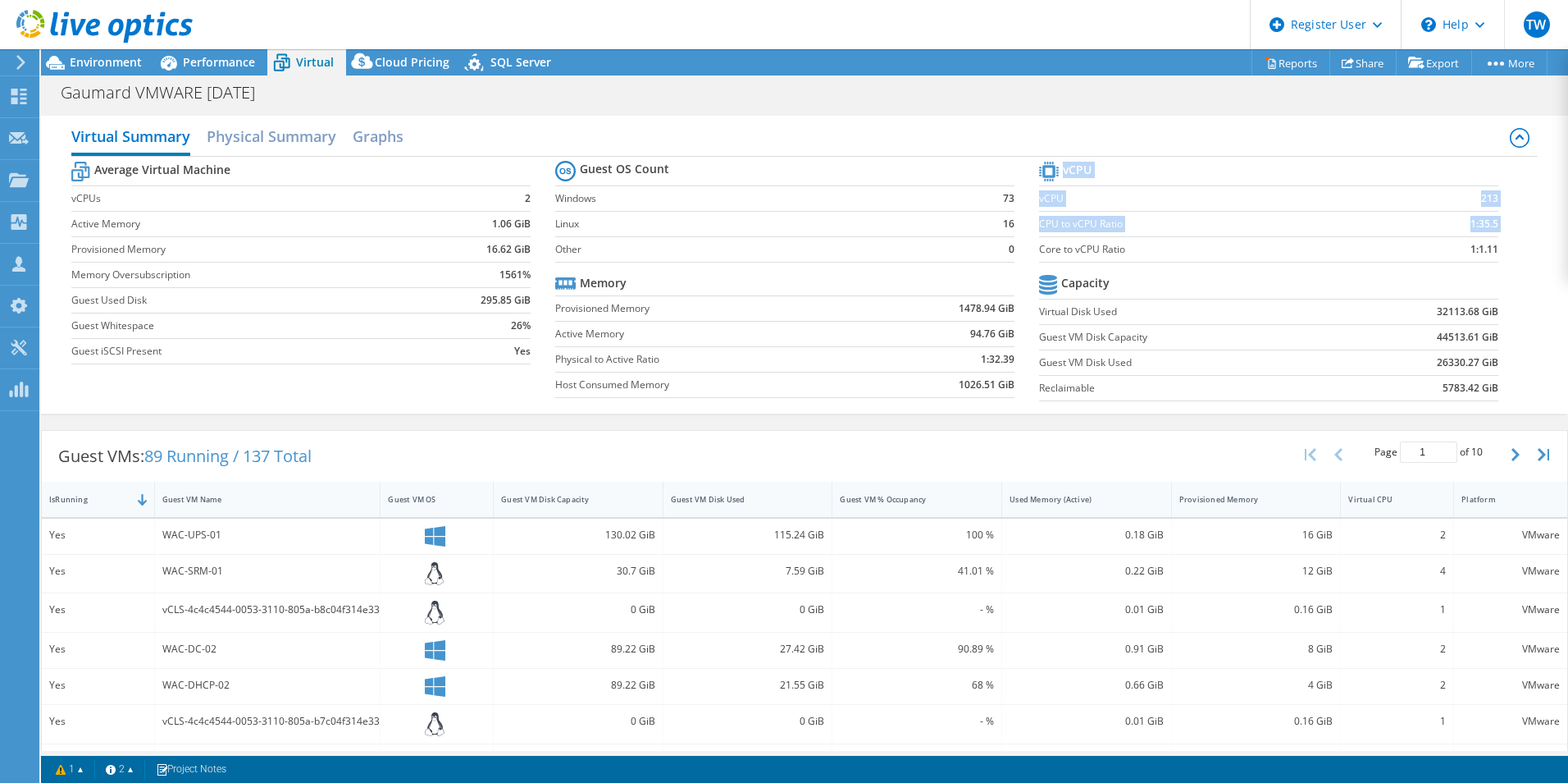
drag, startPoint x: 1033, startPoint y: 251, endPoint x: 1490, endPoint y: 244, distance: 457.1
click at [1490, 244] on section "vCPU vCPU 213 CPU to vCPU Ratio 1:35.5 Core to vCPU Ratio 1:1.11 Capacity Virtu…" at bounding box center [1281, 283] width 484 height 251
drag, startPoint x: 1110, startPoint y: 271, endPoint x: 987, endPoint y: 294, distance: 125.1
click at [1111, 278] on tr "Capacity" at bounding box center [1269, 284] width 460 height 29
drag, startPoint x: 1068, startPoint y: 380, endPoint x: 1061, endPoint y: 350, distance: 30.8
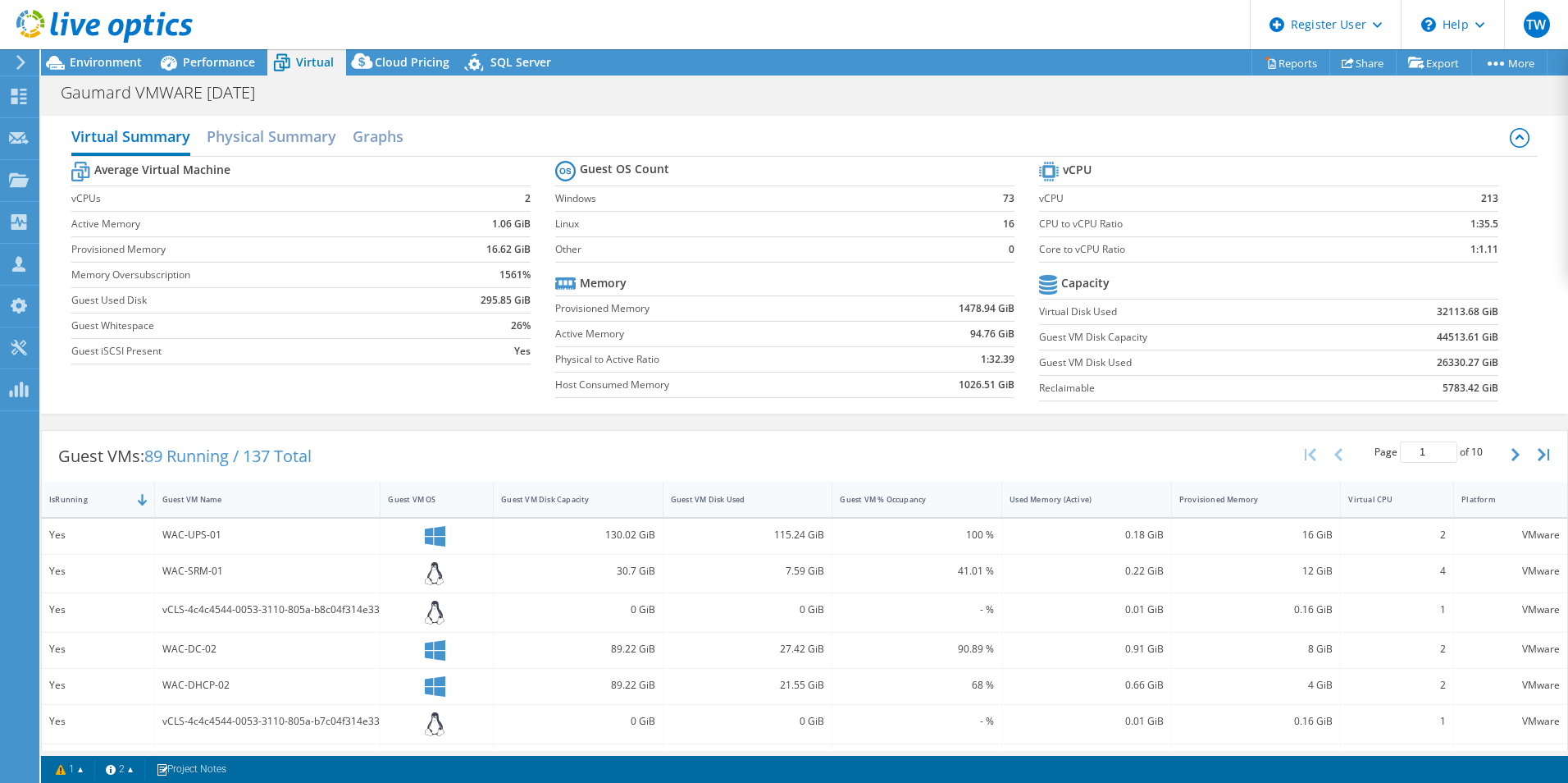
click at [1068, 375] on td "Reclaimable" at bounding box center [1189, 387] width 300 height 25
